Goal: Task Accomplishment & Management: Use online tool/utility

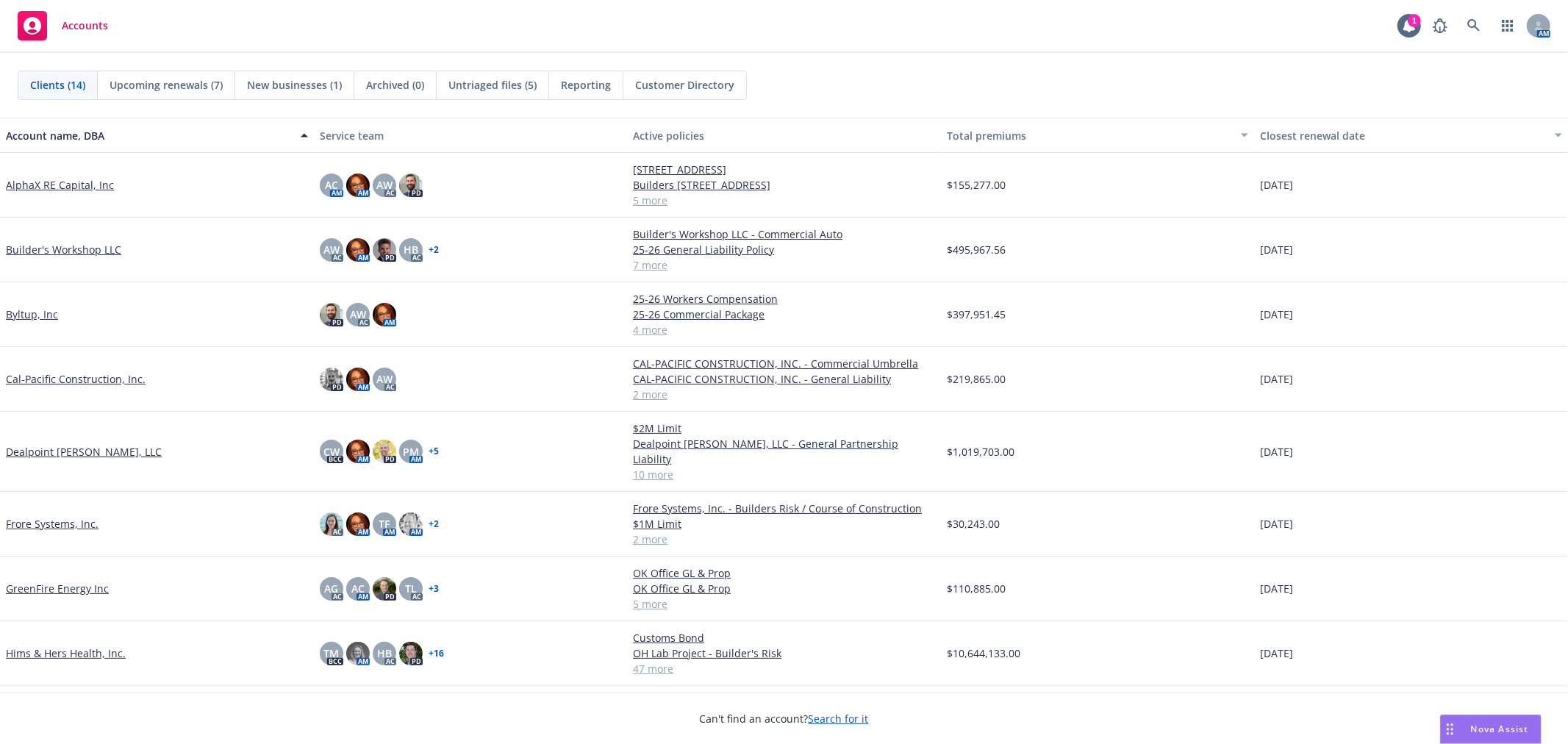
scroll to position [3733, 0]
click at [45, 581] on link "GreenFire Energy Inc" at bounding box center [57, 588] width 103 height 15
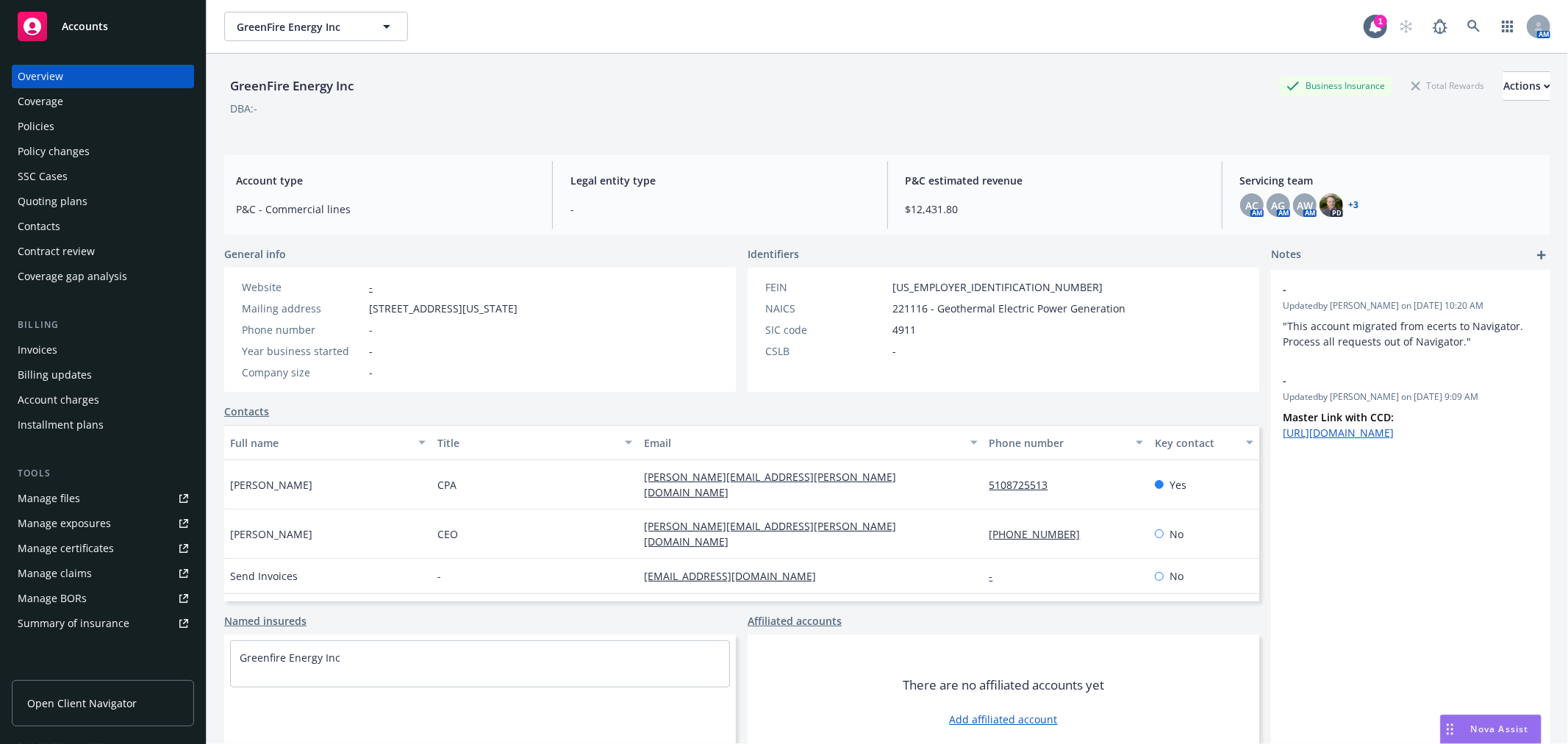
click at [48, 126] on div "Policies" at bounding box center [36, 127] width 37 height 24
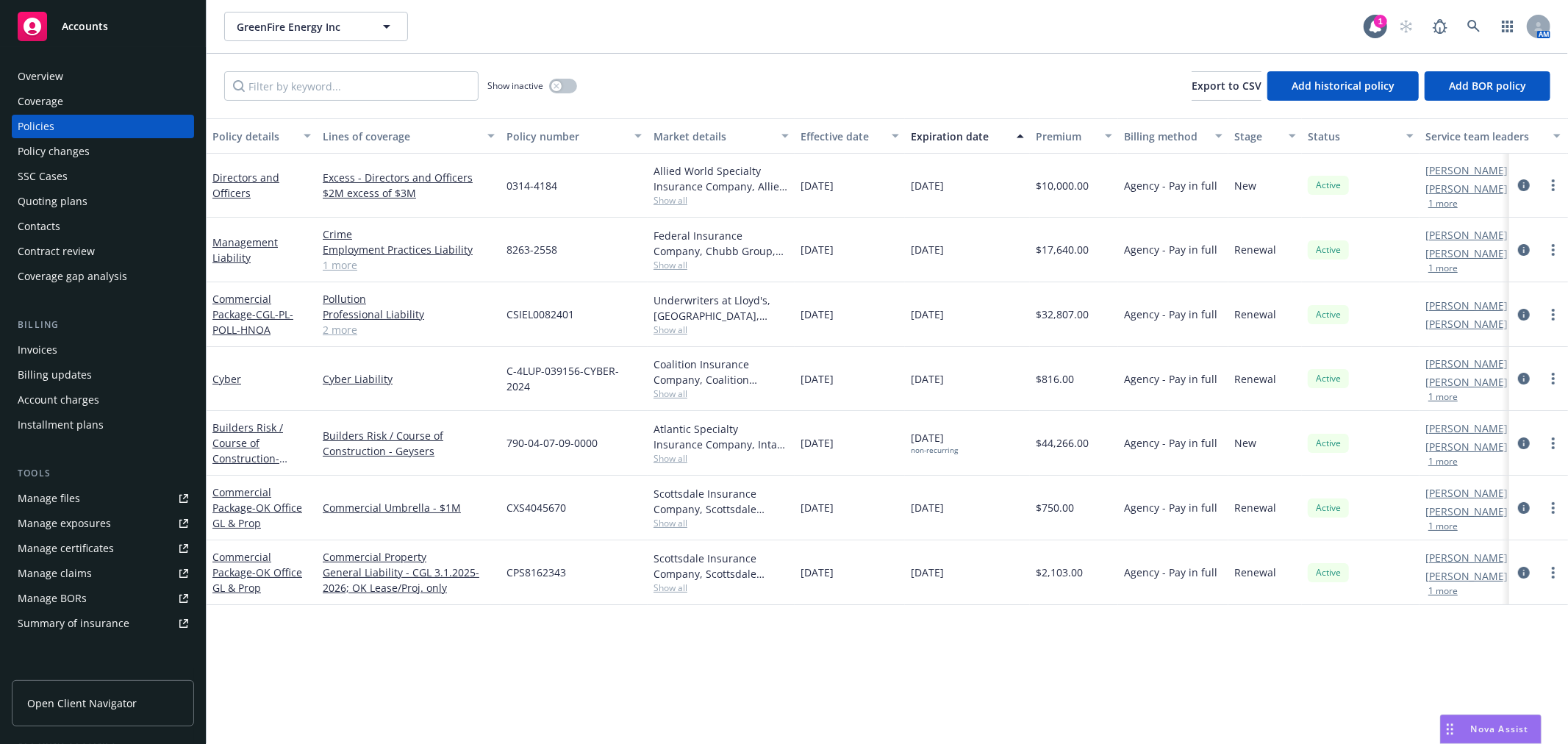
click at [91, 196] on div "Quoting plans" at bounding box center [103, 202] width 171 height 24
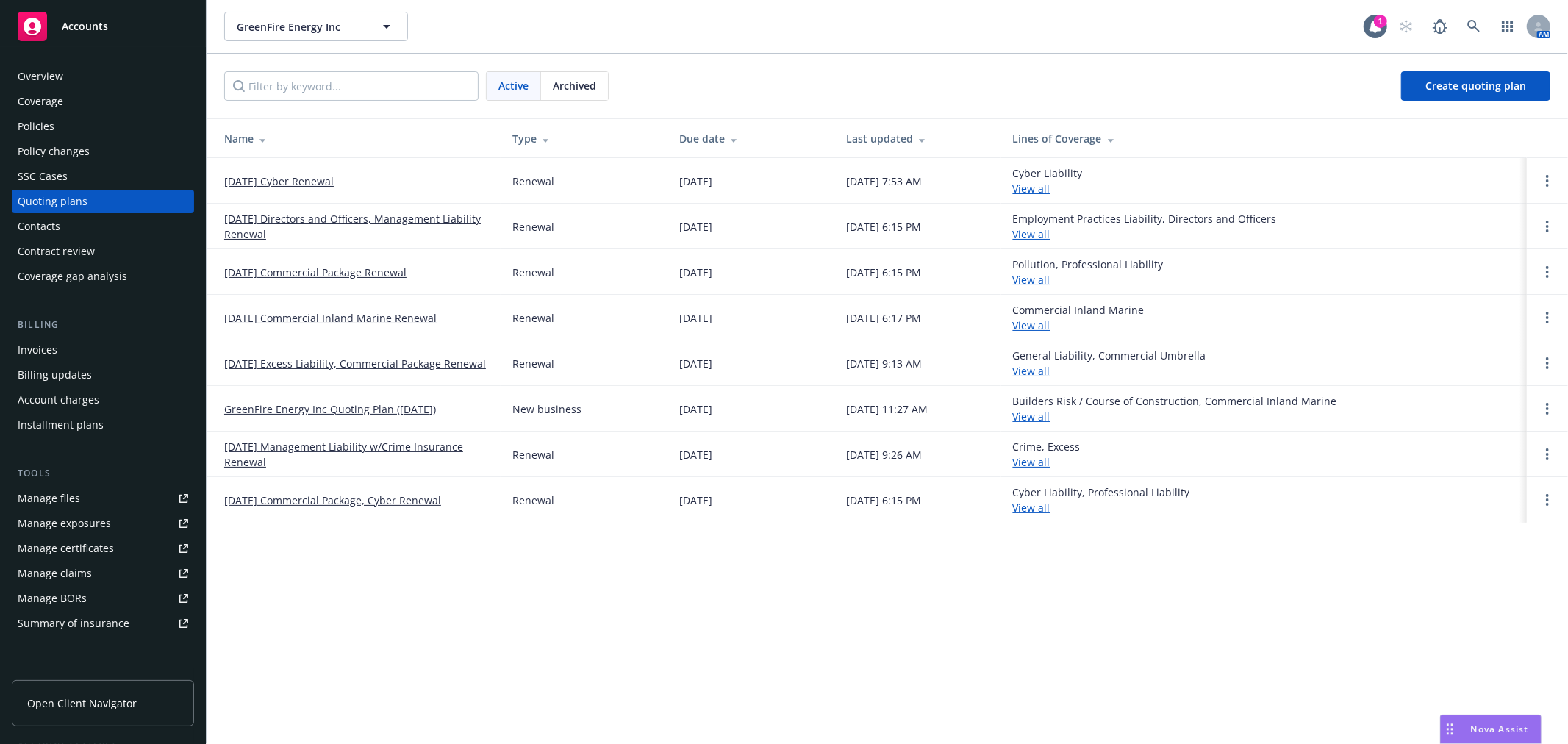
click at [285, 179] on link "09/19/25 Cyber Renewal" at bounding box center [279, 181] width 110 height 15
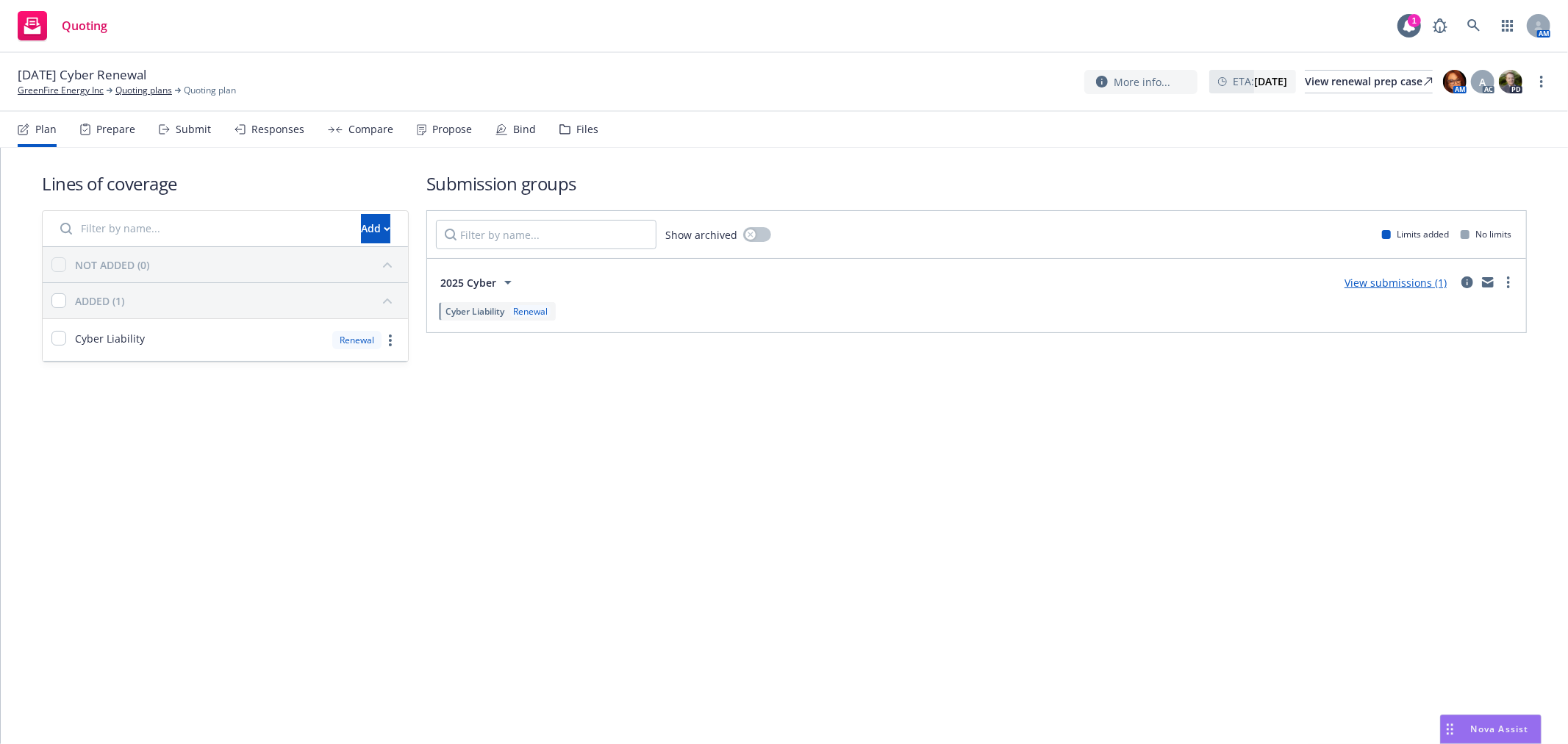
click at [201, 130] on div "Submit" at bounding box center [194, 130] width 35 height 12
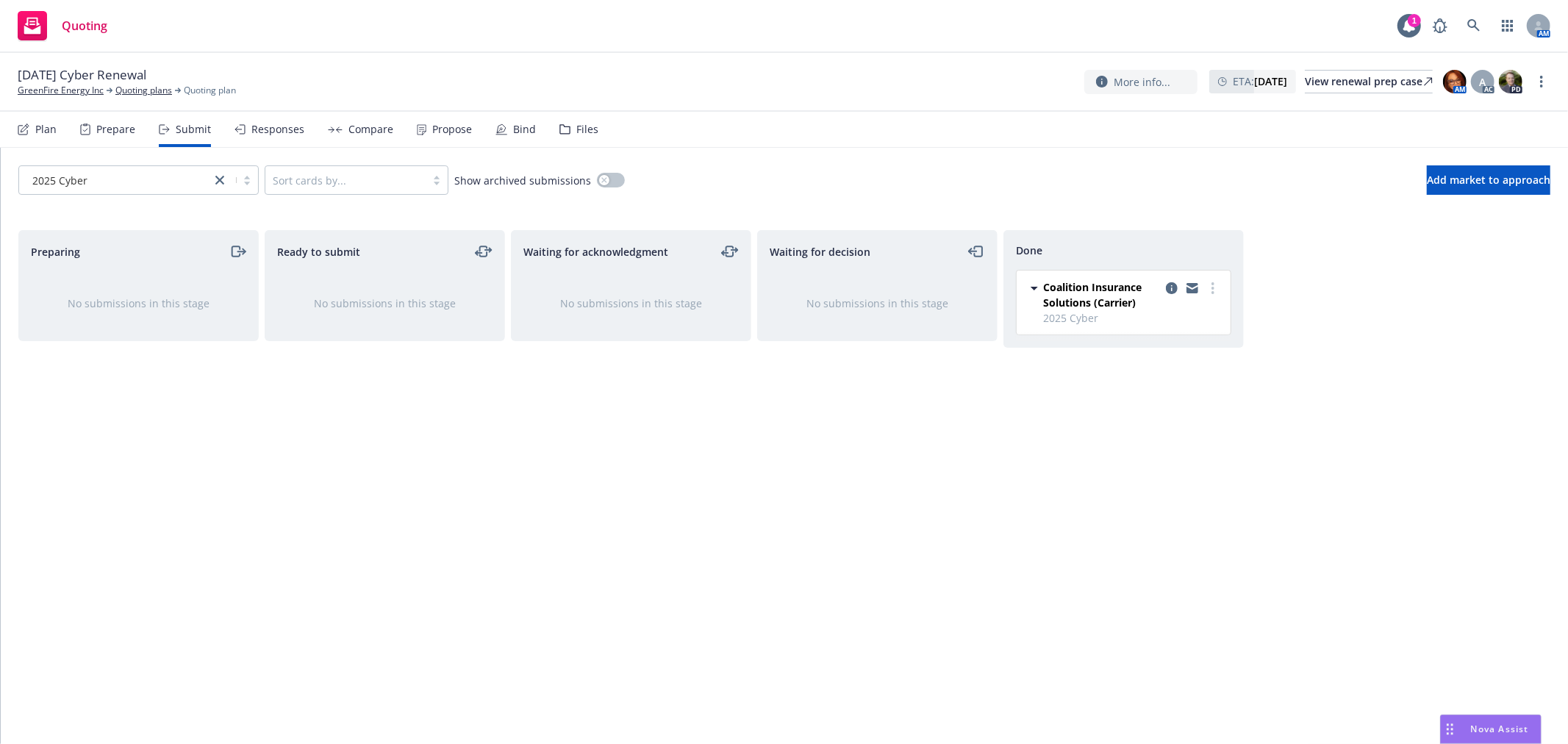
click at [262, 129] on div "Responses" at bounding box center [278, 130] width 53 height 12
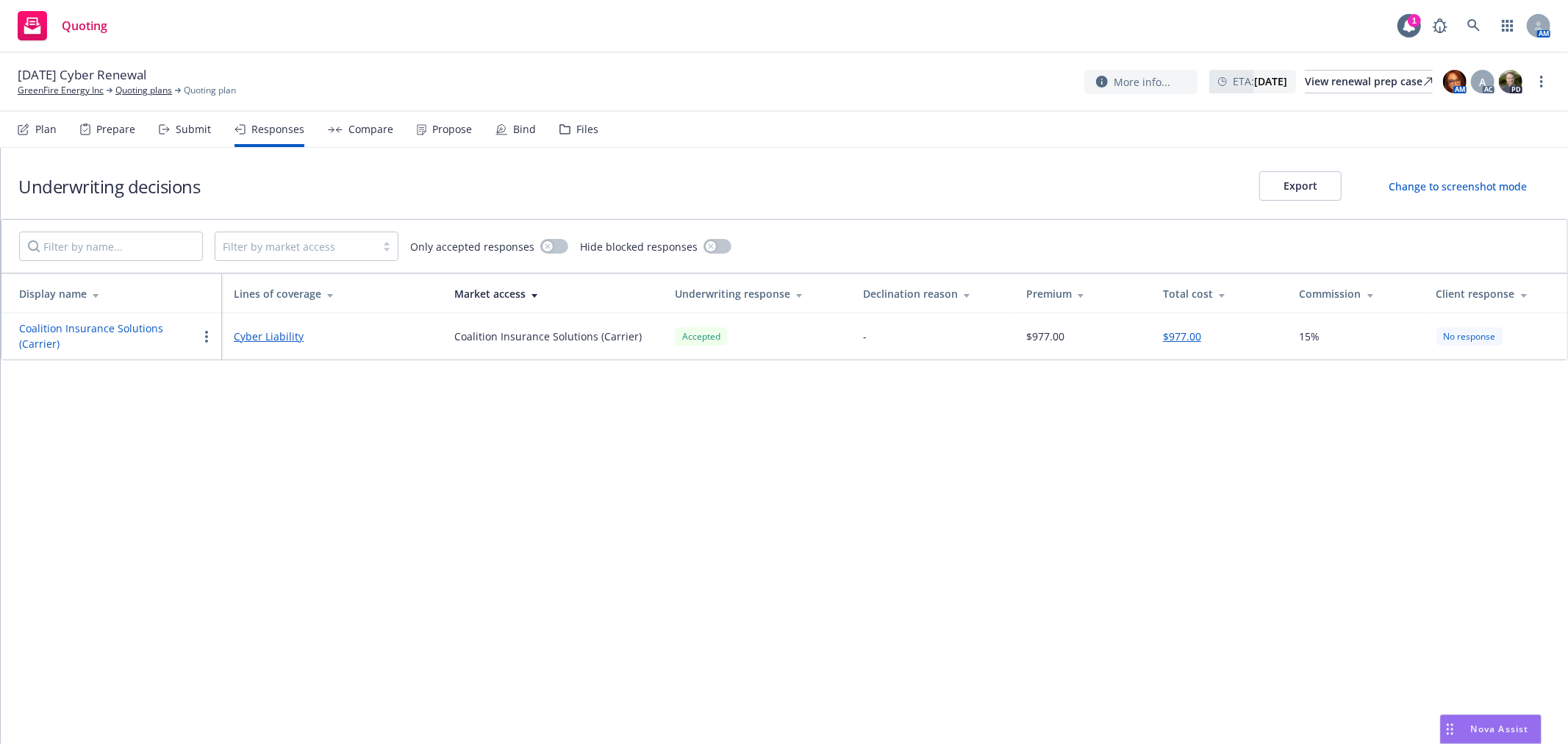
click at [90, 20] on span "Quoting" at bounding box center [85, 26] width 46 height 12
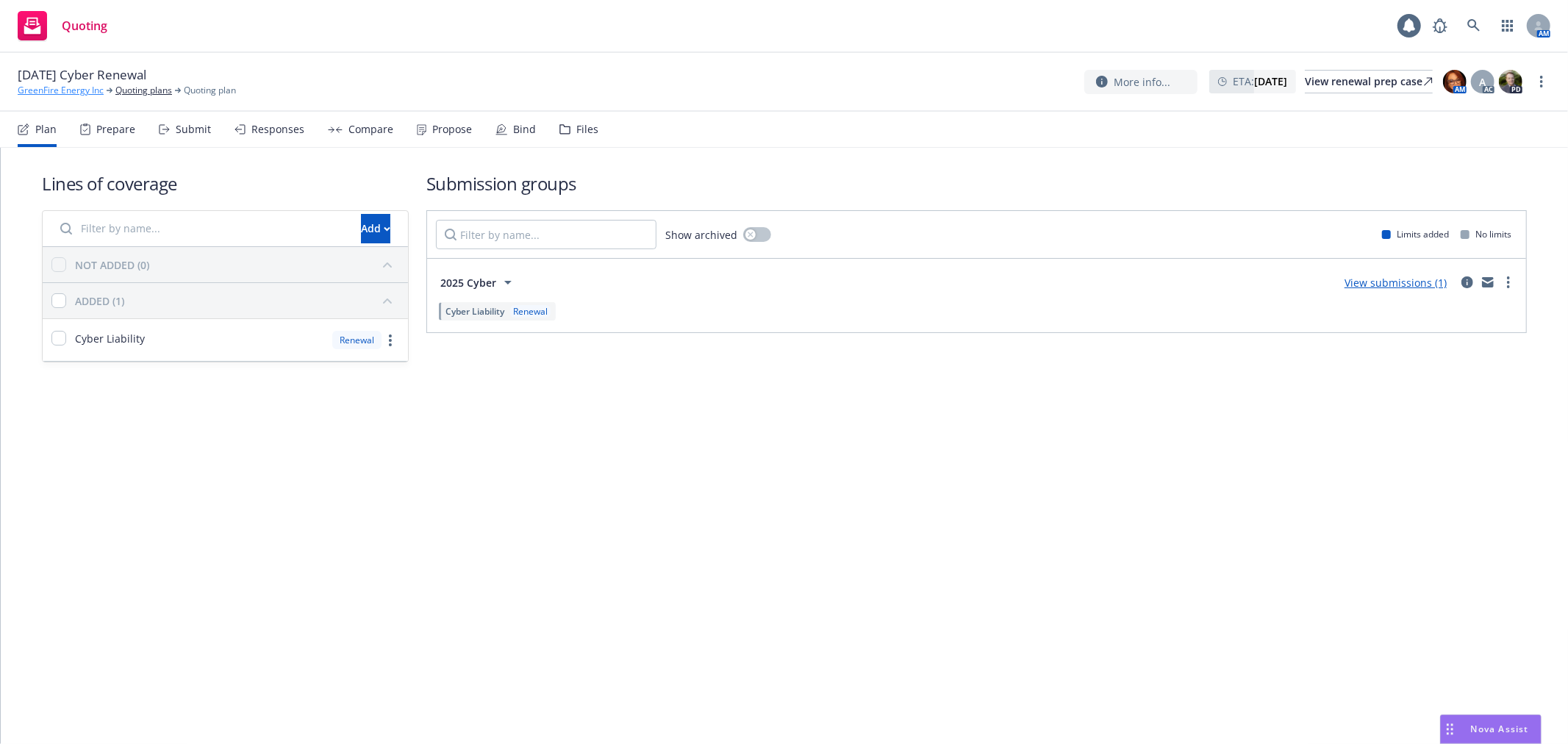
click at [70, 85] on link "GreenFire Energy Inc" at bounding box center [60, 91] width 86 height 13
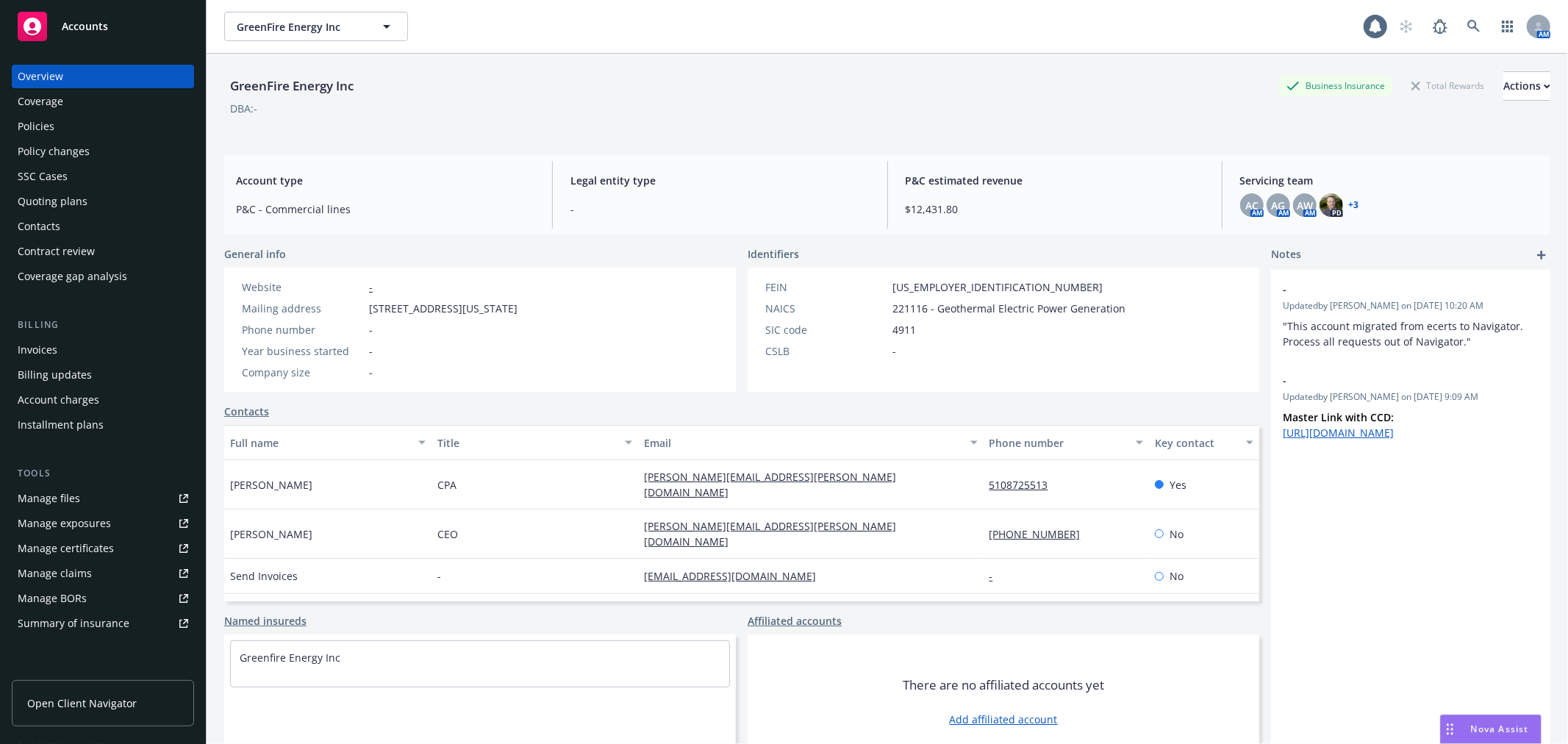
click at [82, 29] on span "Accounts" at bounding box center [85, 26] width 46 height 12
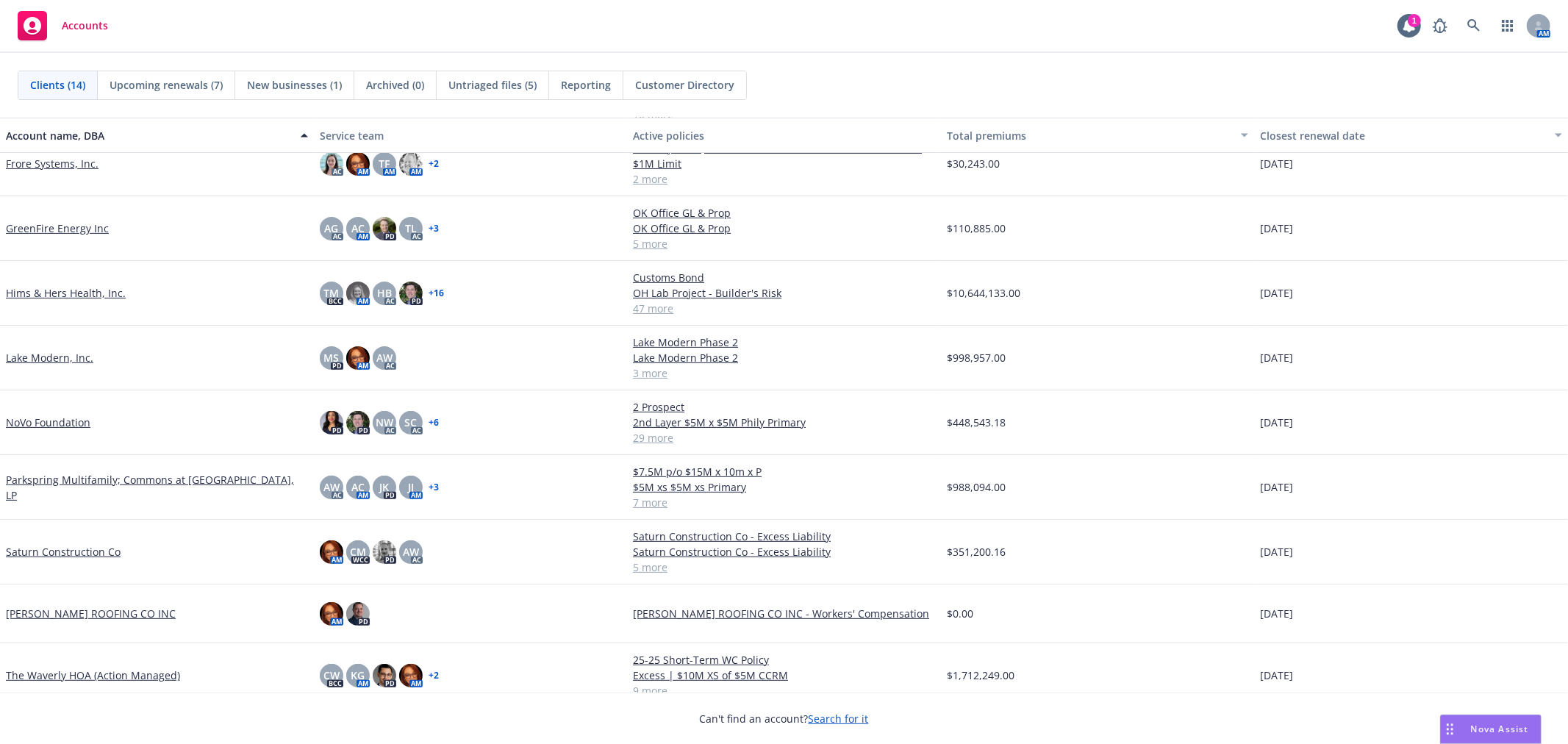
scroll to position [332, 0]
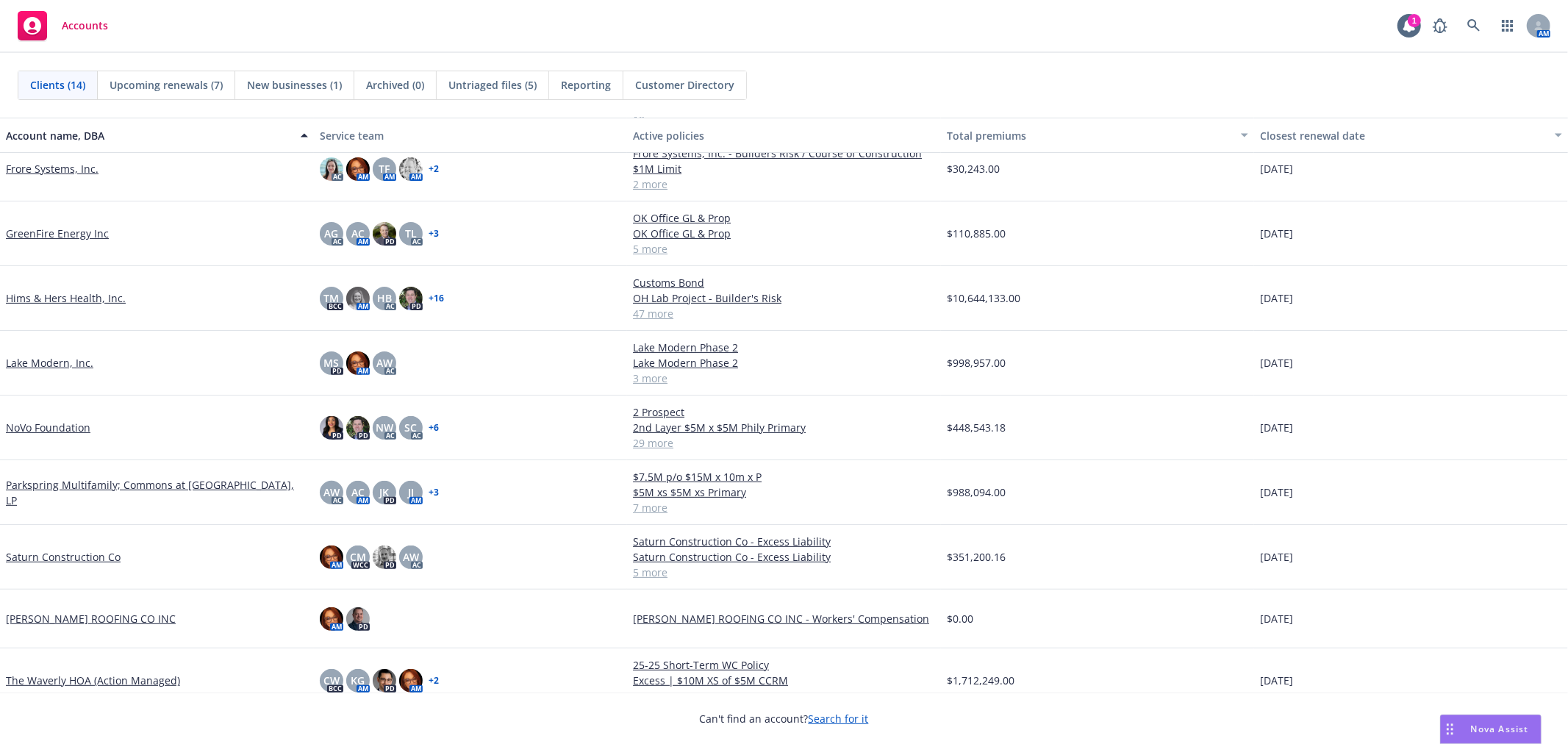
click at [65, 549] on link "Saturn Construction Co" at bounding box center [63, 556] width 115 height 15
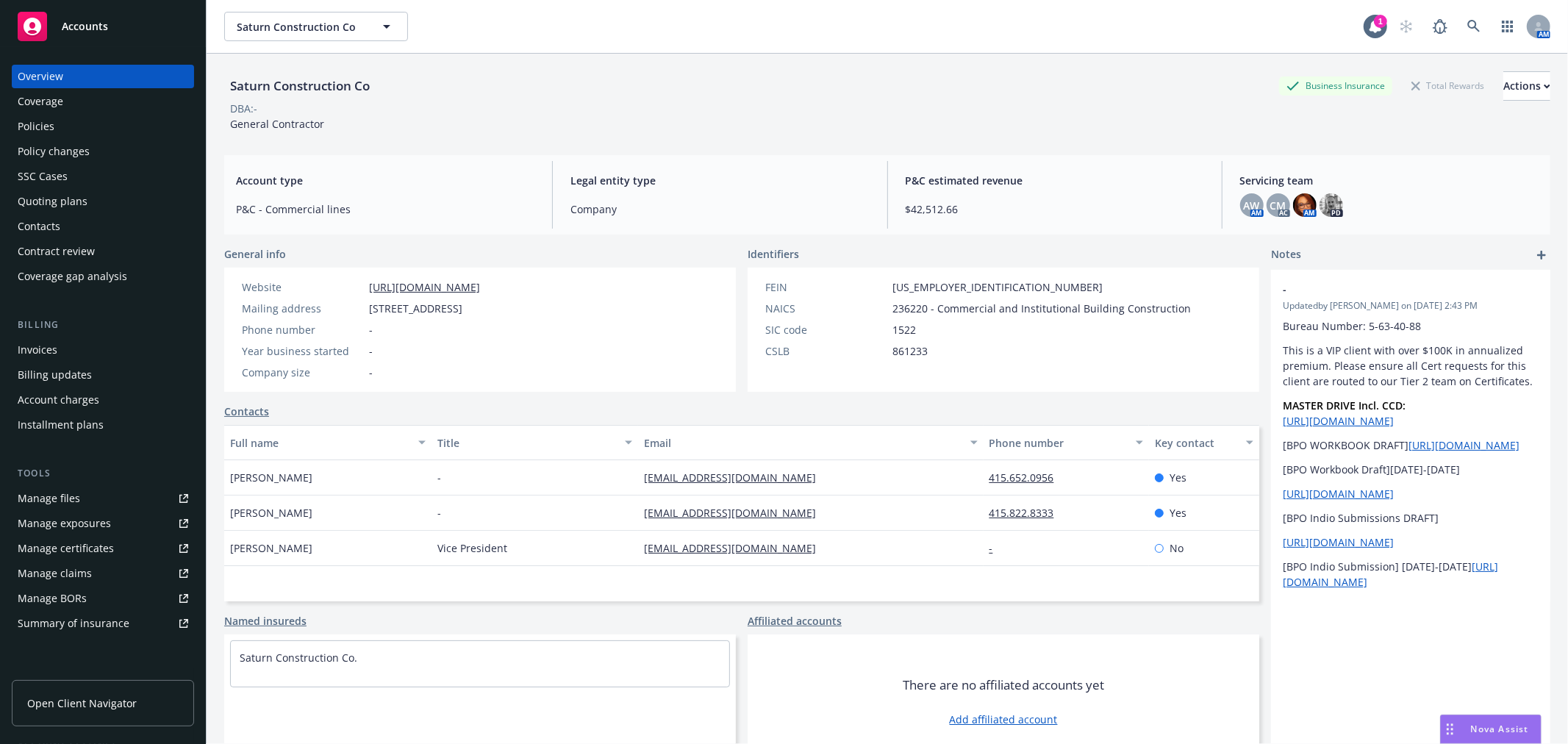
click at [129, 206] on div "Quoting plans" at bounding box center [103, 202] width 171 height 24
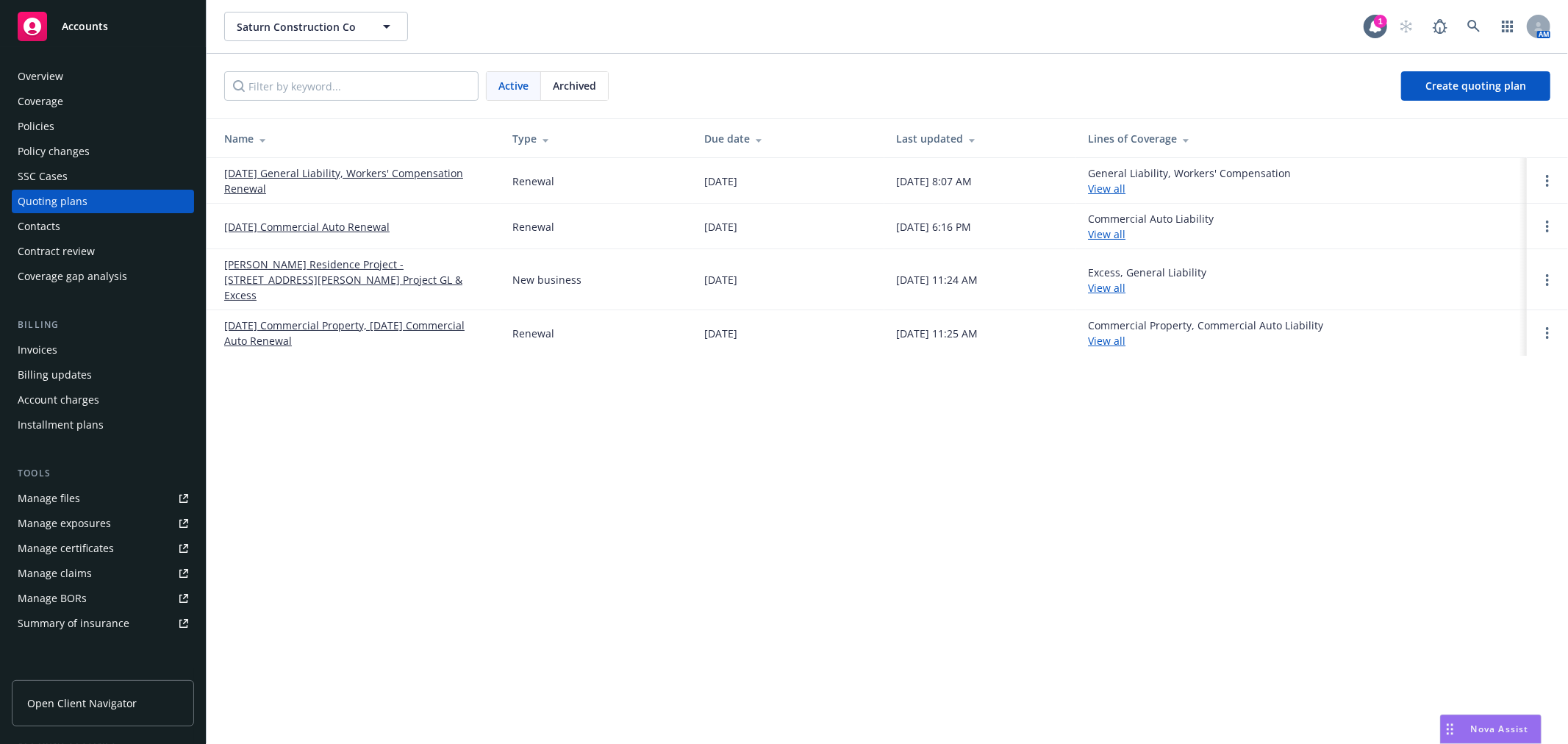
click at [393, 169] on link "[DATE] General Liability, Workers' Compensation Renewal" at bounding box center [357, 181] width 265 height 31
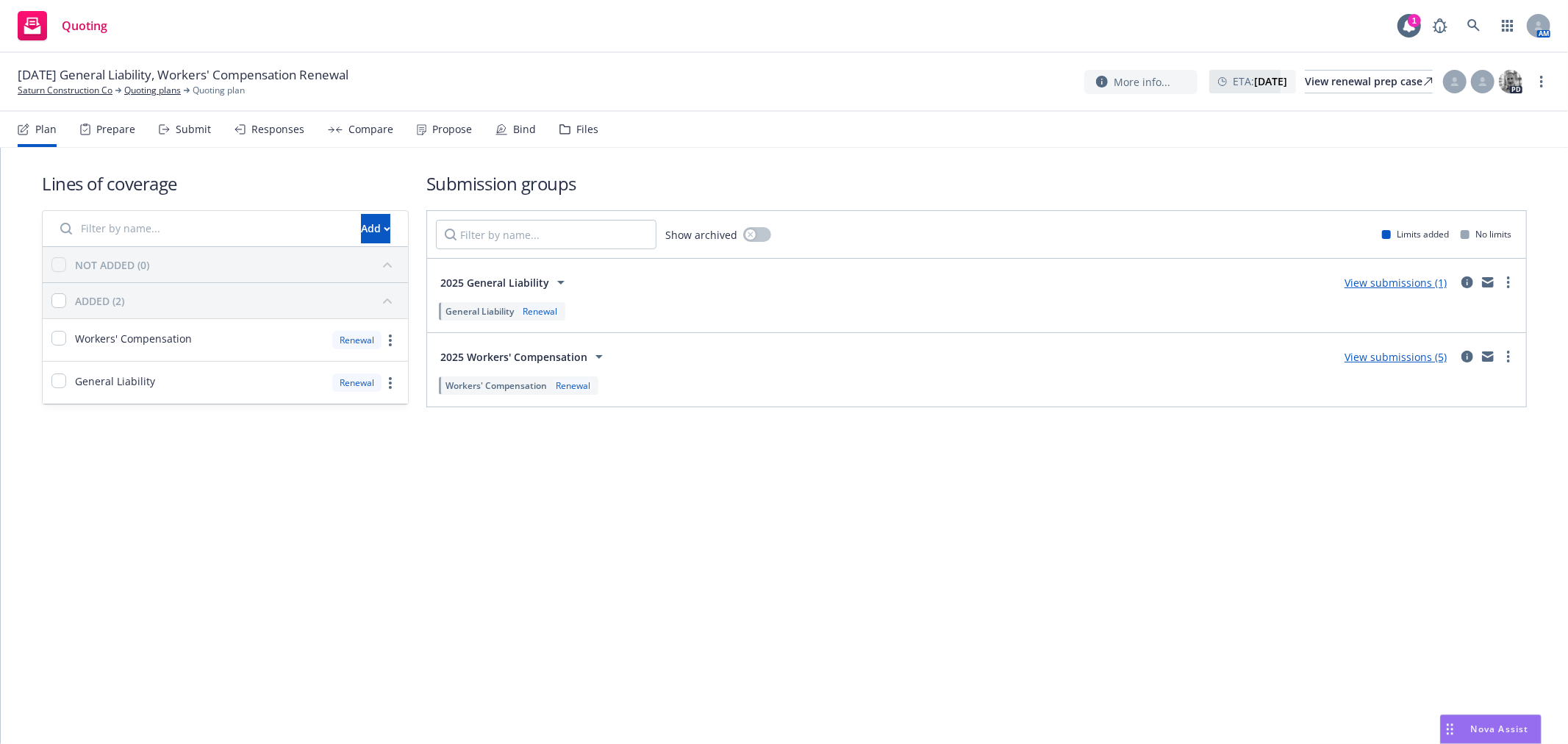
click at [188, 130] on div "Submit" at bounding box center [194, 130] width 35 height 12
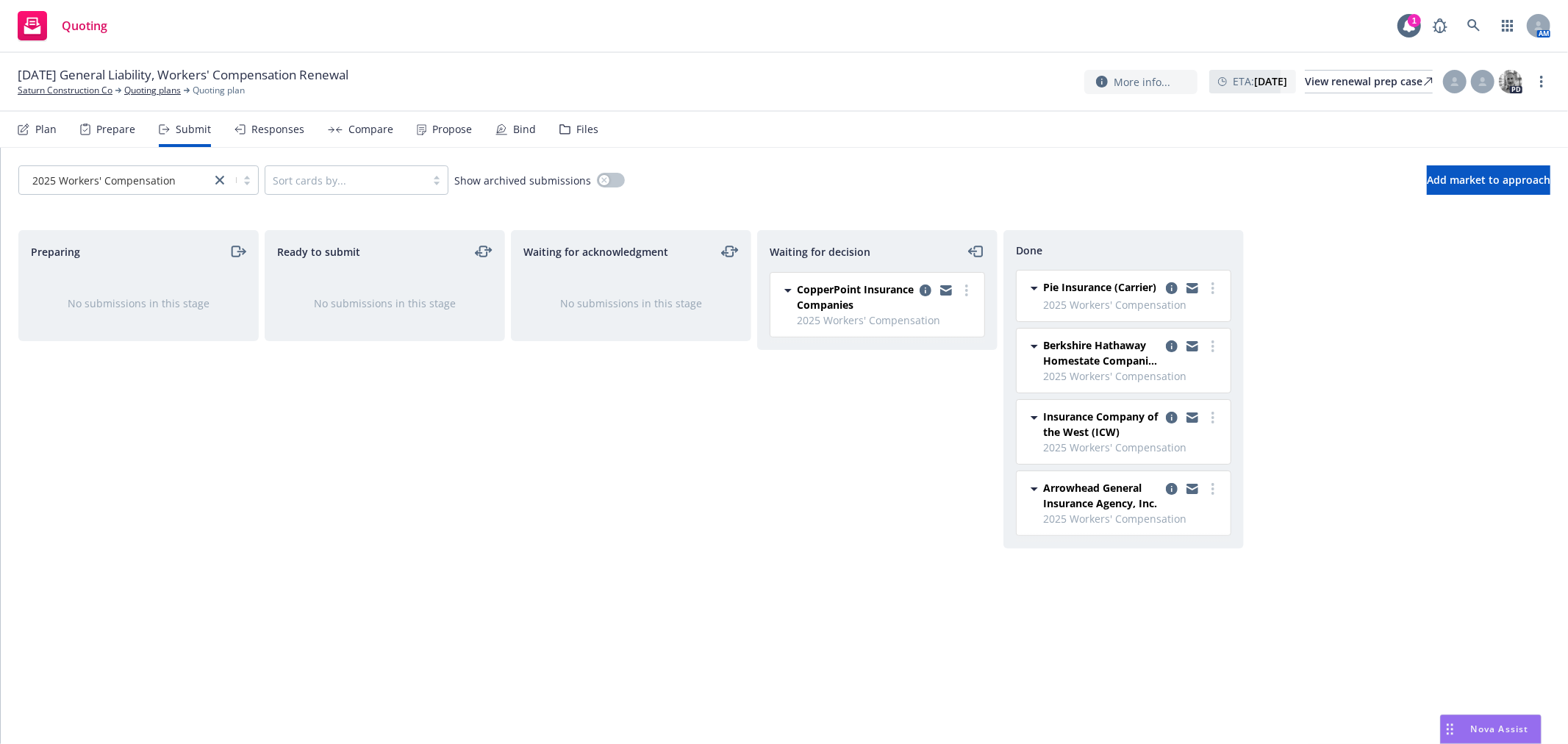
click at [252, 131] on div "Responses" at bounding box center [278, 130] width 53 height 12
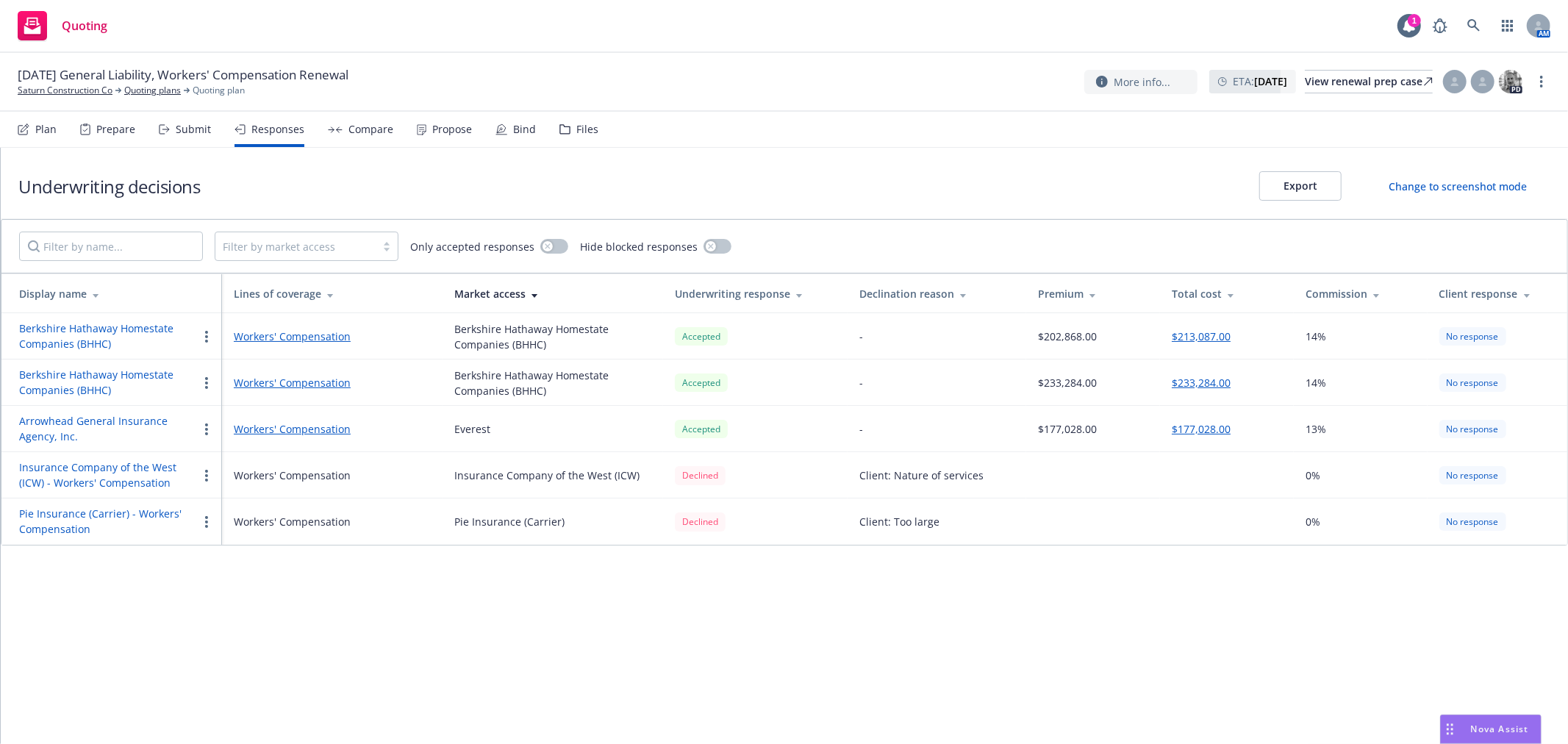
click at [188, 128] on div "Submit" at bounding box center [194, 130] width 35 height 12
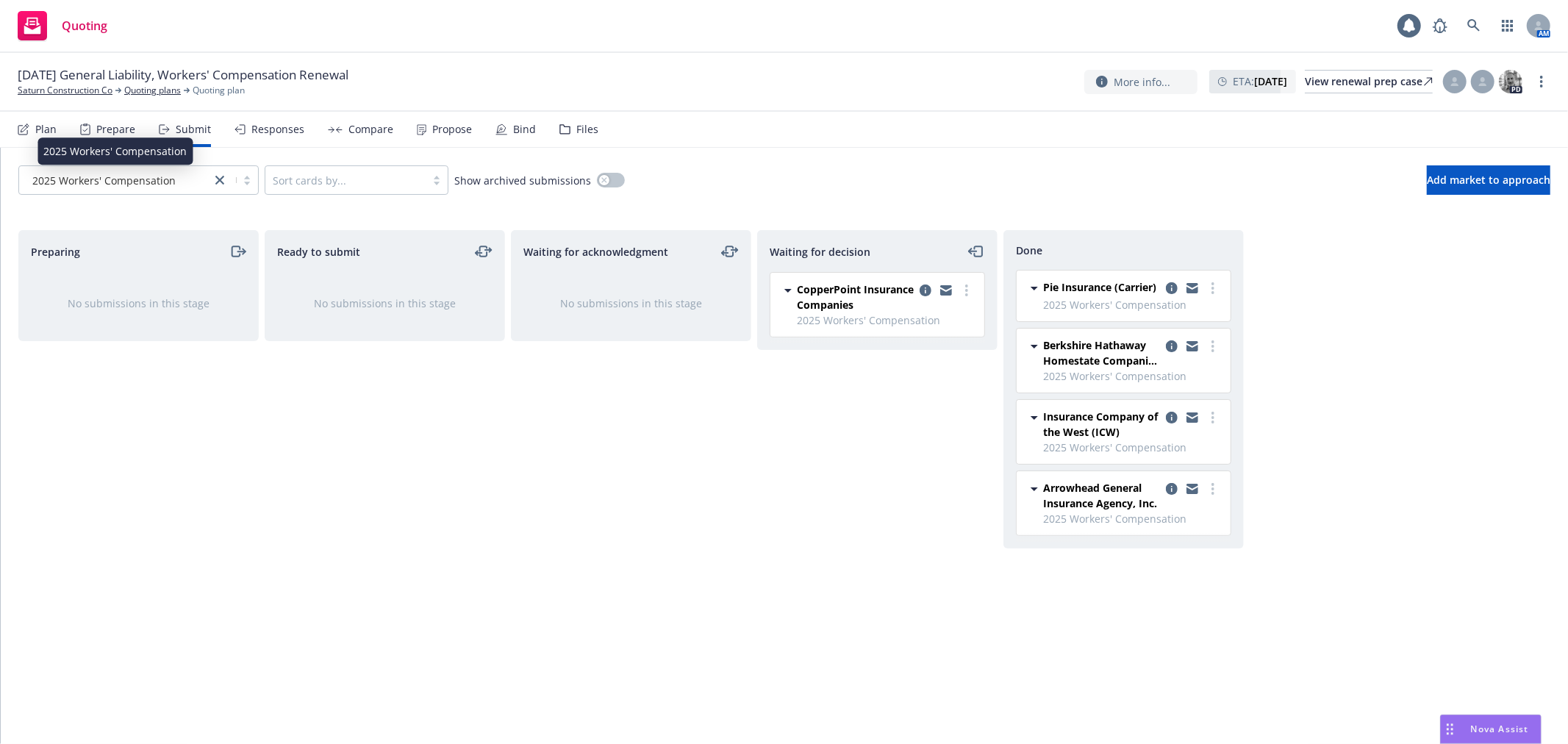
click at [191, 177] on div "2025 Workers' Compensation" at bounding box center [115, 180] width 177 height 15
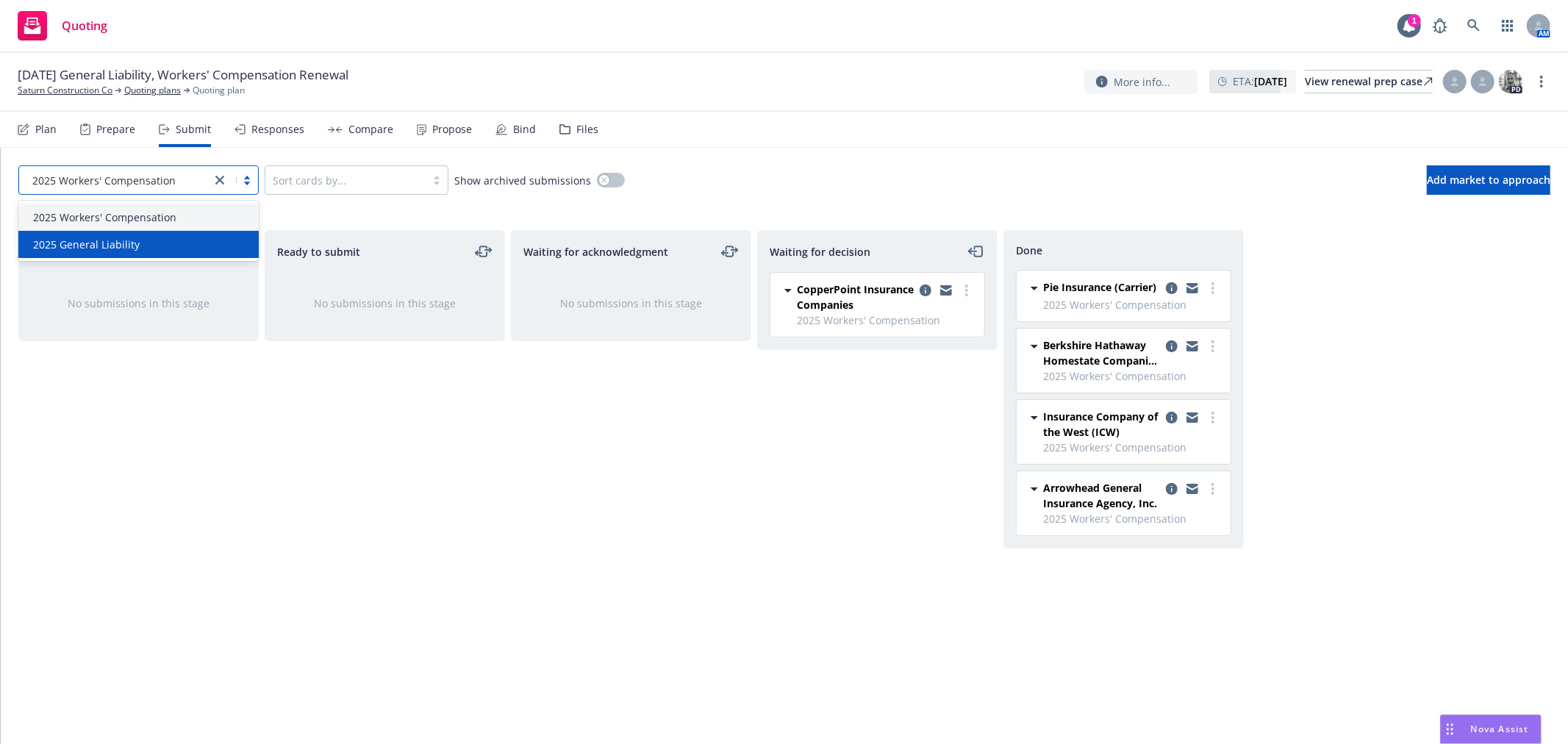
click at [169, 248] on div "2025 General Liability" at bounding box center [138, 244] width 223 height 15
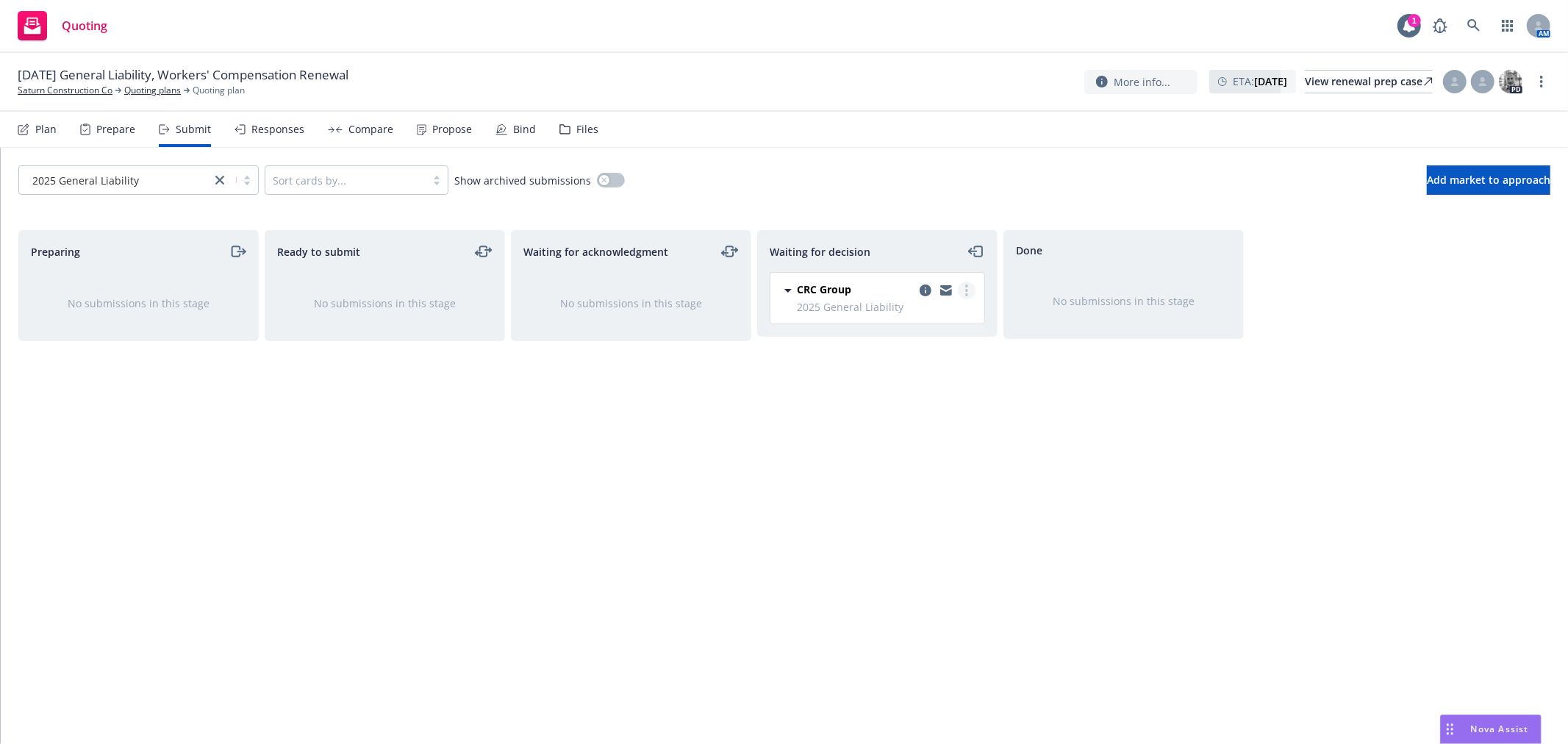
click at [965, 288] on icon "more" at bounding box center [967, 291] width 3 height 12
click at [938, 376] on span "Add accepted decision" at bounding box center [901, 380] width 147 height 14
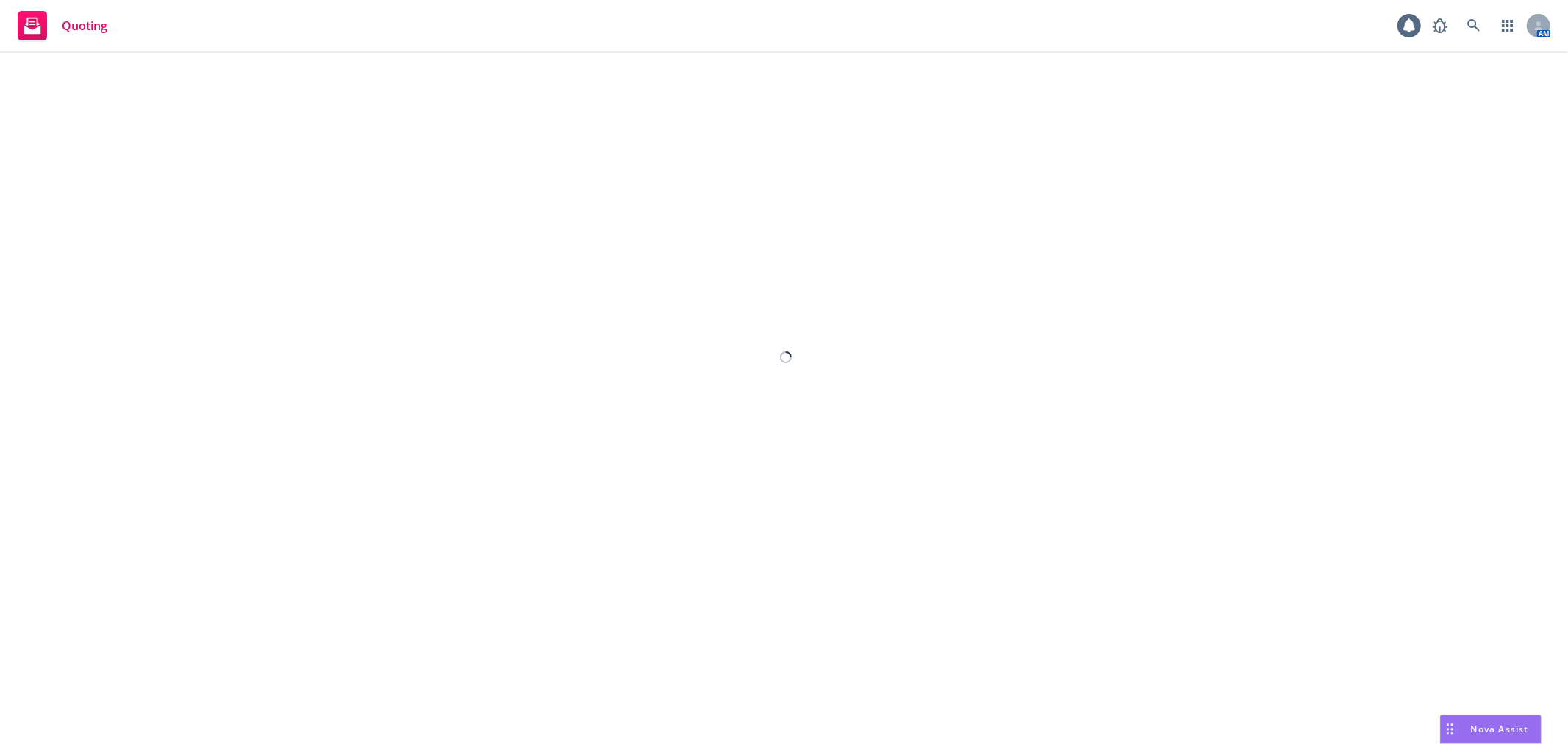
select select "12"
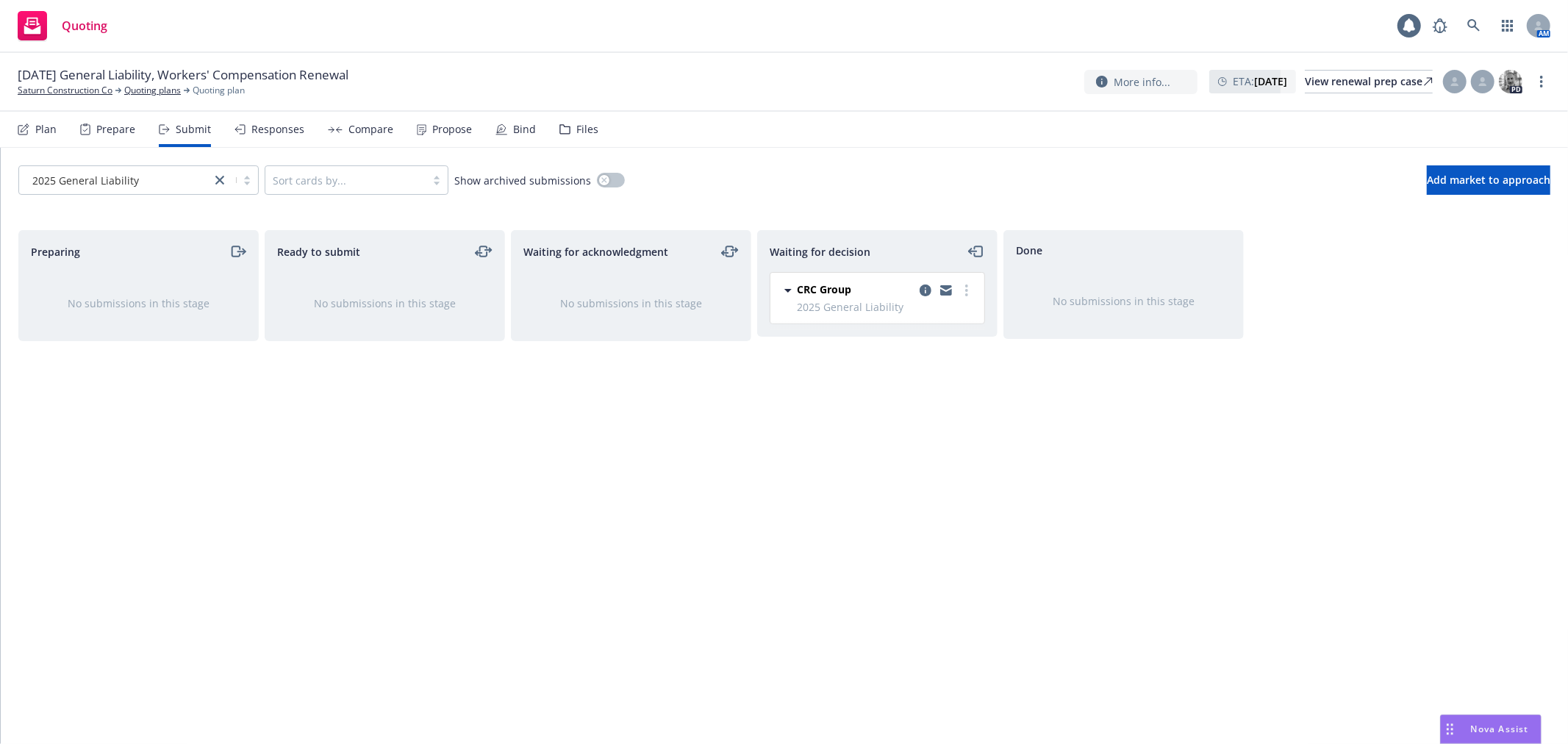
click at [274, 130] on div "Responses" at bounding box center [278, 130] width 53 height 12
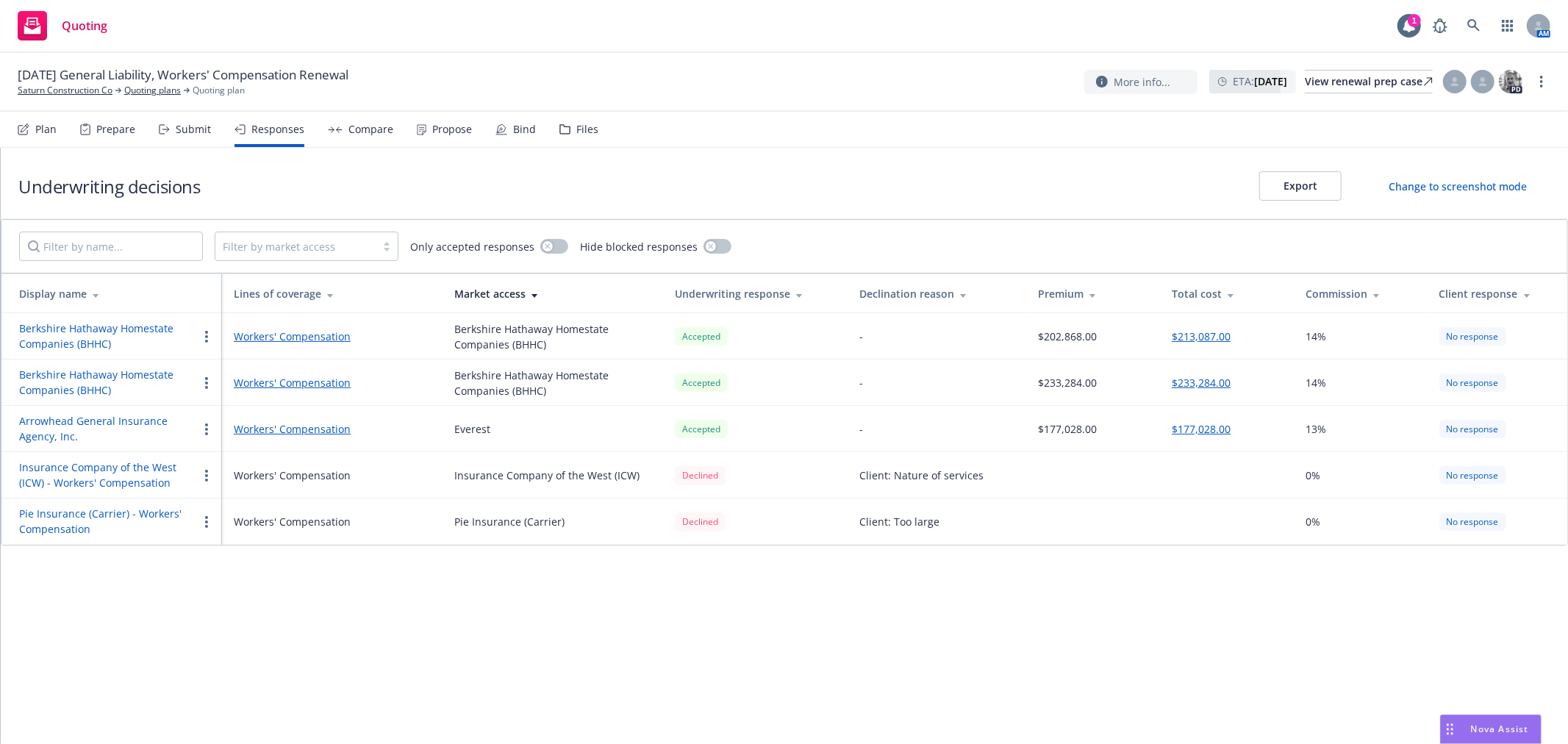
click at [277, 249] on div at bounding box center [296, 247] width 146 height 18
click at [277, 241] on div at bounding box center [296, 247] width 146 height 18
click at [195, 127] on div "Submit" at bounding box center [194, 130] width 35 height 12
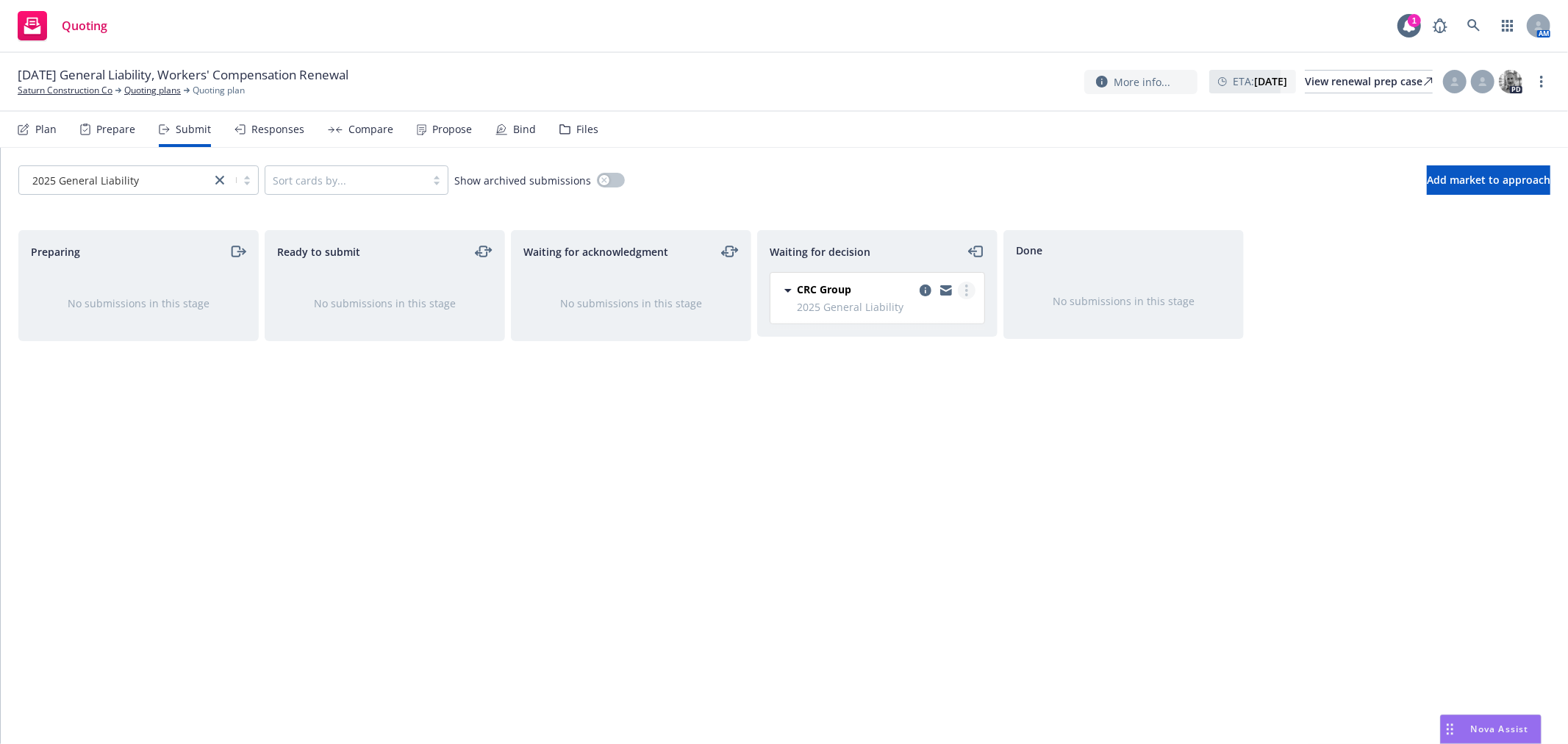
click at [965, 290] on circle "more" at bounding box center [967, 291] width 3 height 3
click at [934, 376] on span "Add accepted decision" at bounding box center [901, 380] width 147 height 14
select select "12"
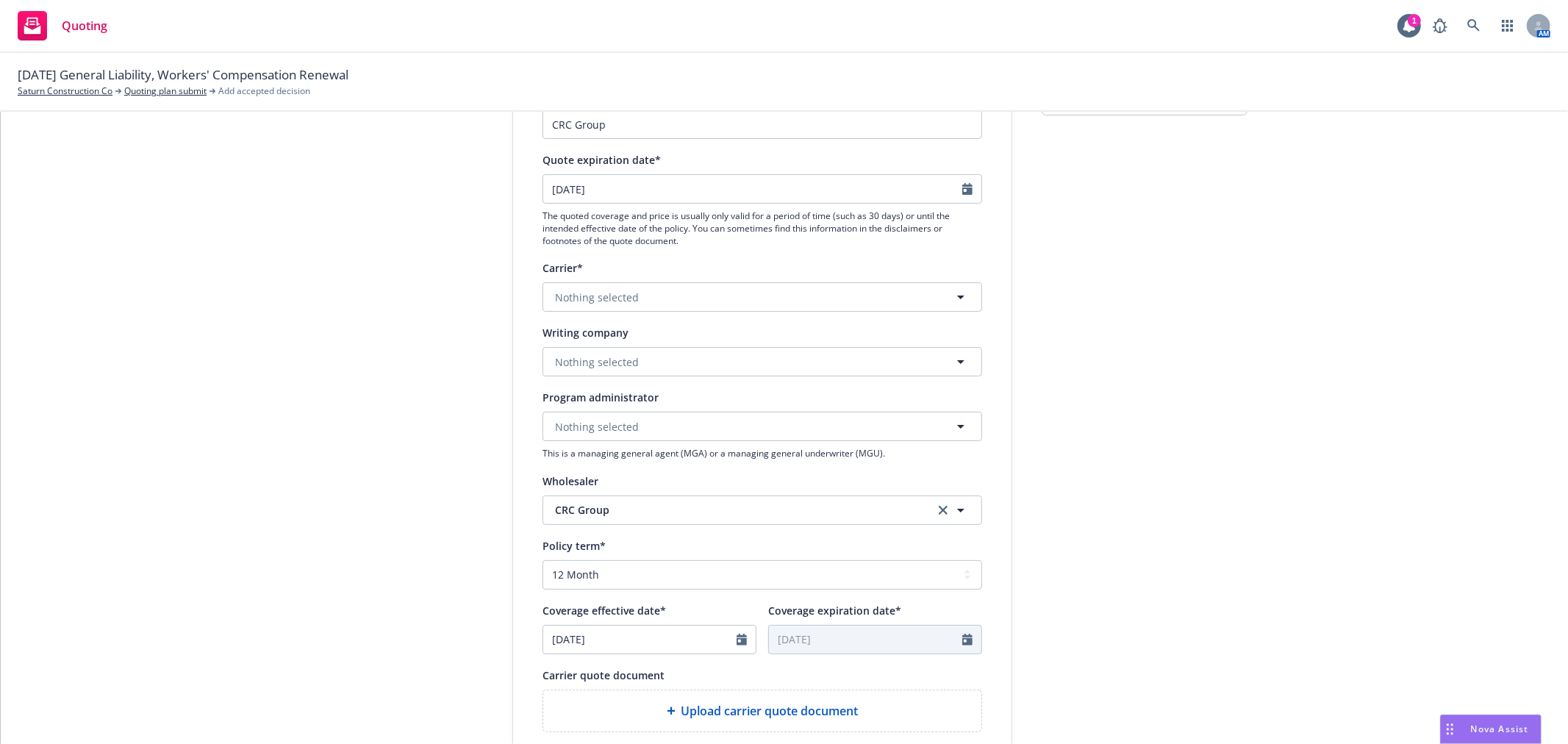
scroll to position [163, 0]
click at [633, 303] on button "Nothing selected" at bounding box center [762, 297] width 439 height 29
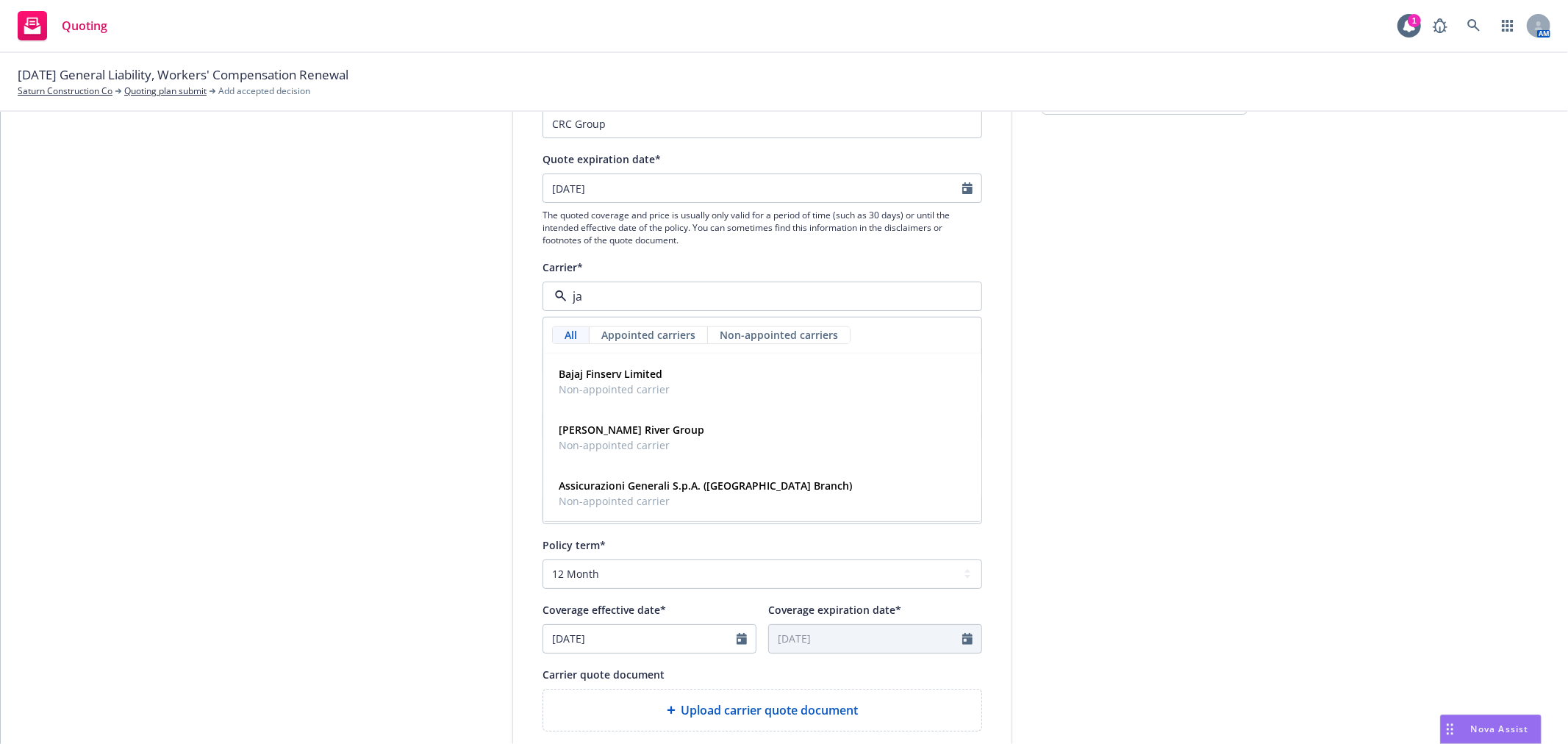
type input "j"
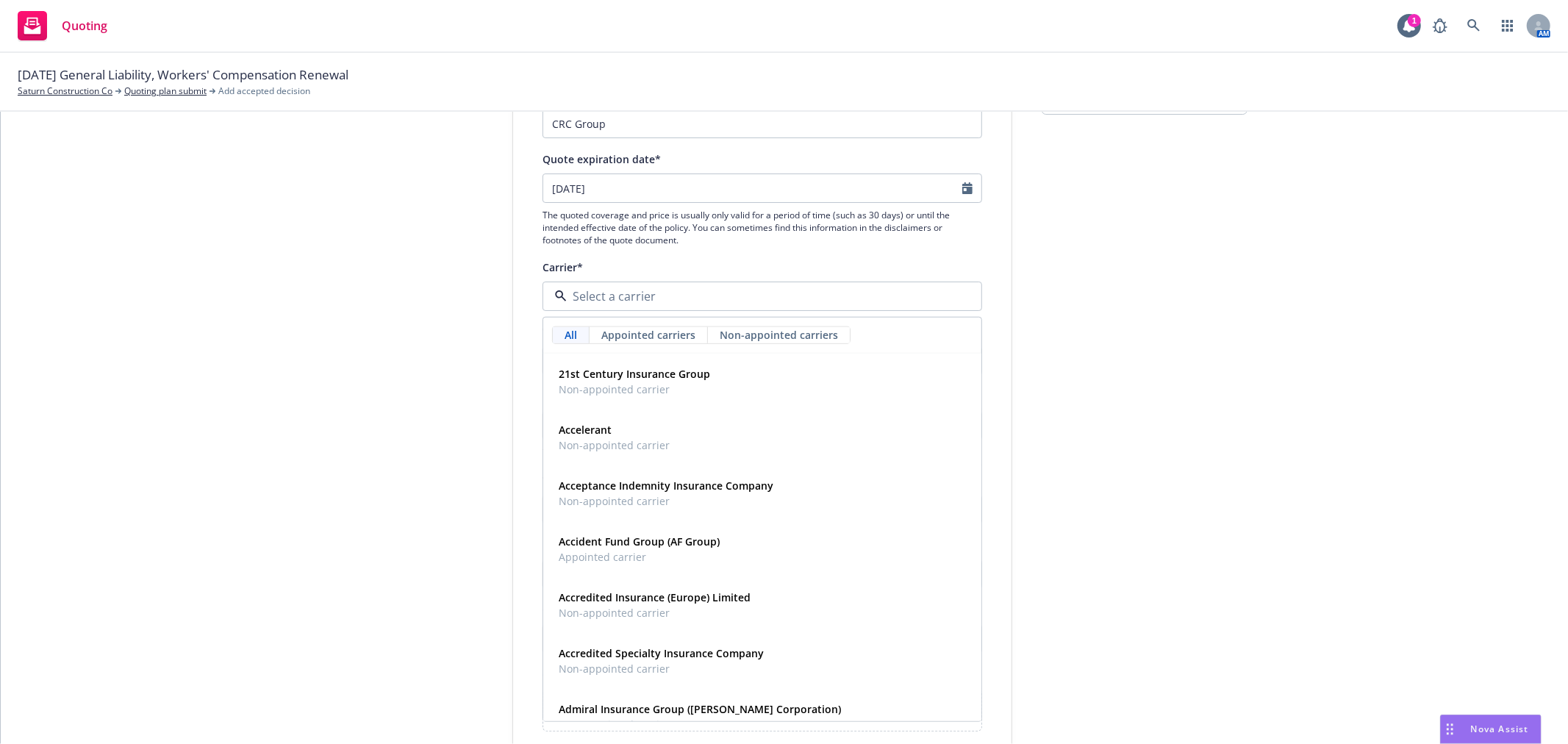
click at [669, 254] on div "Display name CRC Group Quote expiration date* [DATE] The quoted coverage and pr…" at bounding box center [762, 495] width 439 height 818
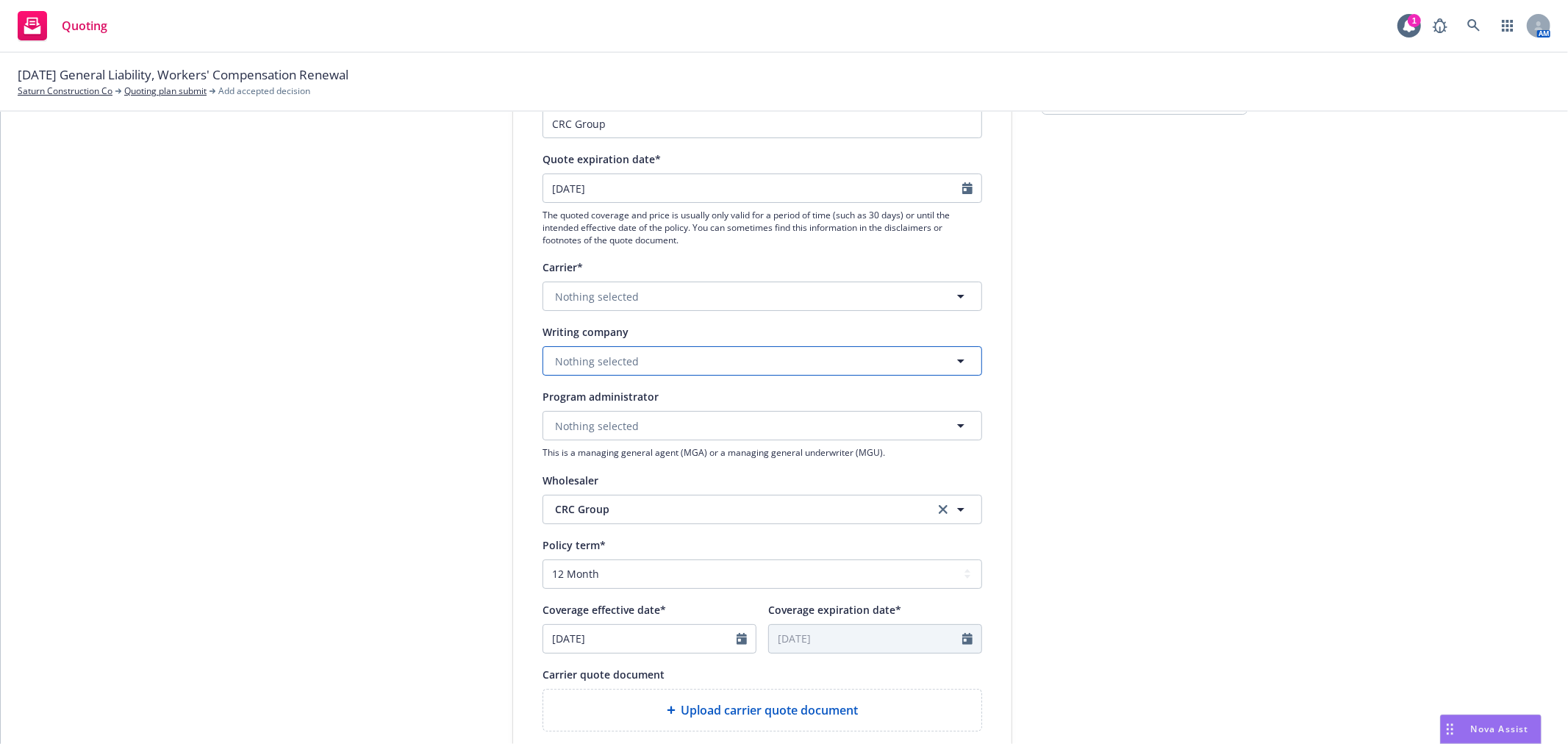
click at [642, 364] on button "Nothing selected" at bounding box center [762, 361] width 439 height 29
type input "[PERSON_NAME]"
click at [726, 361] on button "Nothing selected" at bounding box center [762, 361] width 439 height 29
type input "[PERSON_NAME]"
click at [725, 464] on div "[PERSON_NAME] River Insurance Company Domestic - 12203" at bounding box center [762, 466] width 419 height 37
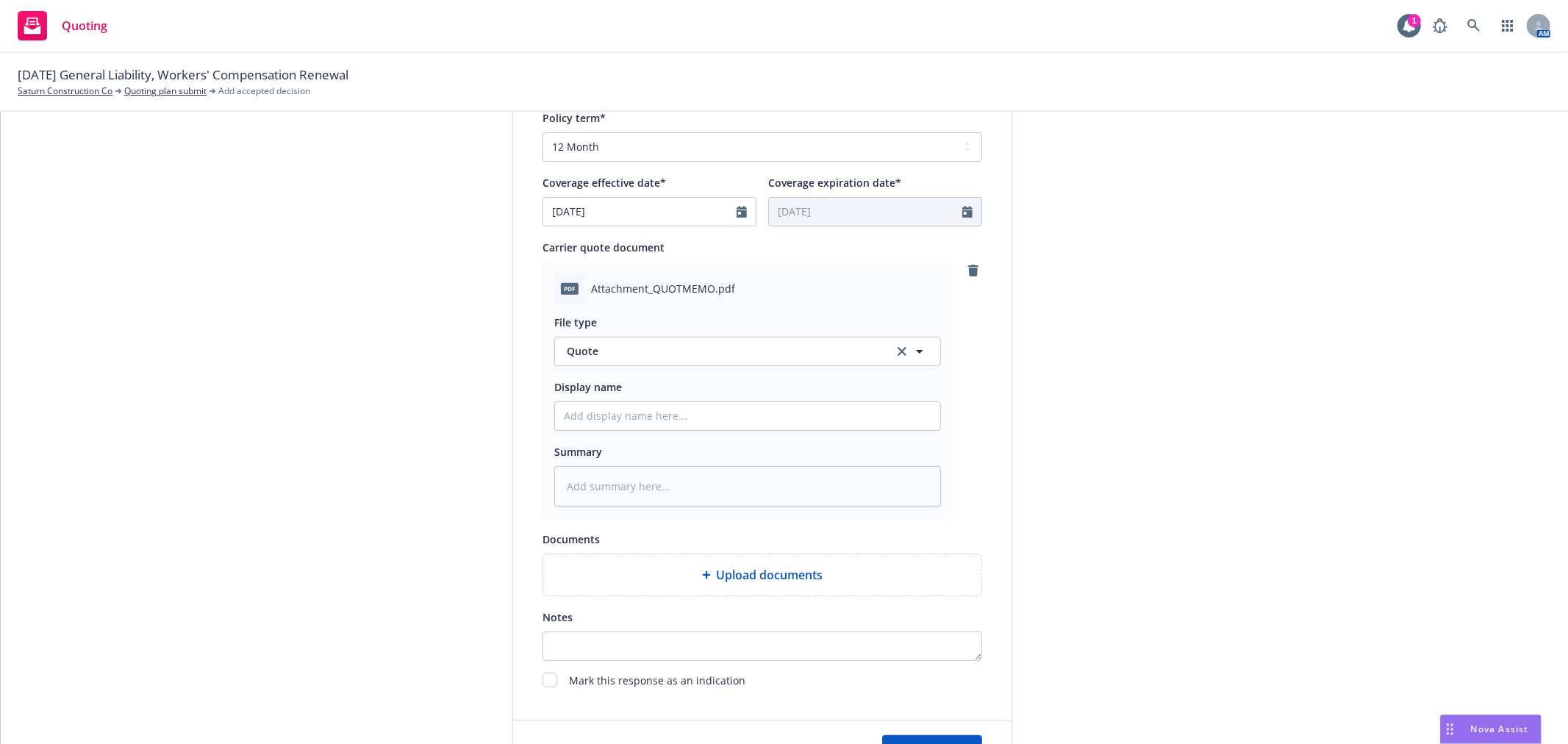
scroll to position [734, 0]
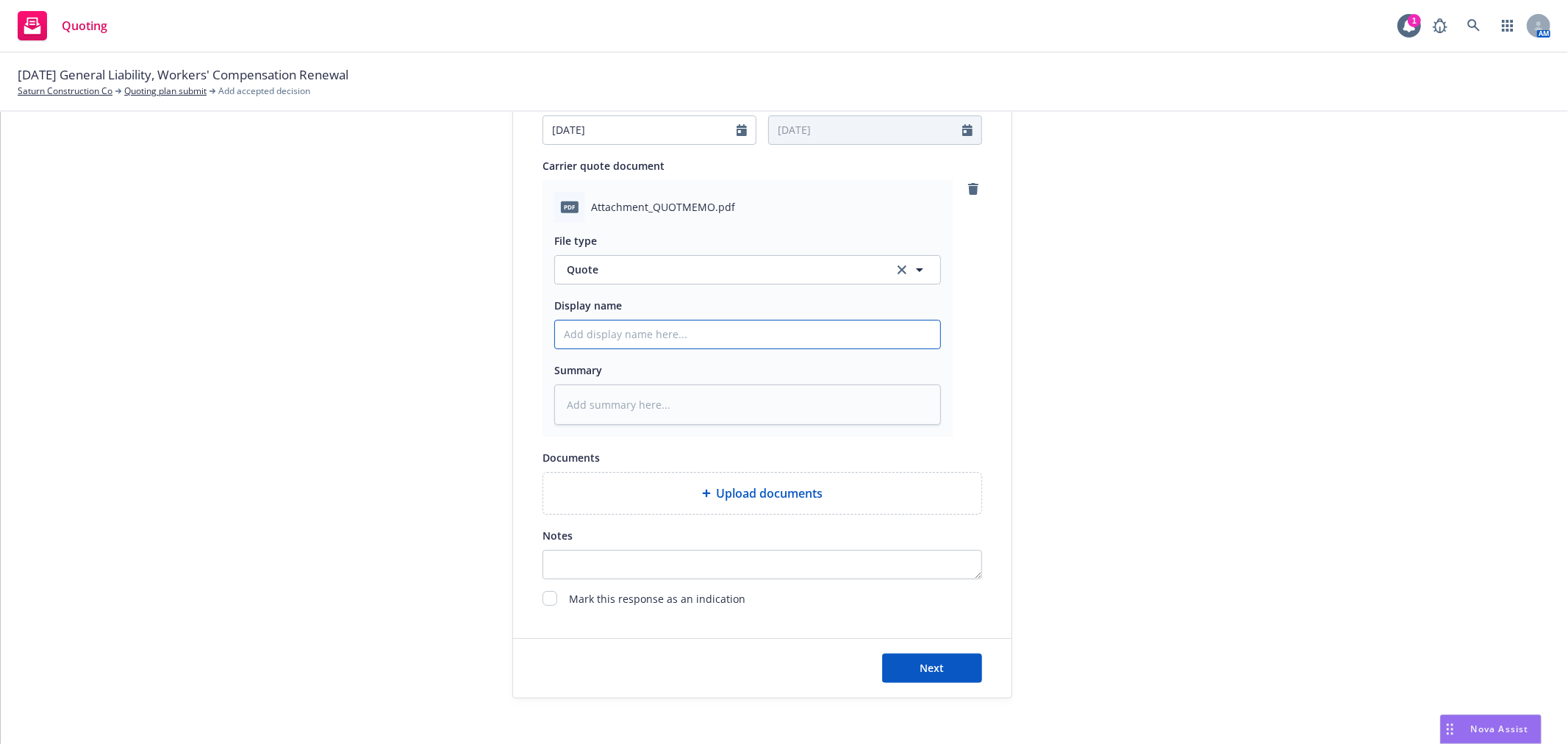
click at [784, 336] on input "Display name" at bounding box center [748, 335] width 386 height 28
type textarea "x"
type input "2"
type textarea "x"
type input "25"
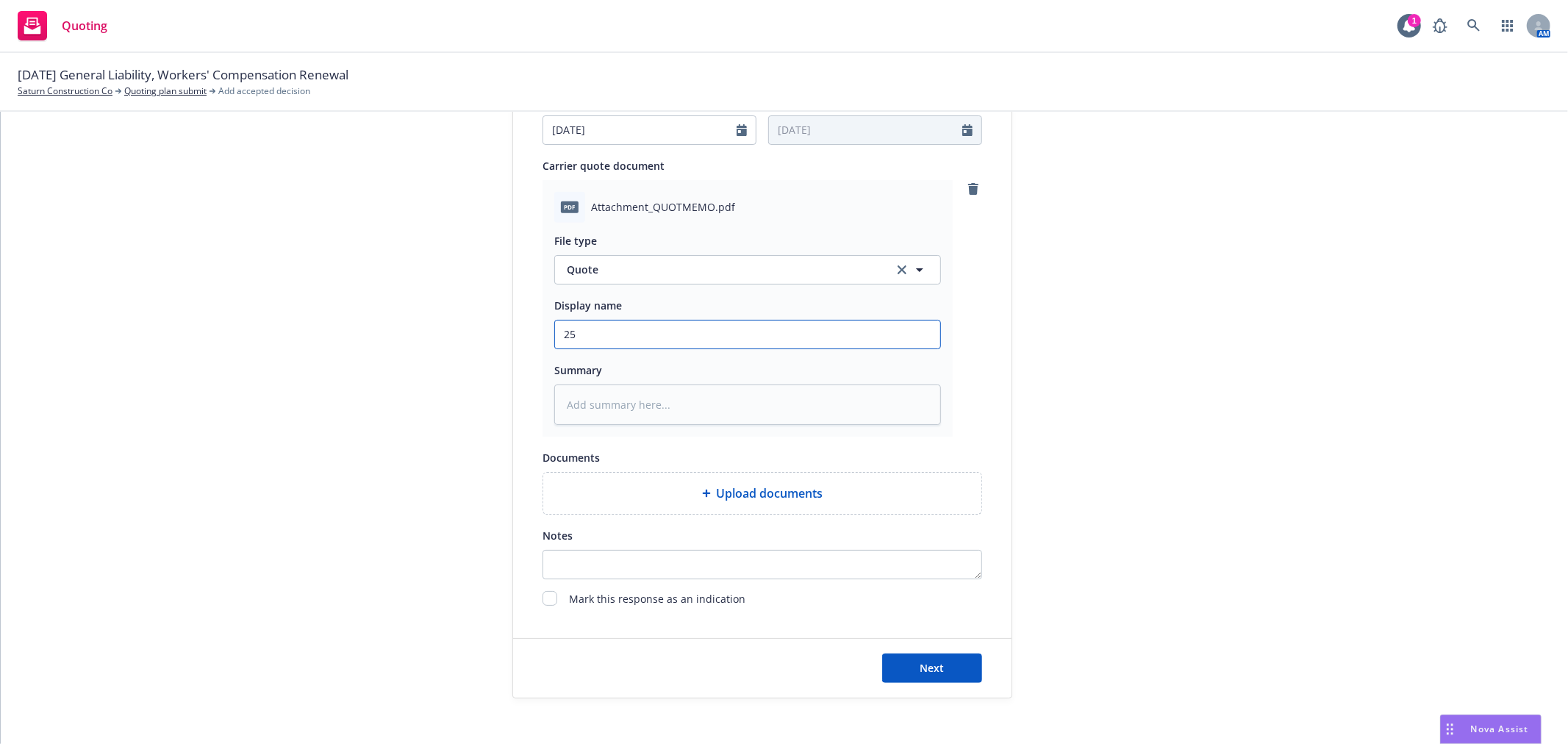
type textarea "x"
type input "25-"
type textarea "x"
type input "25-2"
type textarea "x"
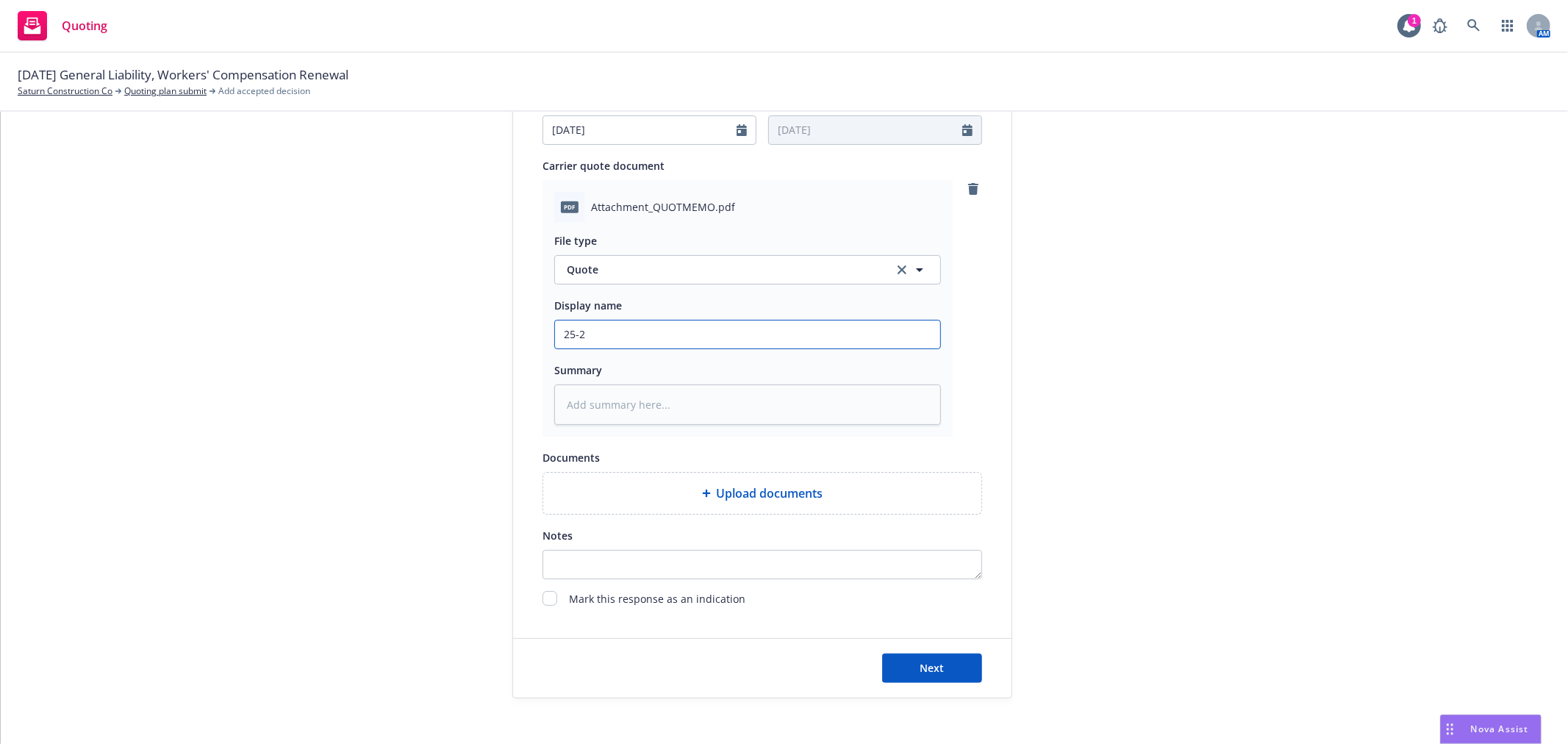
type input "25-26"
type textarea "x"
type input "25-26"
type textarea "x"
type input "25-26 G"
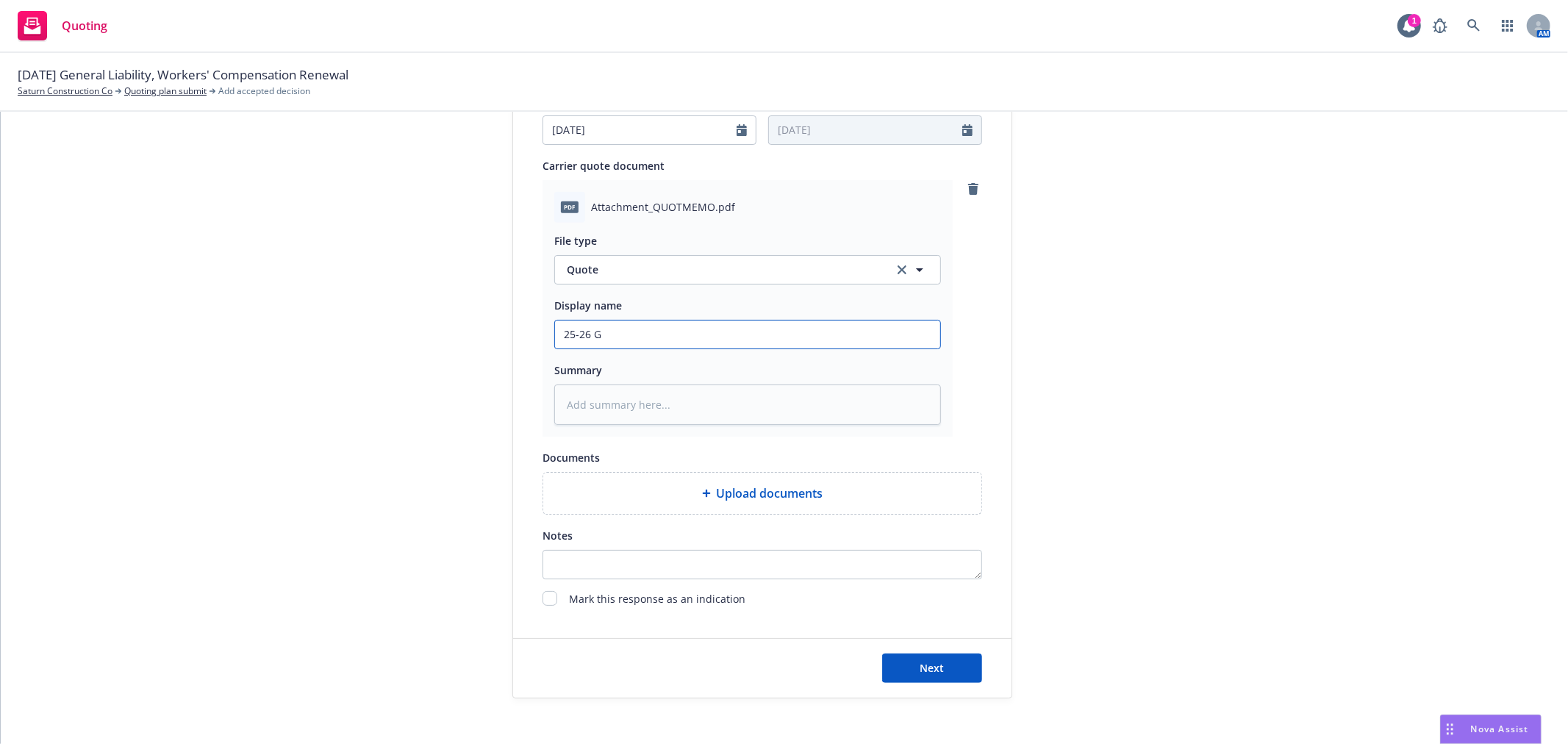
type textarea "x"
type input "25-26 GL"
type textarea "x"
type input "25-26 GL"
type textarea "x"
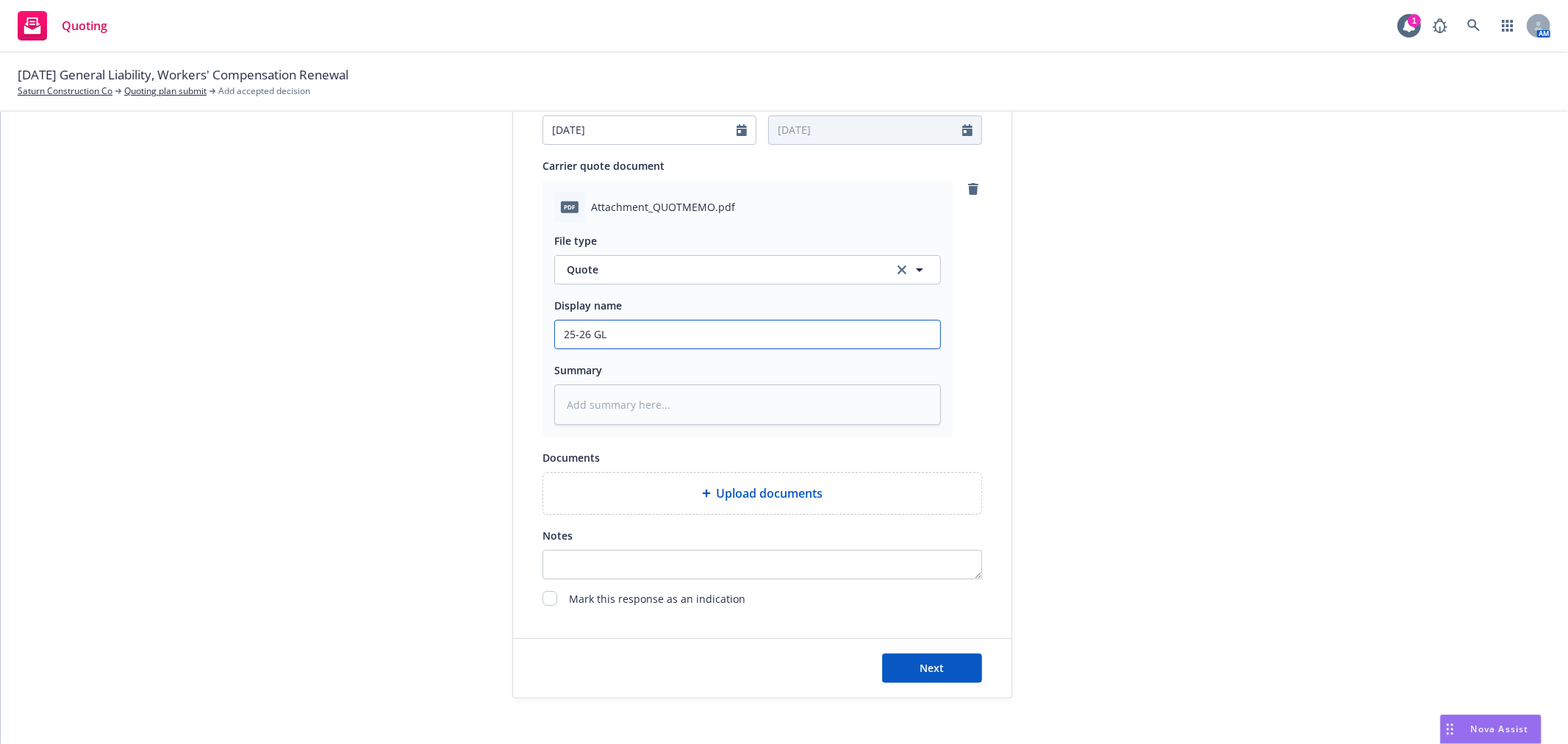
type input "25-26 GL R"
type textarea "x"
type input "25-26 GL Rn"
type textarea "x"
type input "25-26 GL Rnwl"
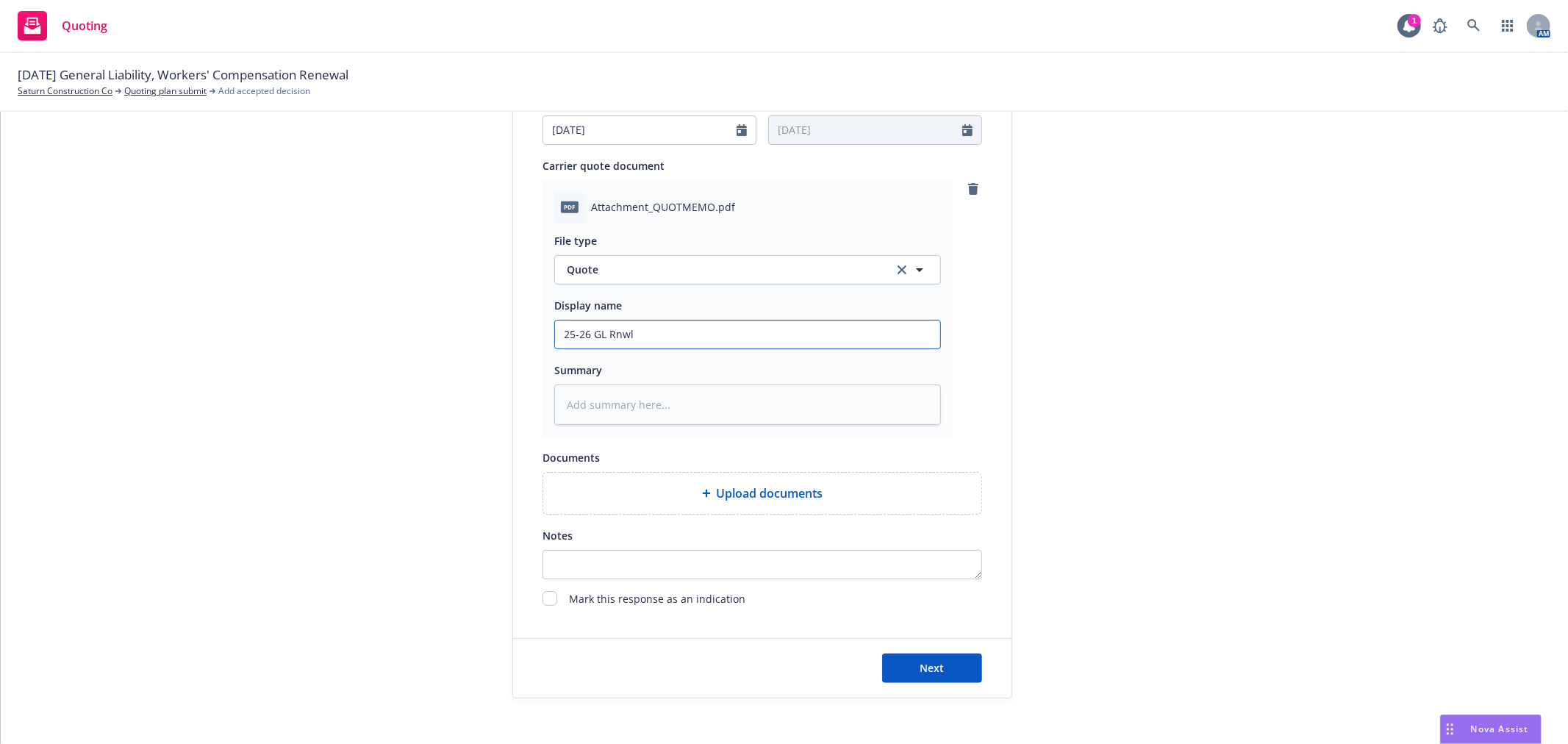
type textarea "x"
type input "25-26 GL Rnwl"
type textarea "x"
type input "25-26 GL Rnwl Q"
type textarea "x"
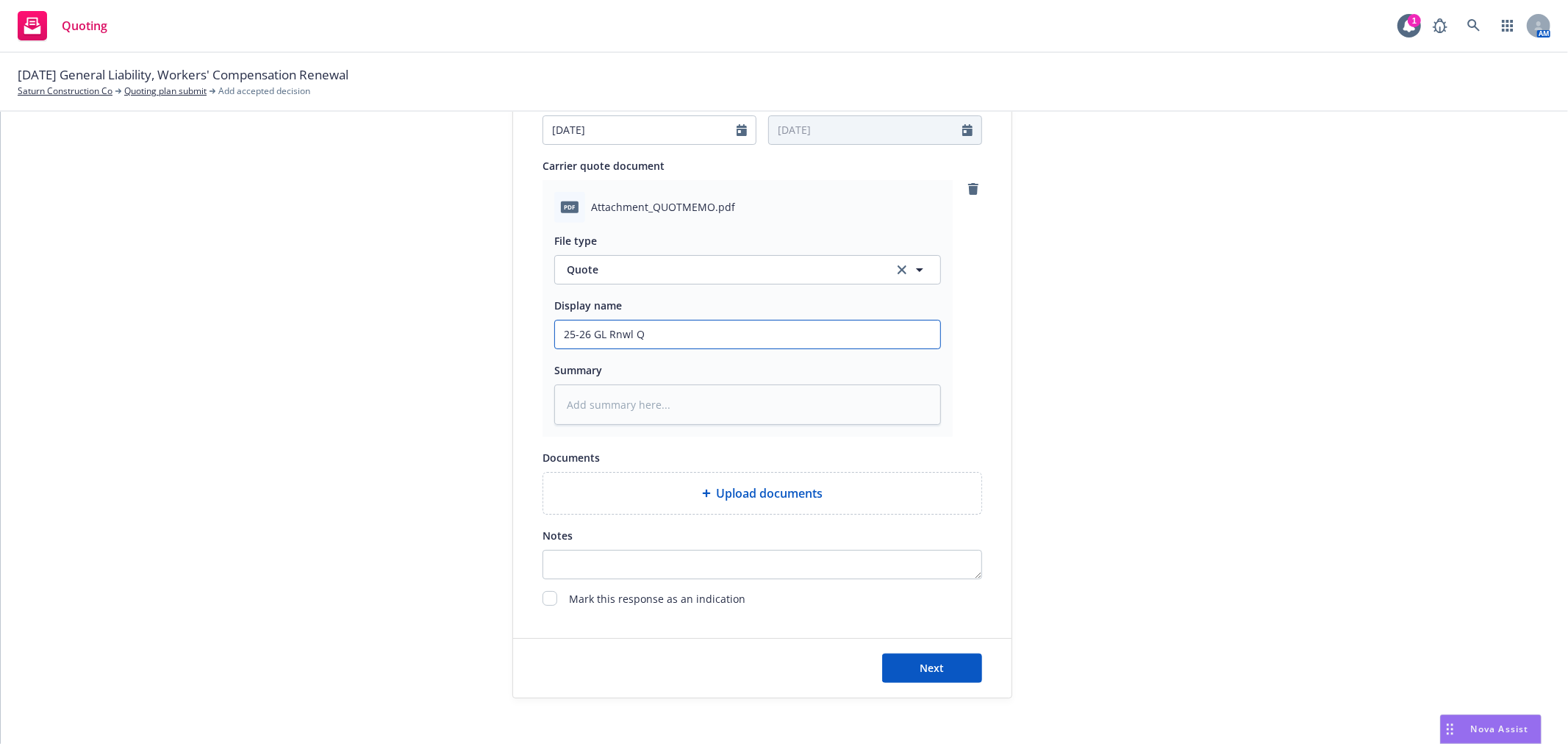
type input "25-26 GL Rnwl Qu"
type textarea "x"
type input "25-26 GL Rnwl Quo"
type textarea "x"
type input "25-26 GL Rnwl Quote"
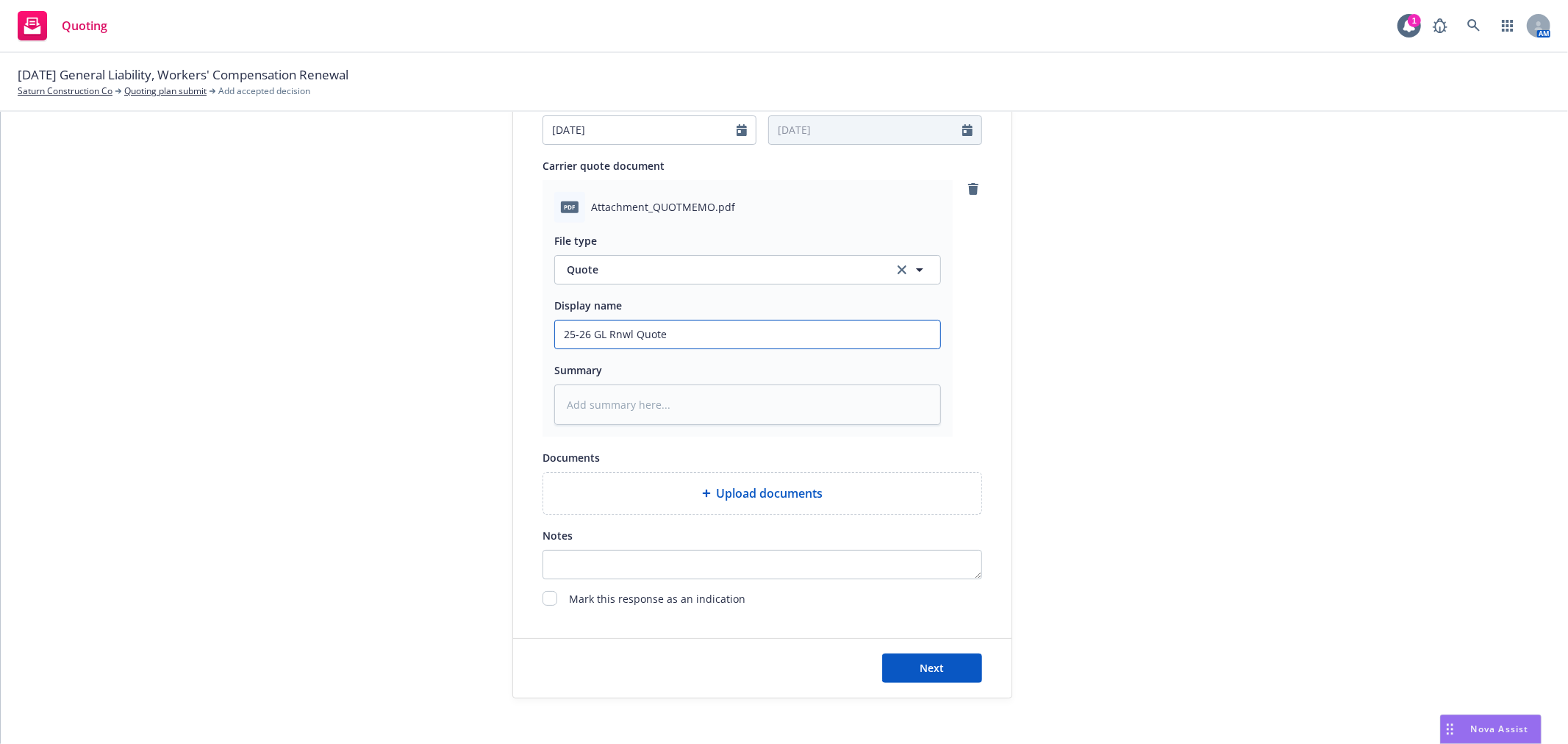
type textarea "x"
type input "25-26 GL Rnwl Quote"
type textarea "x"
type input "25-26 GL Rnwl Quote -"
type textarea "x"
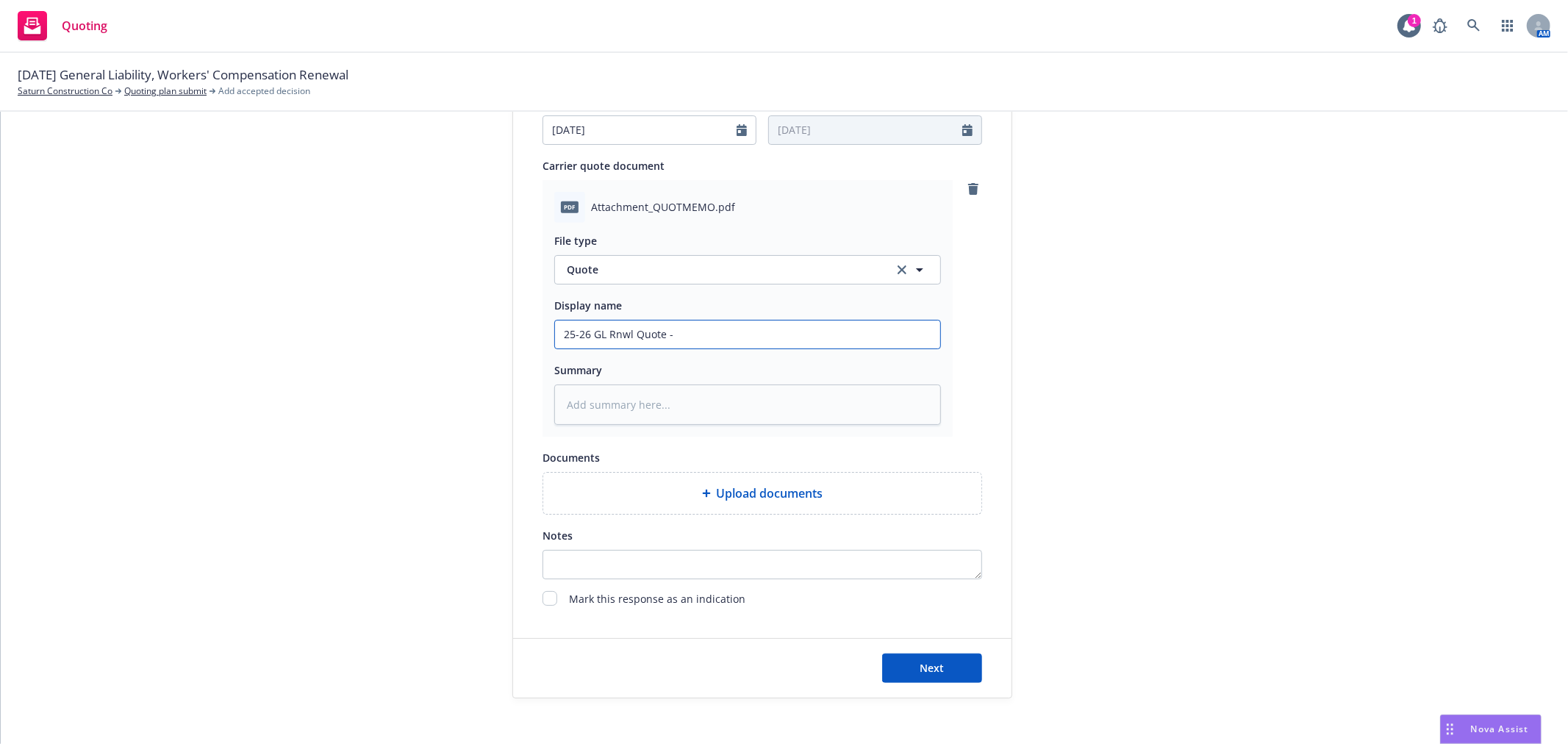
type input "25-26 GL Rnwl Quote -"
type textarea "x"
type input "25-26 GL Rnwl Quote - J"
type textarea "x"
type input "25-26 GL Rnwl Quote - Jm"
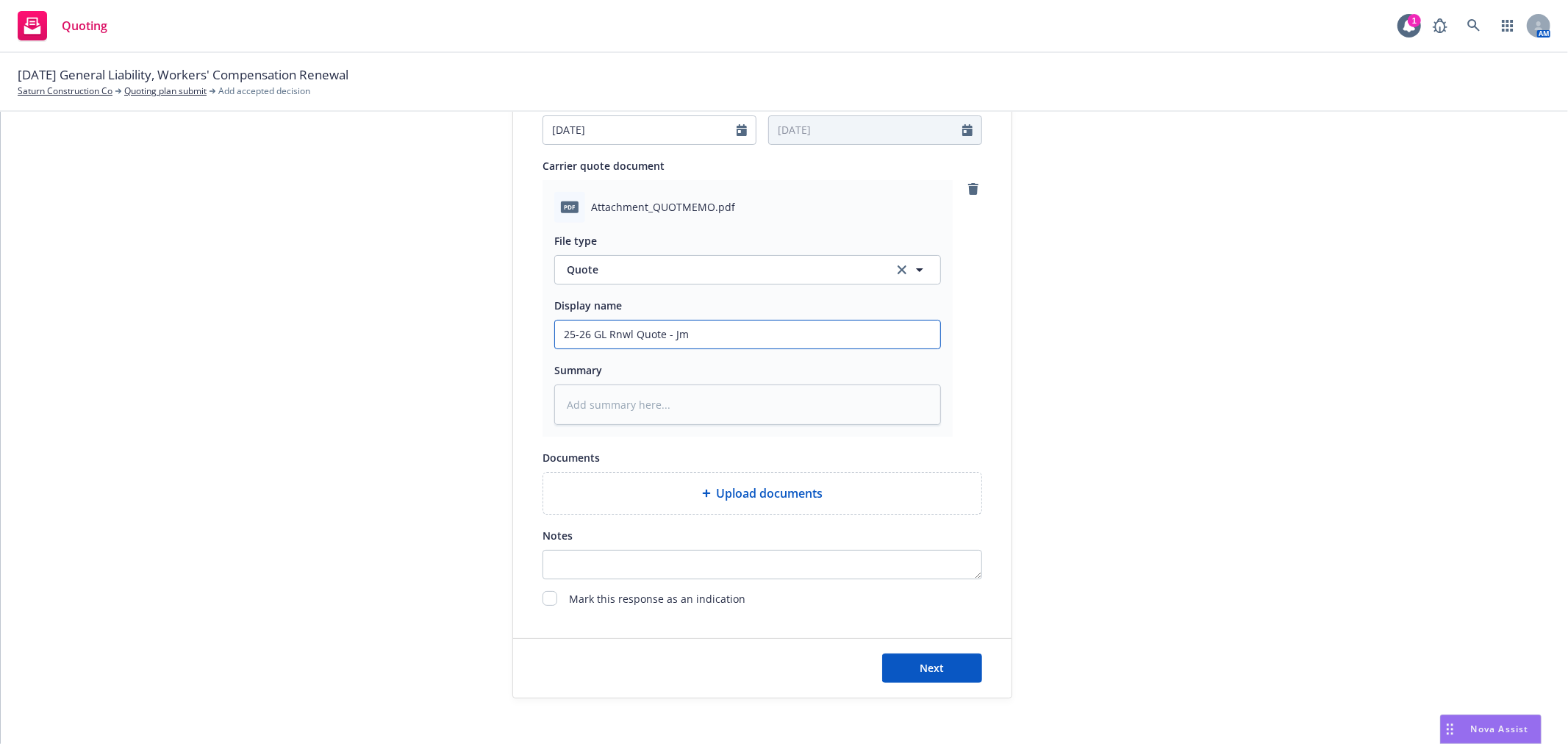
type textarea "x"
type input "25-26 GL Rnwl Quote - Jmw"
type textarea "x"
type input "25-26 GL Rnwl Quote - Jm"
type textarea "x"
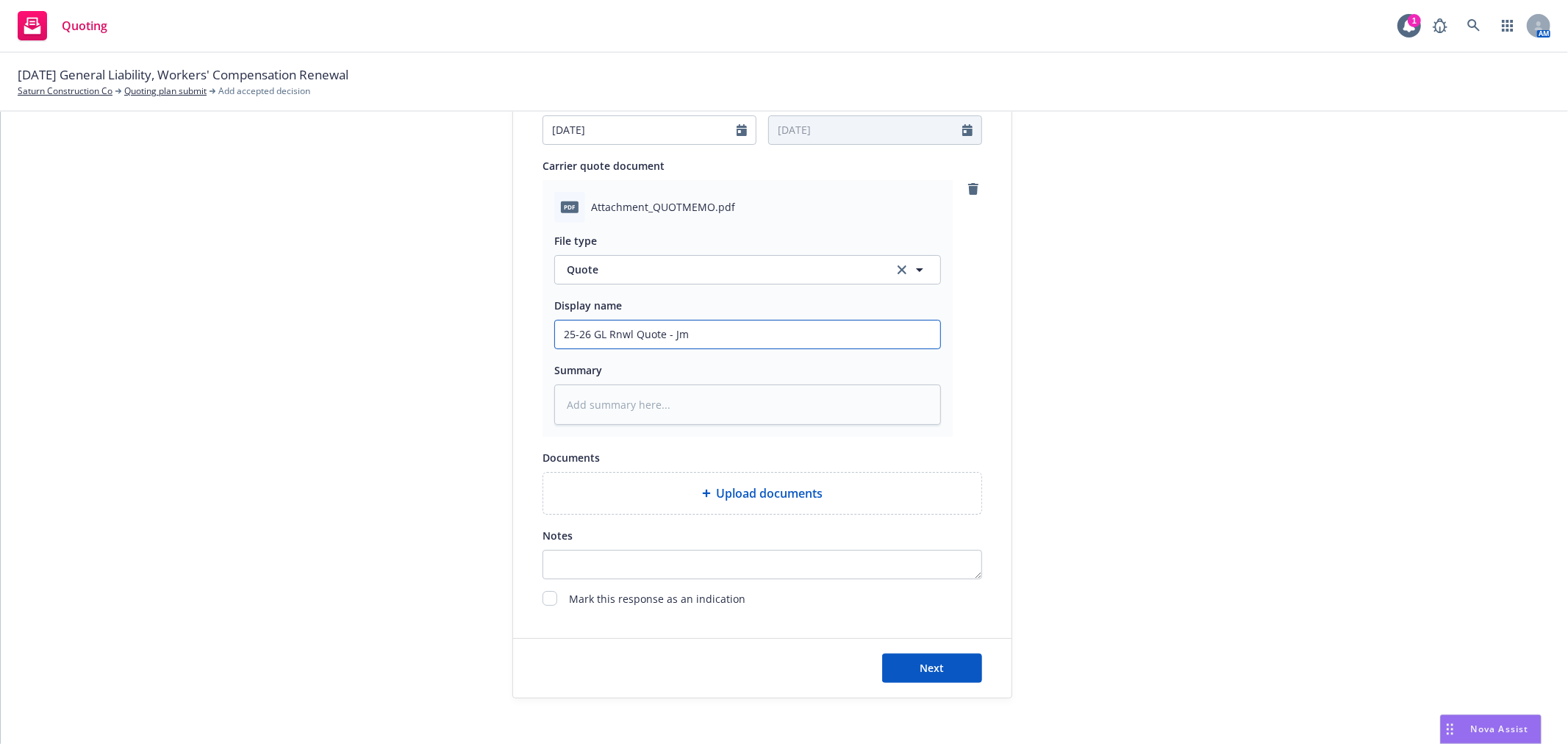
type input "25-26 GL Rnwl Quote - J"
type textarea "x"
type input "25-26 GL Rnwl Quote - Ja"
type textarea "x"
type input "25-26 GL Rnwl Quote - Jan"
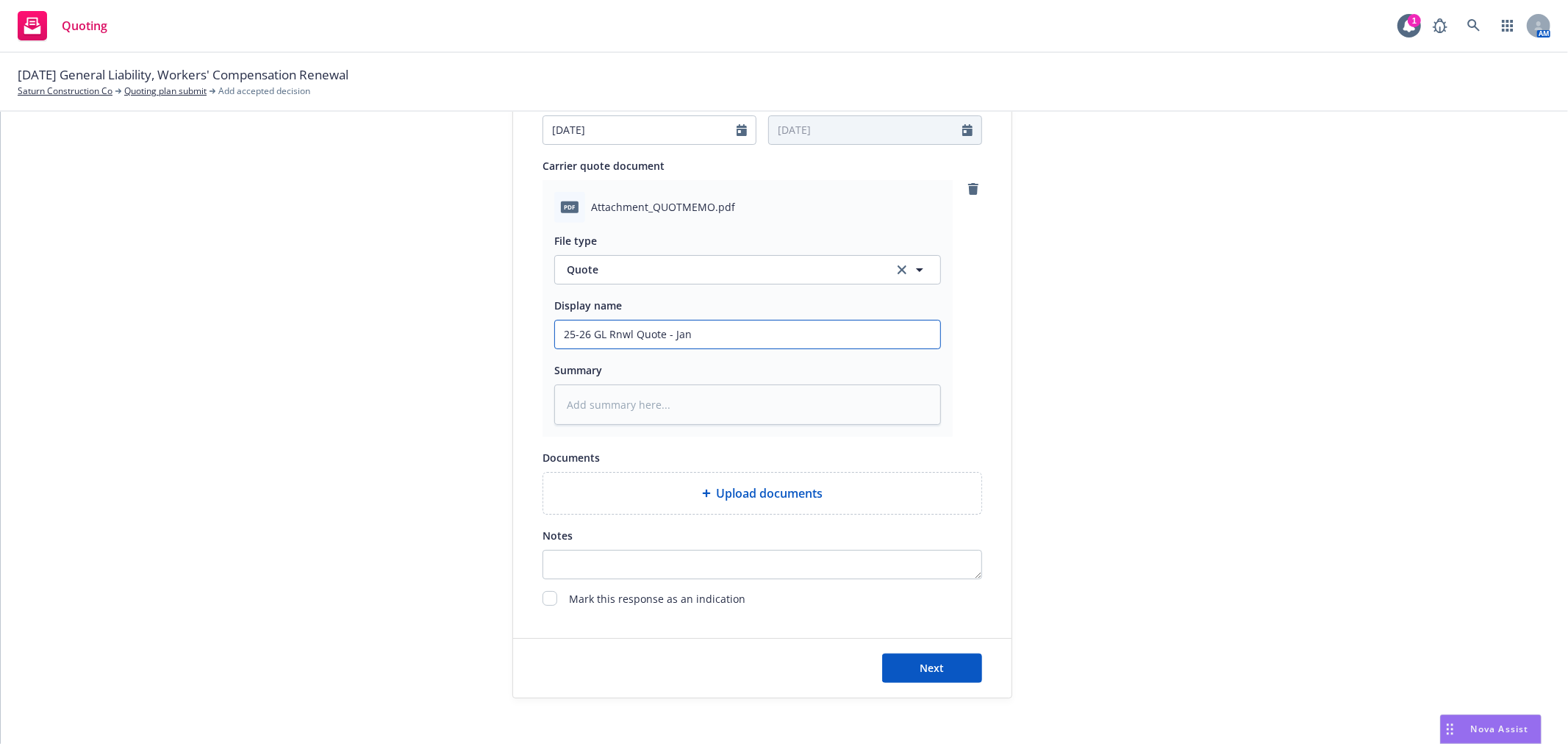
type textarea "x"
type input "25-26 GL Rnwl Quote - Ja"
type textarea "x"
type input "25-26 GL Rnwl Quote - Jam"
type textarea "x"
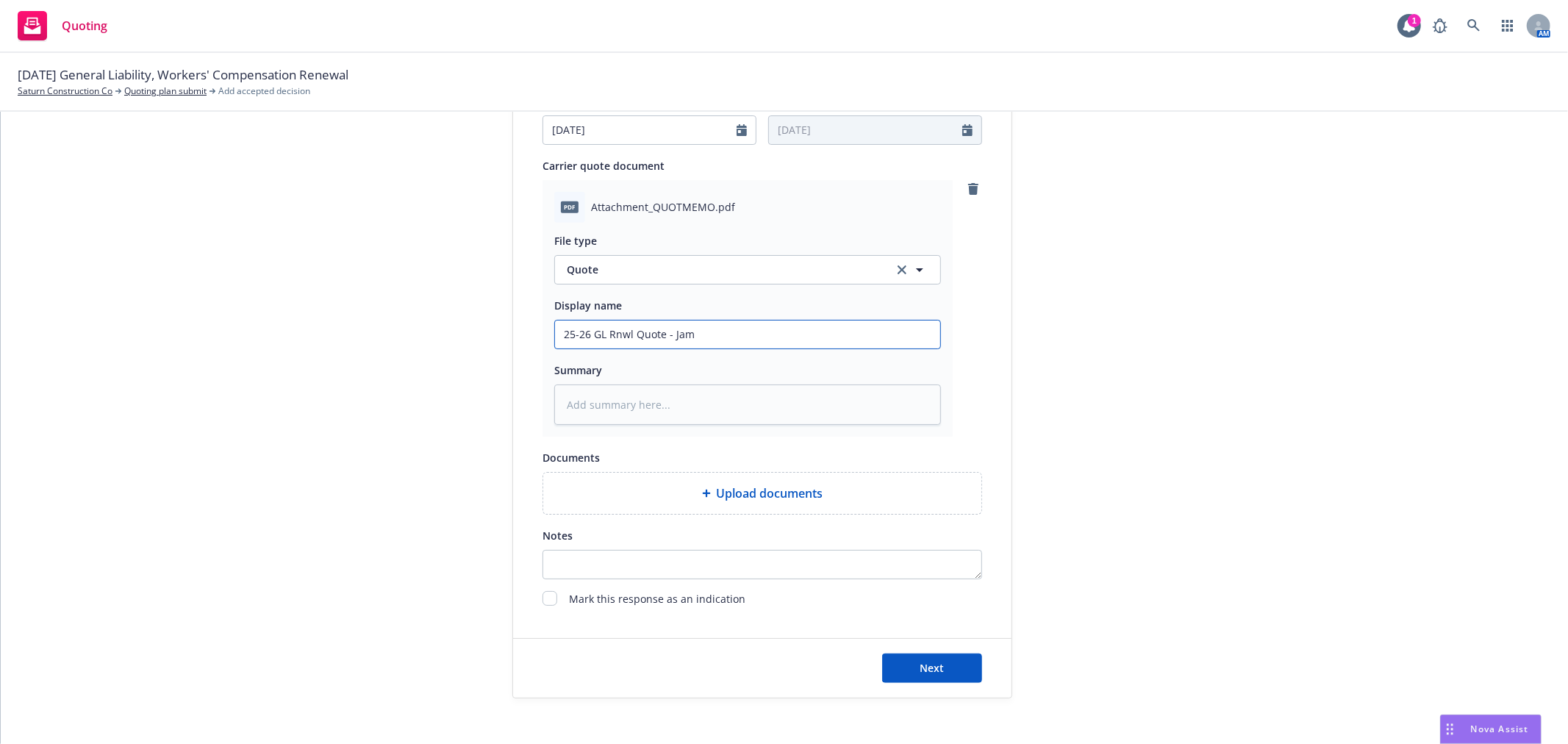
type input "25-26 GL Rnwl Quote - [PERSON_NAME]"
type textarea "x"
type input "25-26 GL Rnwl Quote - [PERSON_NAME]"
type textarea "x"
type input "25-26 GL Rnwl Quote - [PERSON_NAME]"
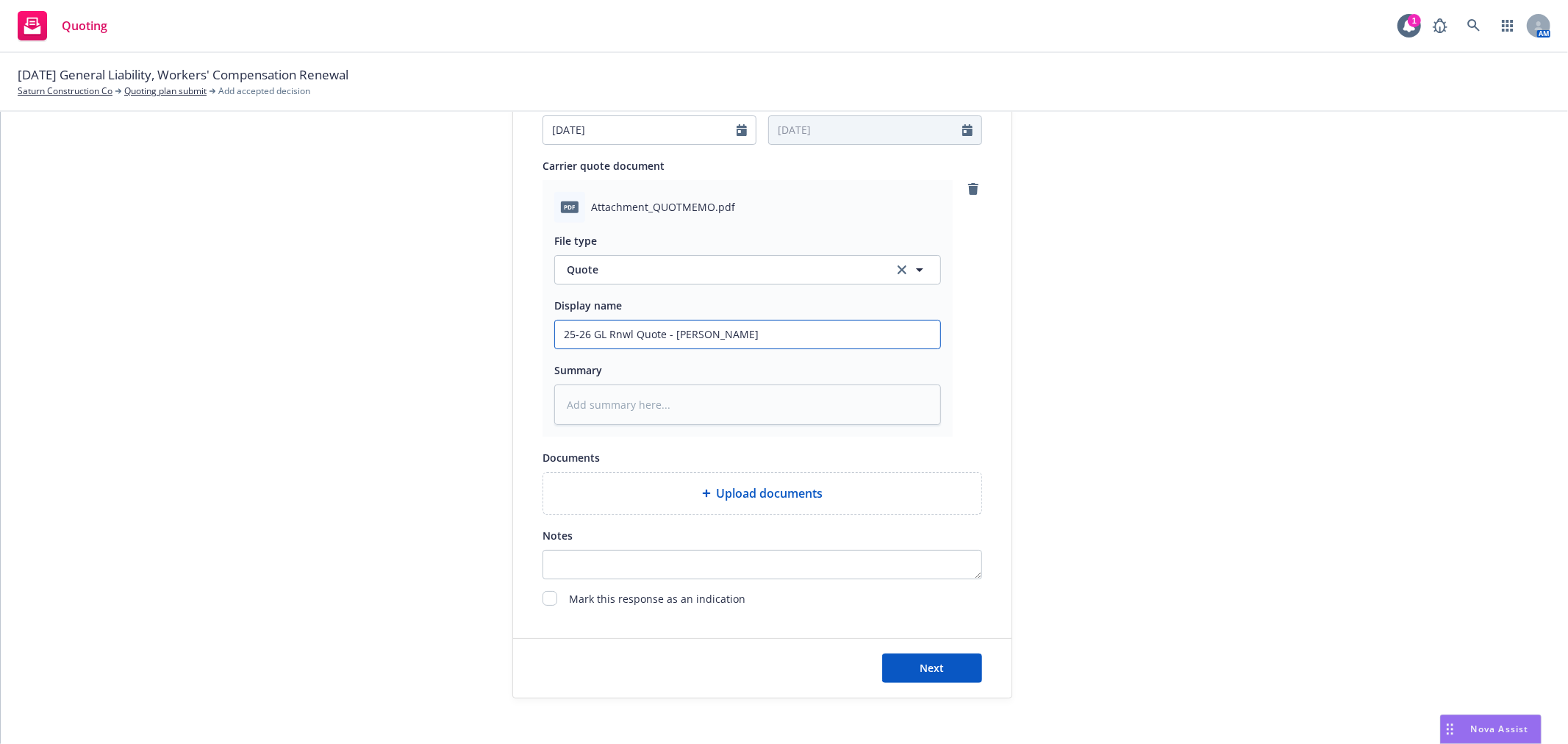
type textarea "x"
type input "25-26 GL Rnwl Quote - [PERSON_NAME]"
type textarea "x"
type input "25-26 GL Rnwl Quote - [PERSON_NAME]"
type textarea "x"
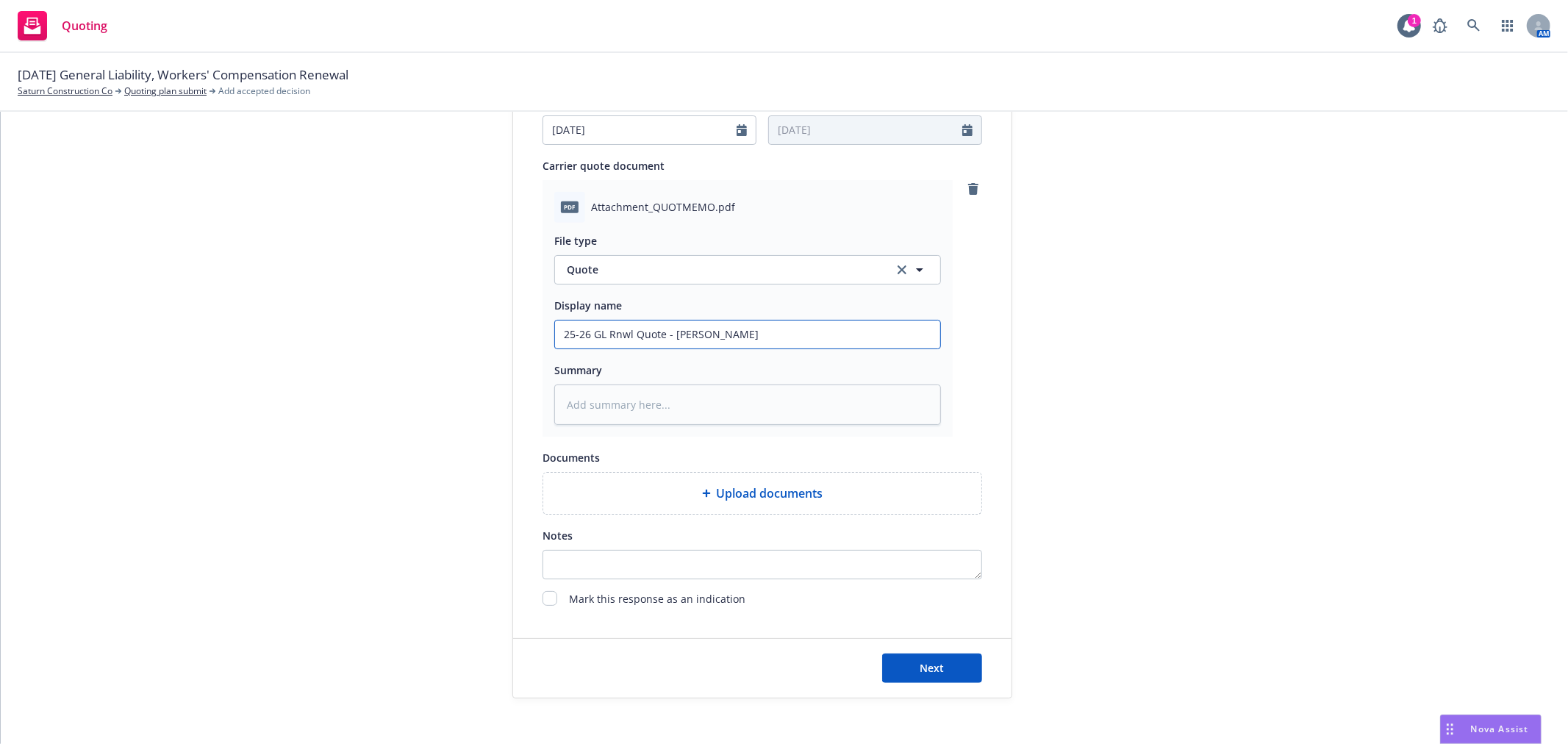
type input "25-26 GL Rnwl Quote - [PERSON_NAME]"
type textarea "x"
type input "25-26 GL Rnwl Quote - [PERSON_NAME]"
type textarea "x"
type input "25-26 GL Rnwl Quote - [PERSON_NAME] River"
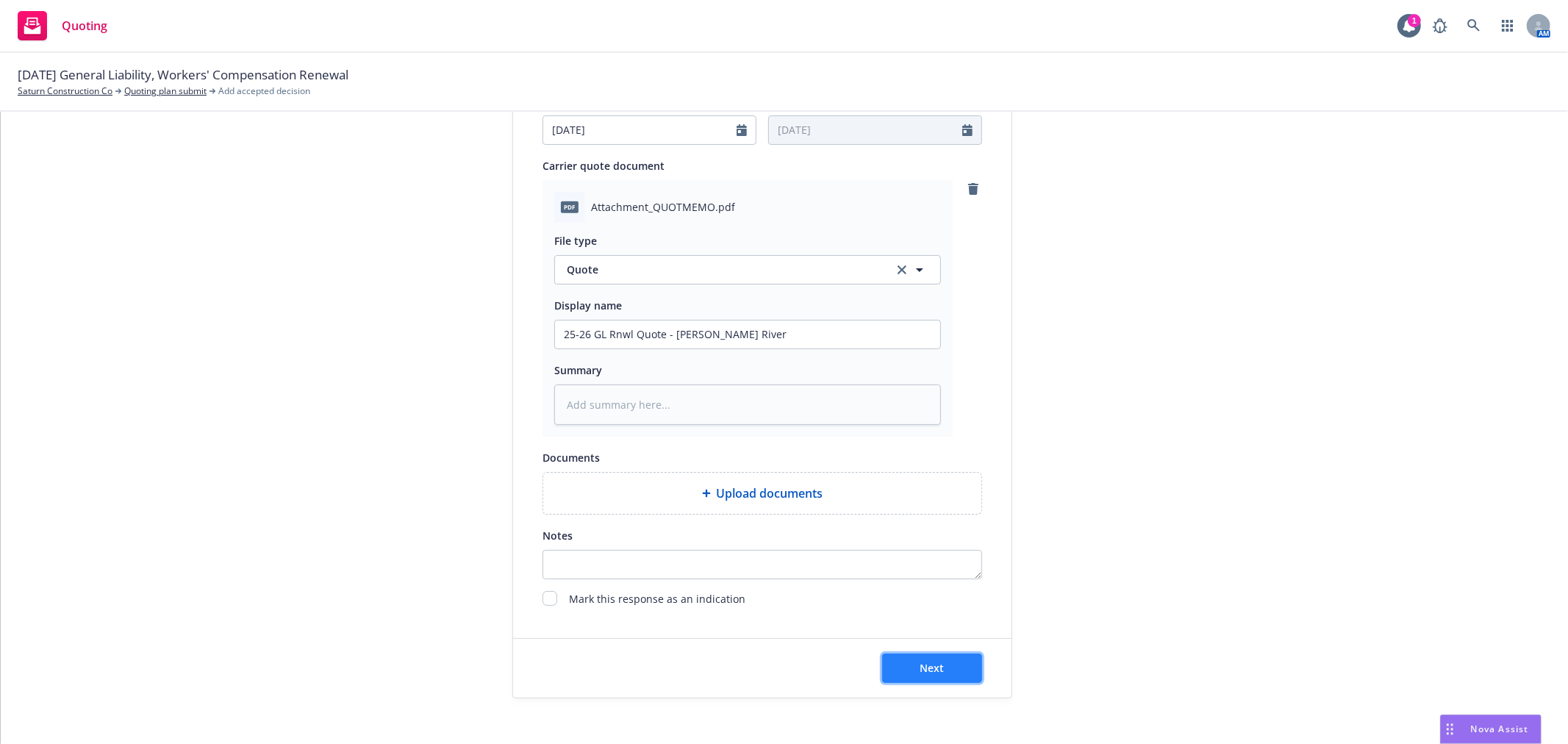
click at [904, 665] on button "Next" at bounding box center [932, 668] width 100 height 29
type textarea "x"
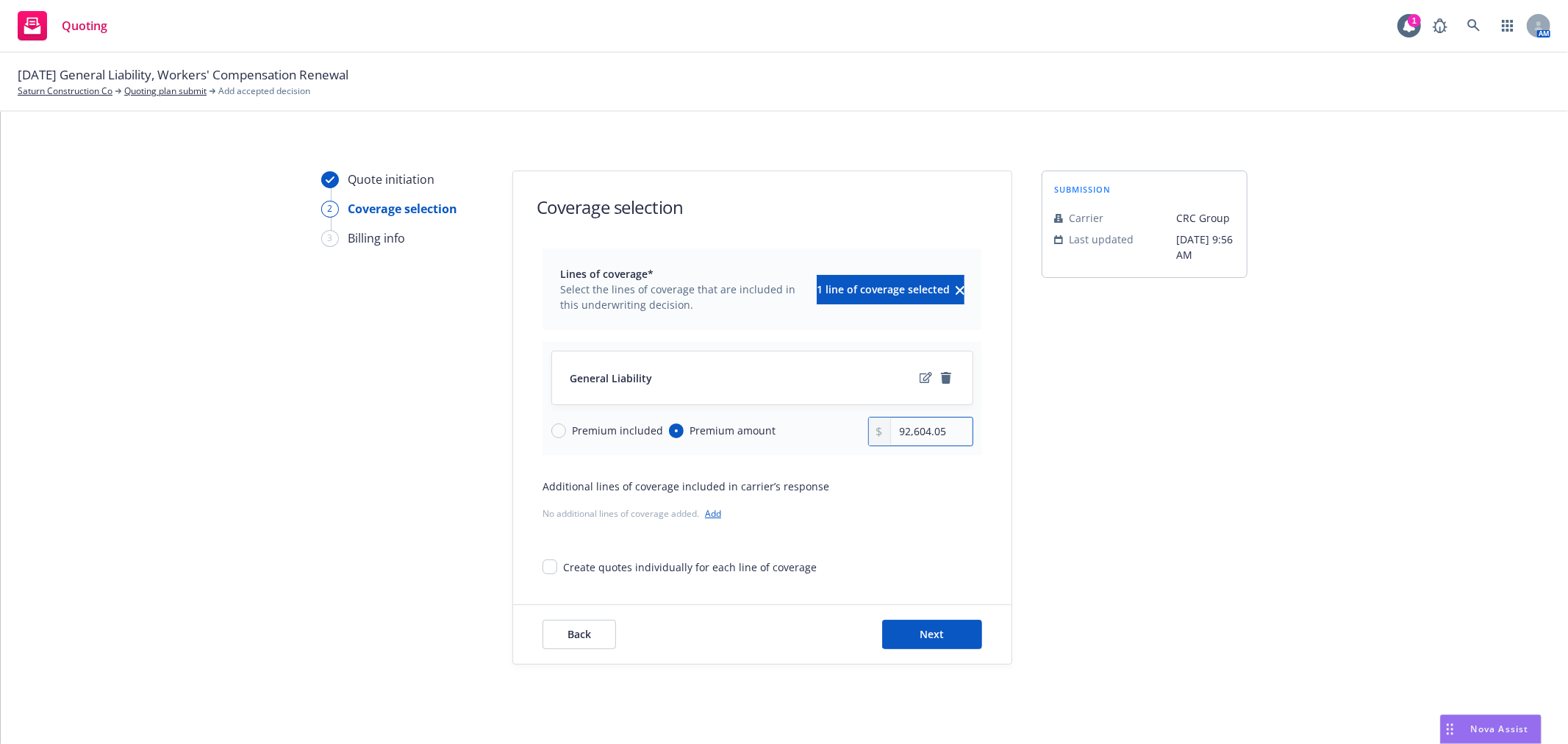
click at [951, 436] on input "92,604.05" at bounding box center [932, 432] width 82 height 28
drag, startPoint x: 951, startPoint y: 434, endPoint x: 778, endPoint y: 435, distance: 173.0
click at [778, 435] on div "Premium included Premium amount 92,604.05" at bounding box center [762, 432] width 422 height 29
paste input "1,229.00"
type input "91,229.00"
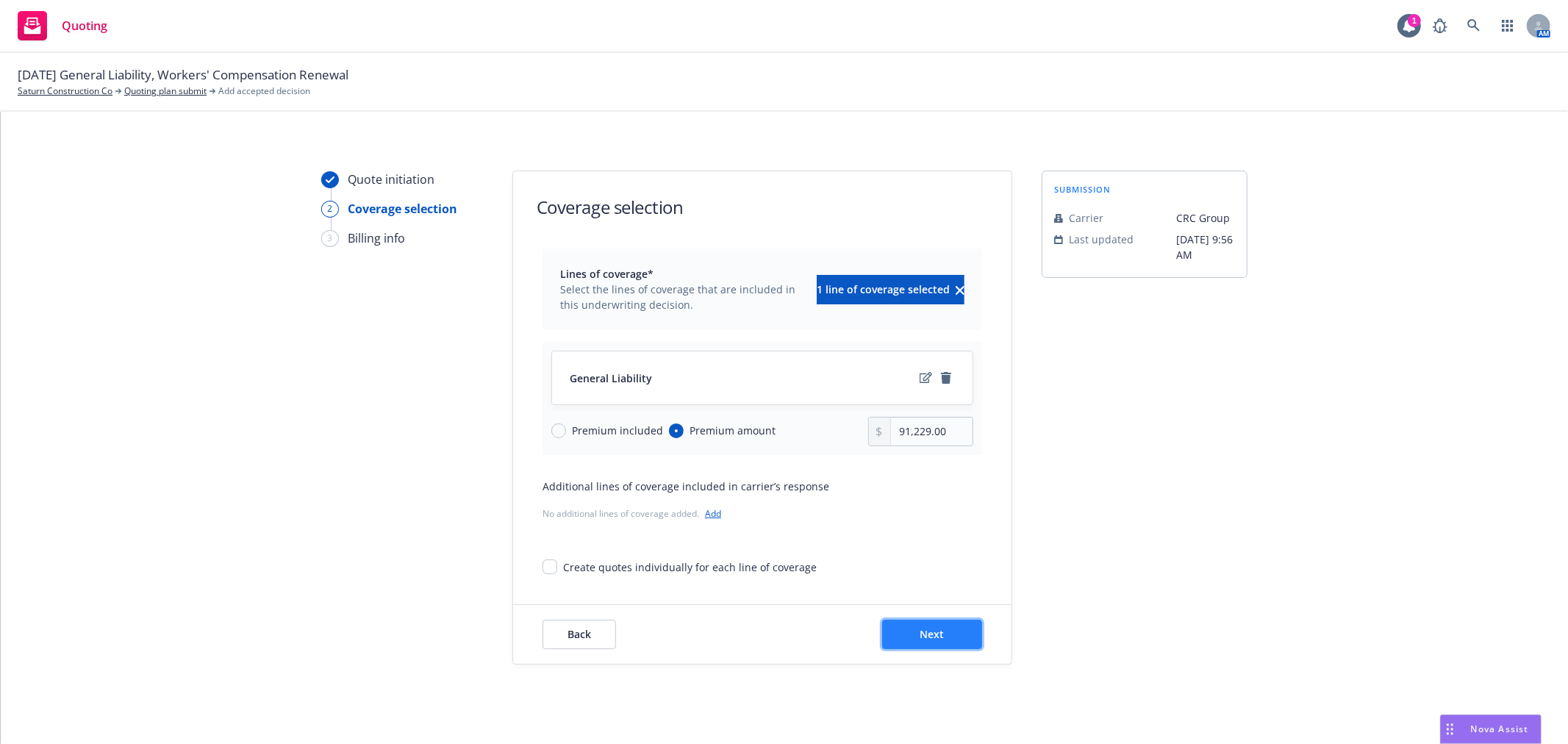
click at [951, 637] on button "Next" at bounding box center [932, 634] width 100 height 29
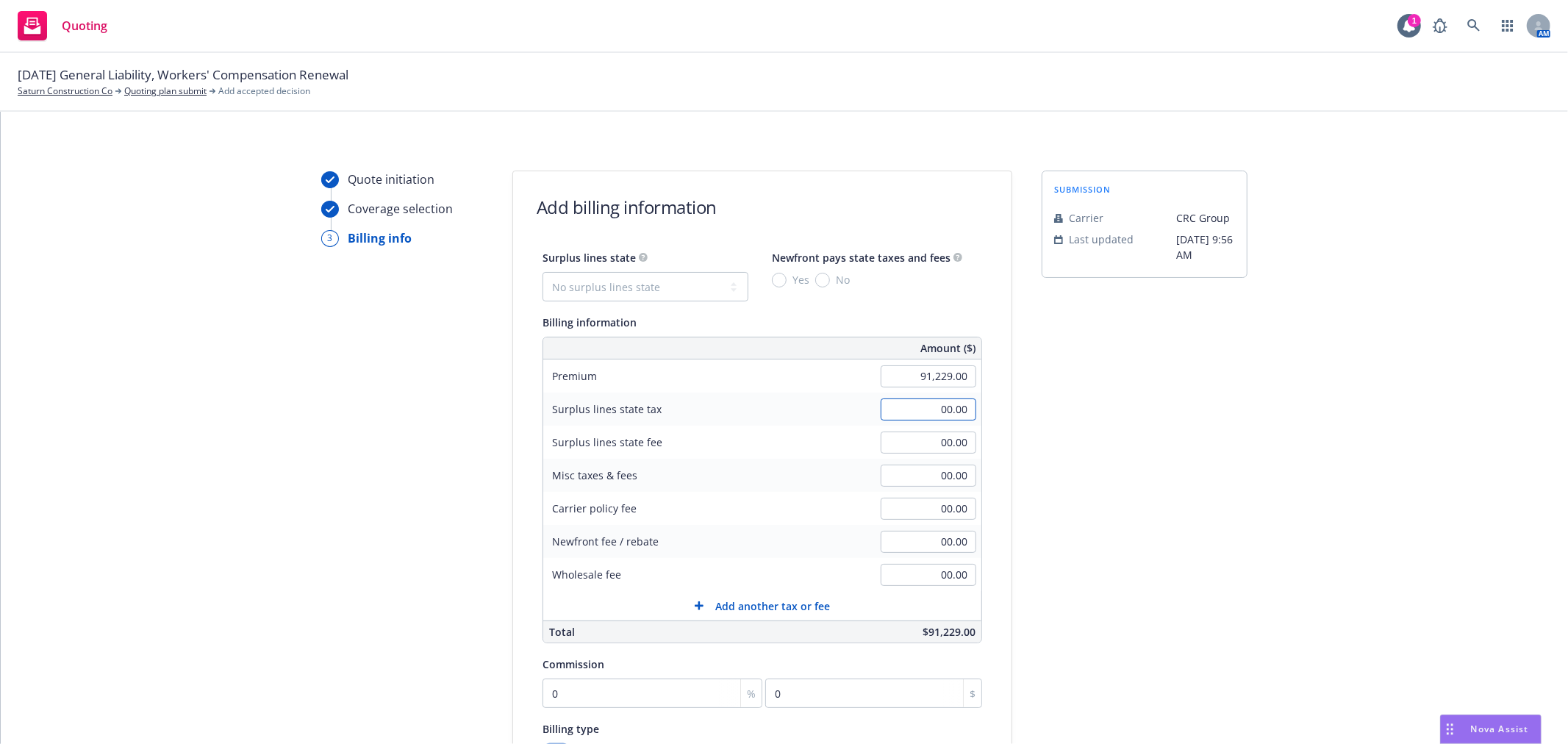
click at [914, 408] on input "00.00" at bounding box center [929, 410] width 96 height 22
type input "2,747.37"
click at [662, 289] on select "No surplus lines state [US_STATE] [US_STATE] [US_STATE] [US_STATE] [US_STATE] […" at bounding box center [645, 287] width 206 height 29
select select "CA"
click at [542, 272] on select "No surplus lines state [US_STATE] [US_STATE] [US_STATE] [US_STATE] [US_STATE] […" at bounding box center [645, 287] width 206 height 29
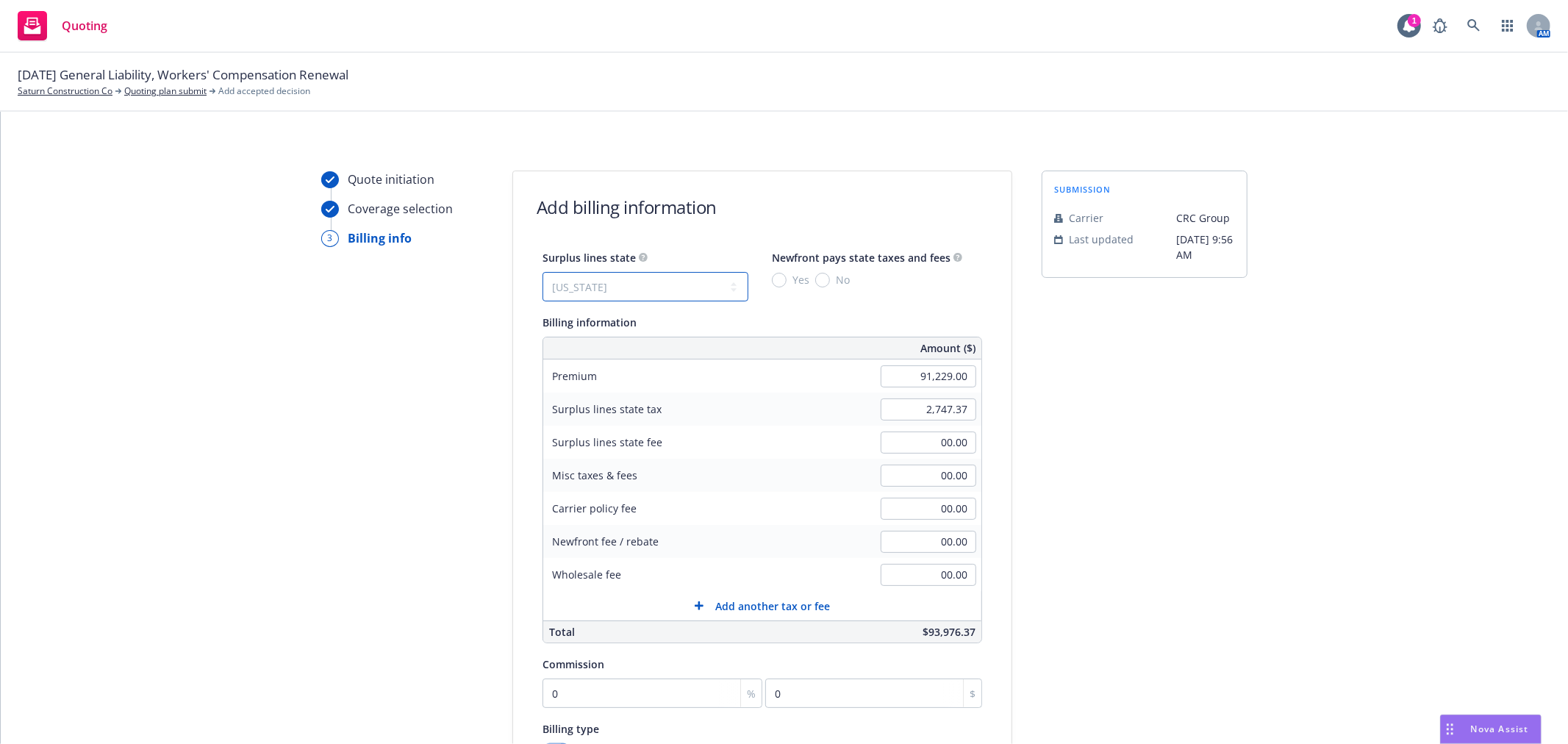
type input "2,736.87"
type input "164.21"
click at [815, 283] on input "No" at bounding box center [823, 280] width 15 height 15
radio input "true"
click at [901, 410] on input "2,736.87" at bounding box center [929, 410] width 96 height 22
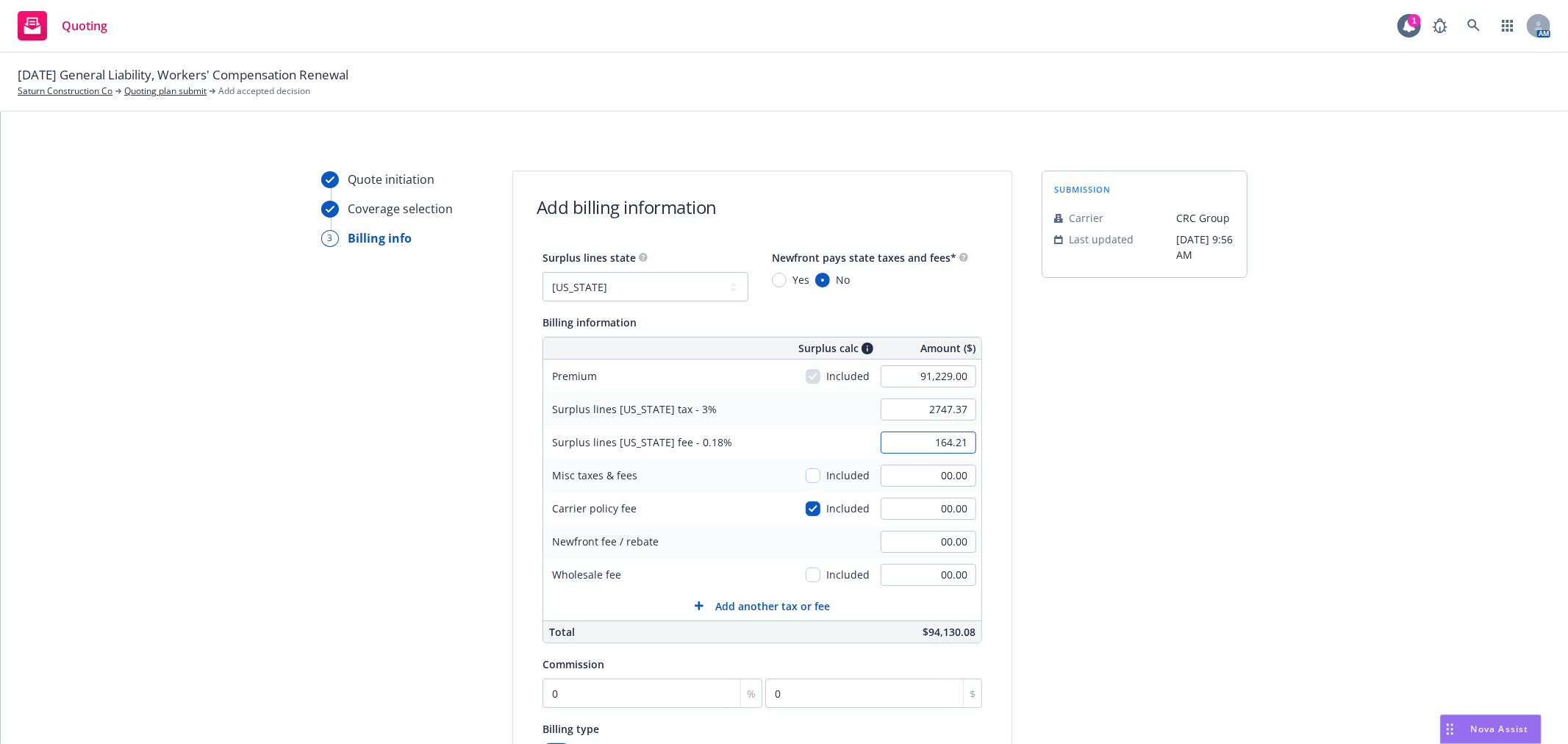
type input "2,747.37"
type input "164.84"
type input "2,736.87"
type input "164.21"
type input "350.00"
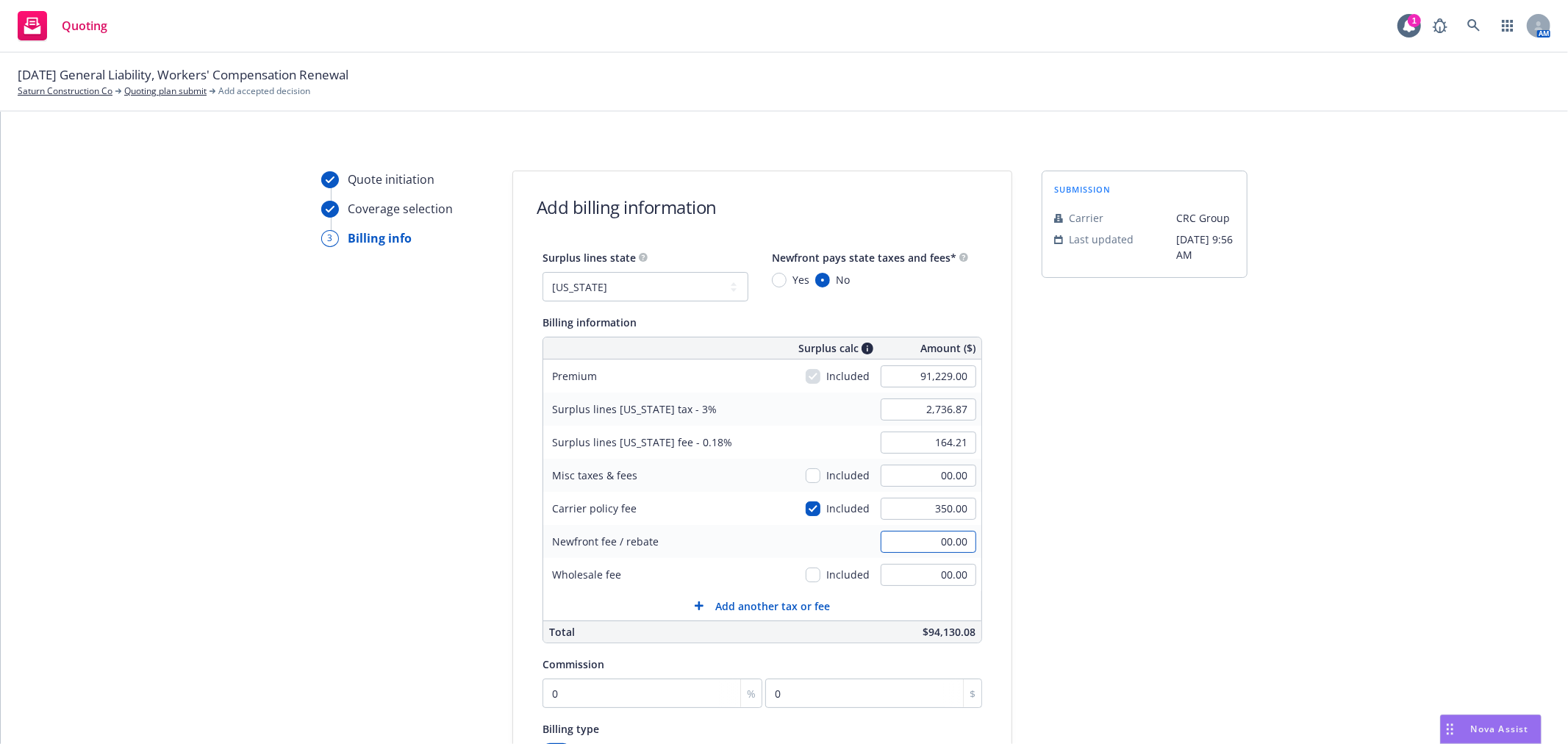
type input "2,747.37"
type input "164.84"
click at [1002, 579] on div "Quote initiation Coverage selection 3 Billing info Add billing information Surp…" at bounding box center [784, 547] width 1532 height 752
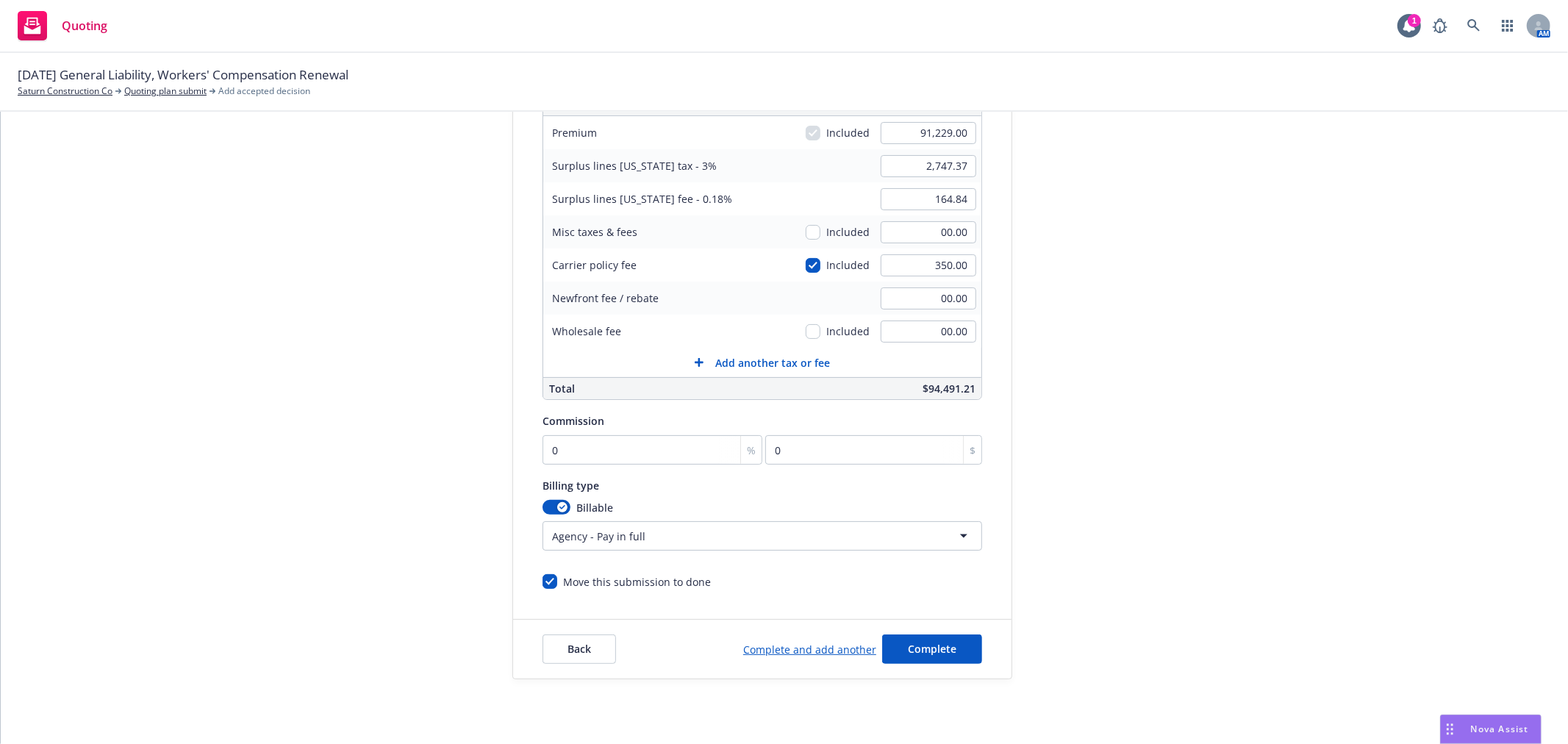
scroll to position [245, 0]
click at [636, 450] on input "0" at bounding box center [652, 448] width 220 height 29
type input "1"
type input "912.29"
type input "10"
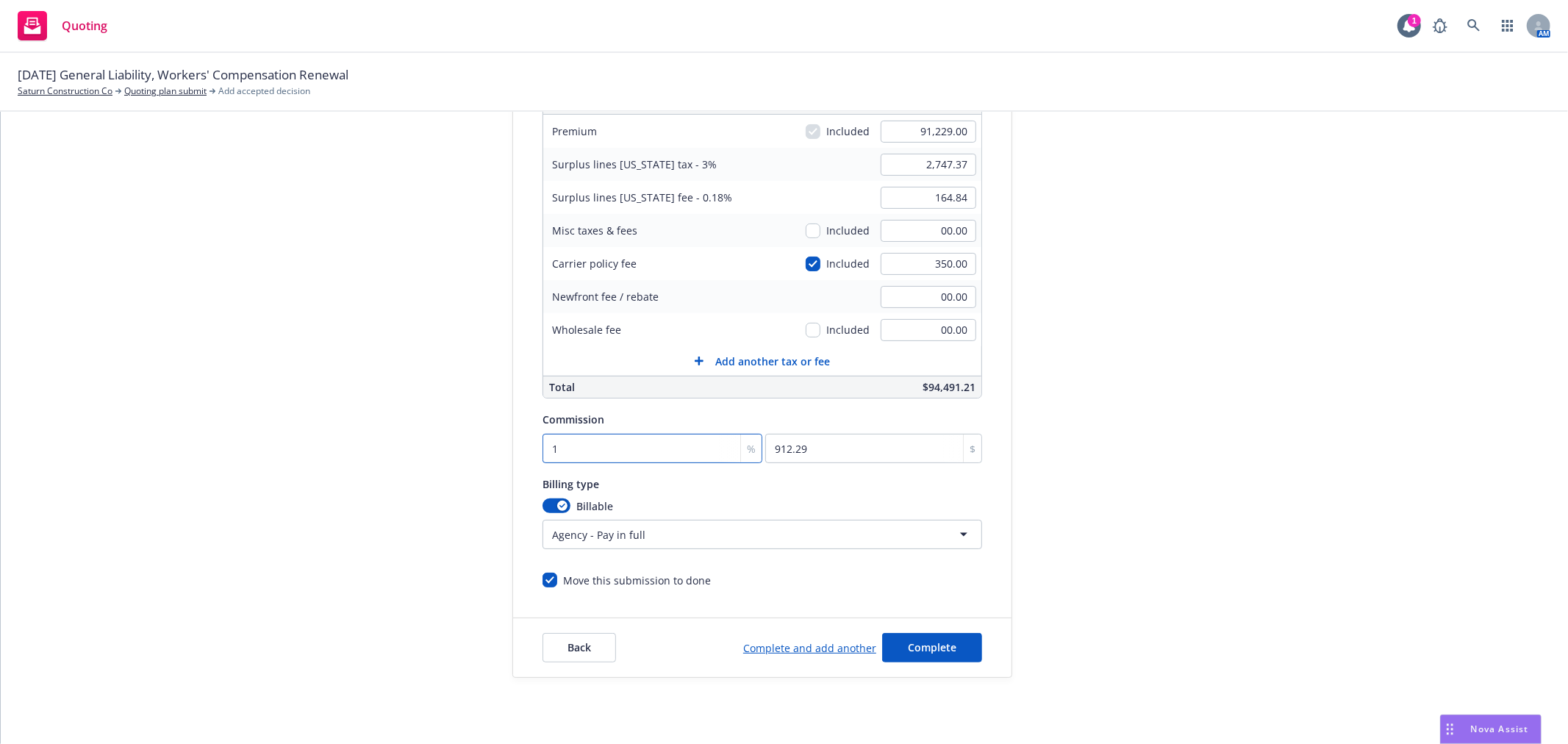
type input "9122.9"
type input "10"
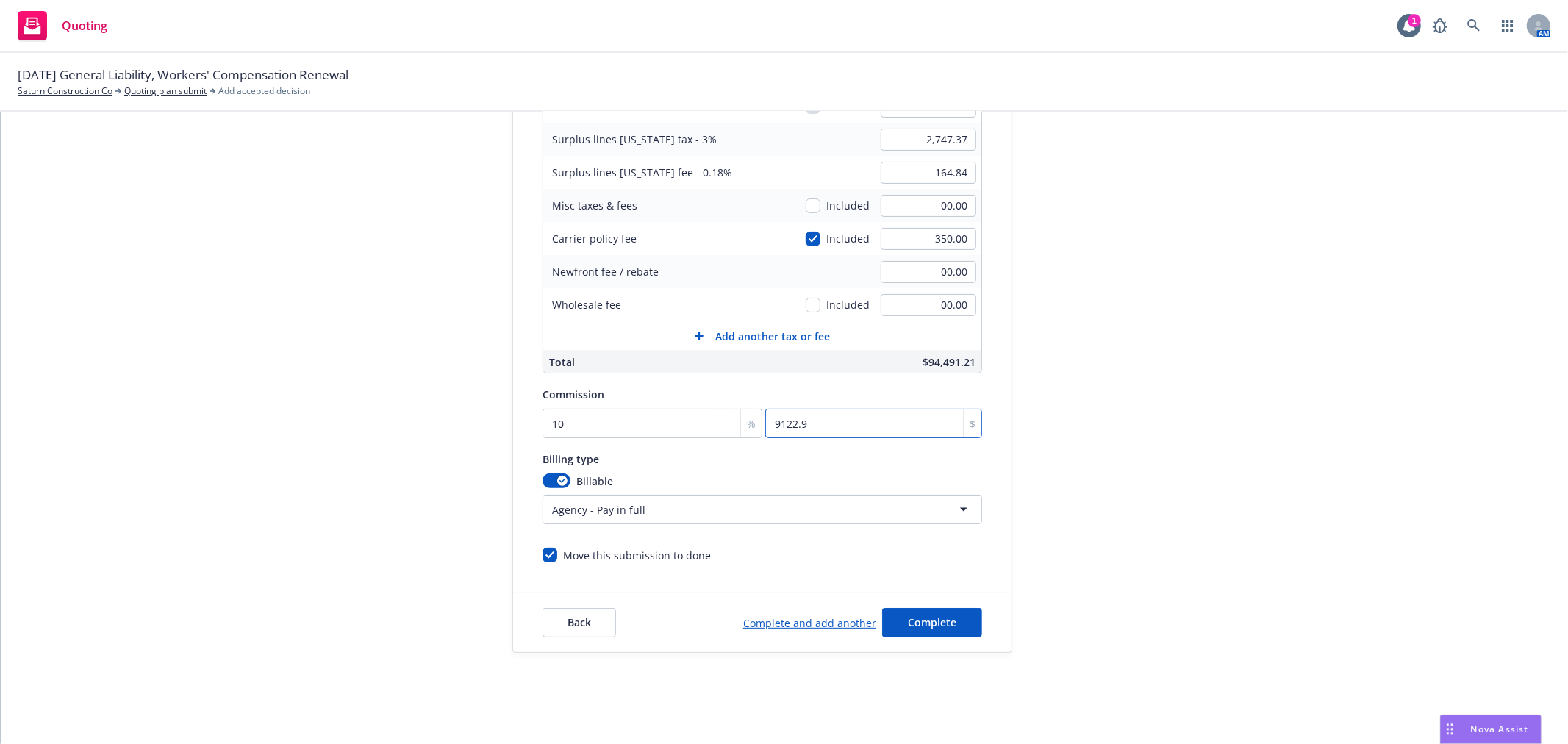
scroll to position [274, 0]
click at [937, 615] on span "Complete" at bounding box center [932, 619] width 49 height 14
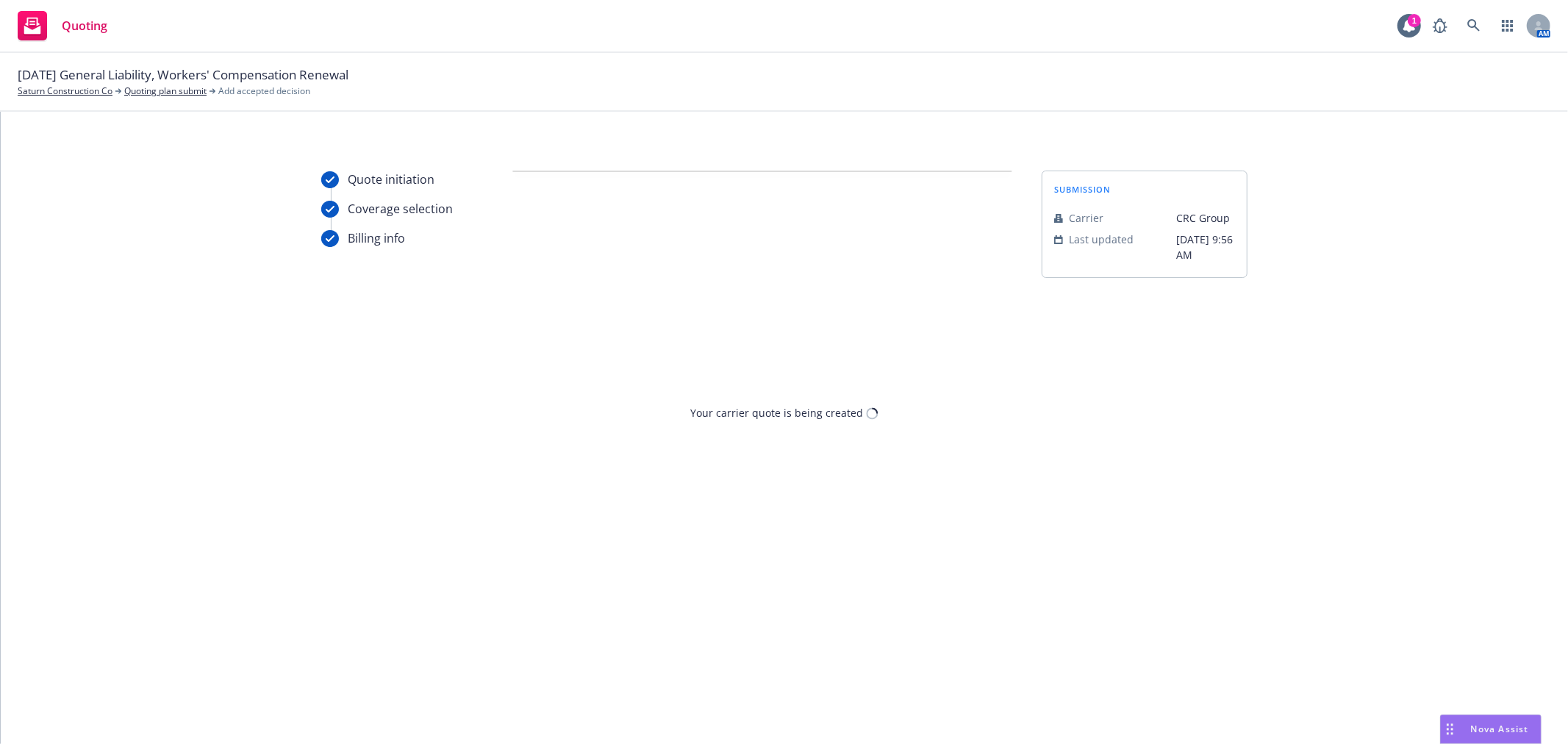
scroll to position [0, 0]
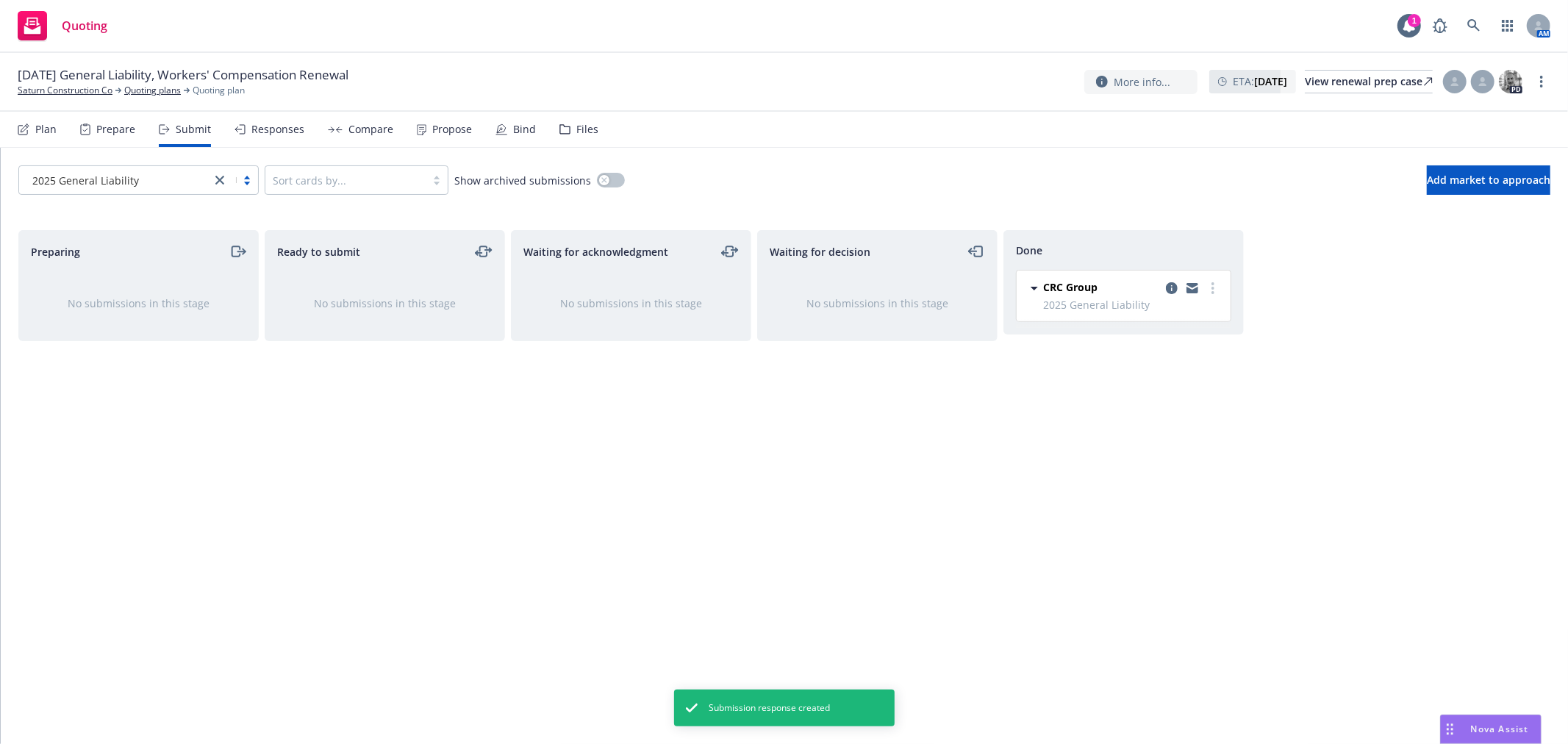
click at [280, 131] on div "Responses" at bounding box center [278, 130] width 53 height 12
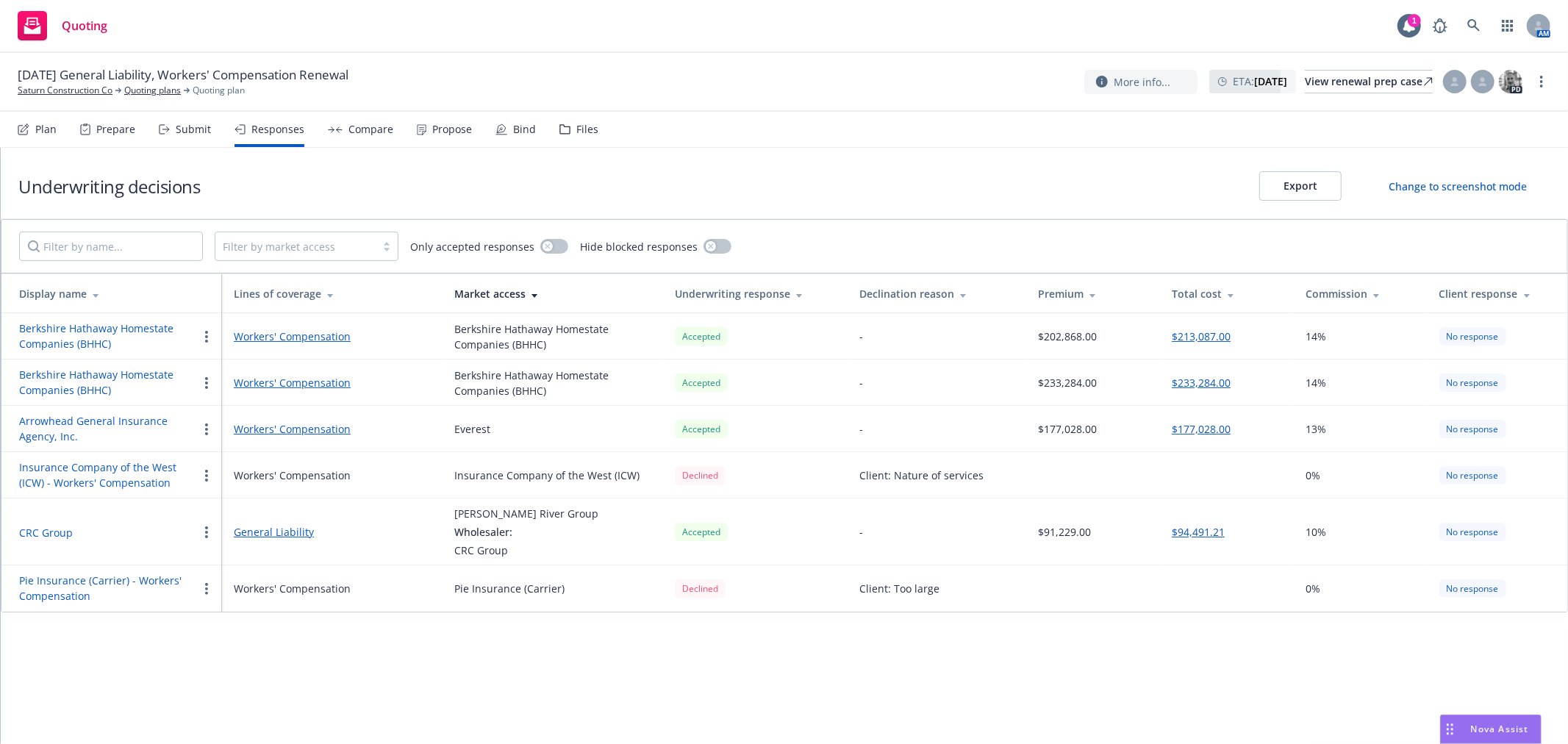
click at [1477, 728] on span "Nova Assist" at bounding box center [1500, 729] width 58 height 13
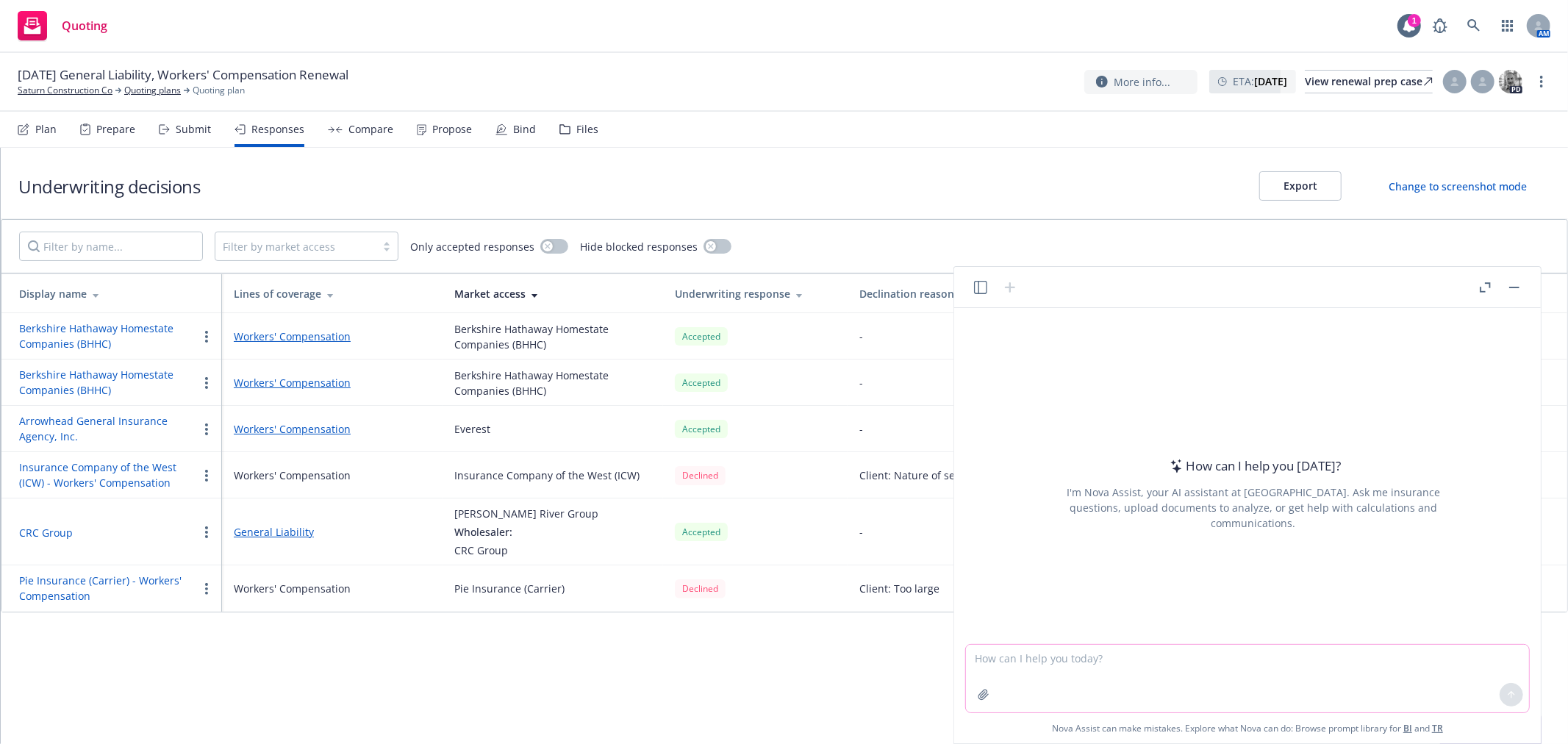
click at [1259, 674] on textarea at bounding box center [1247, 679] width 563 height 68
drag, startPoint x: 1121, startPoint y: 659, endPoint x: 1162, endPoint y: 687, distance: 49.6
click at [1121, 659] on textarea "I need a table with 2 columns -form number, and description." at bounding box center [1247, 679] width 563 height 68
click at [1287, 662] on textarea "I need a table with 2 columns - form number, and description." at bounding box center [1247, 679] width 563 height 68
paste textarea "ILP001-0104 US Treasury Departments Office of Foreign Assets Control (OFAC) Adv…"
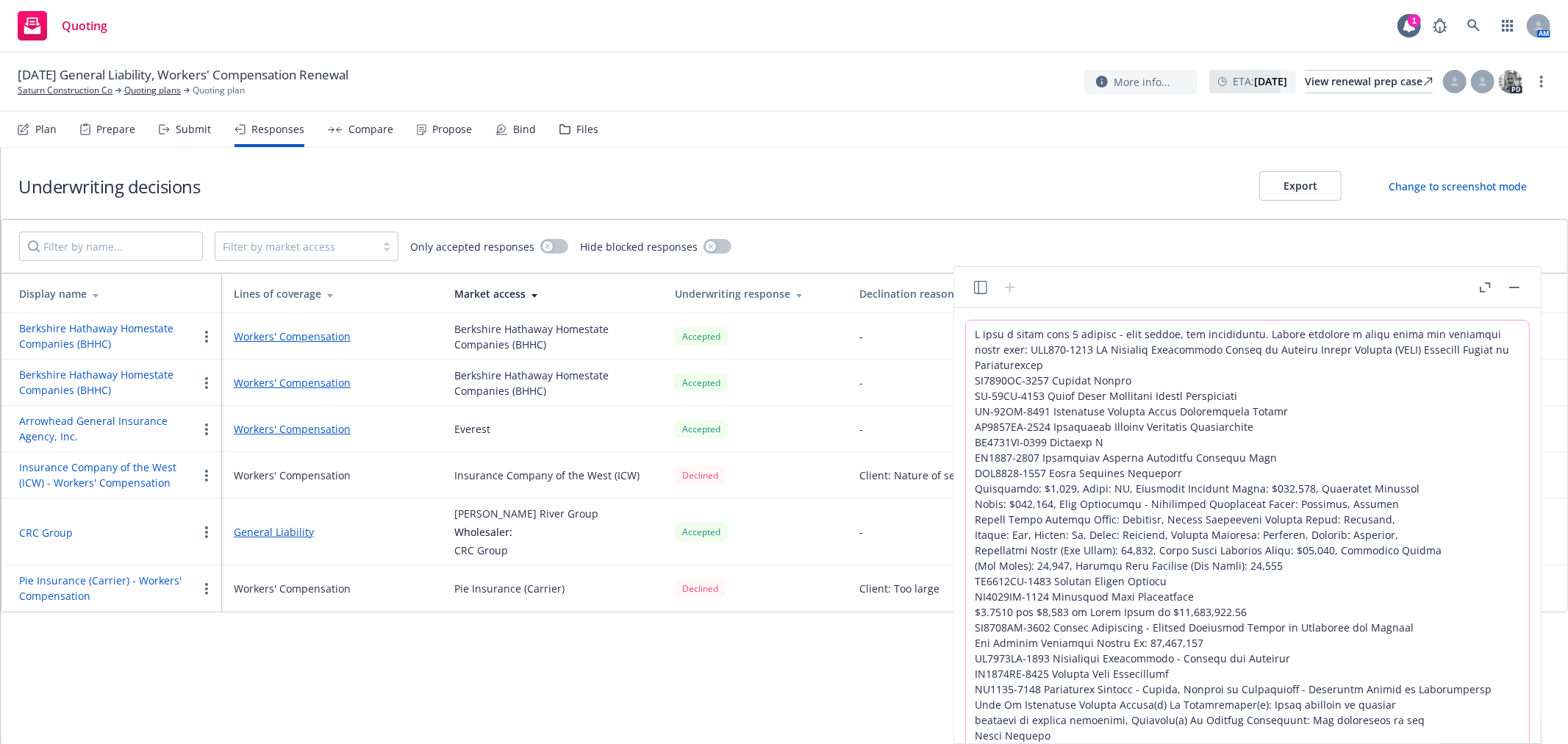
scroll to position [135, 0]
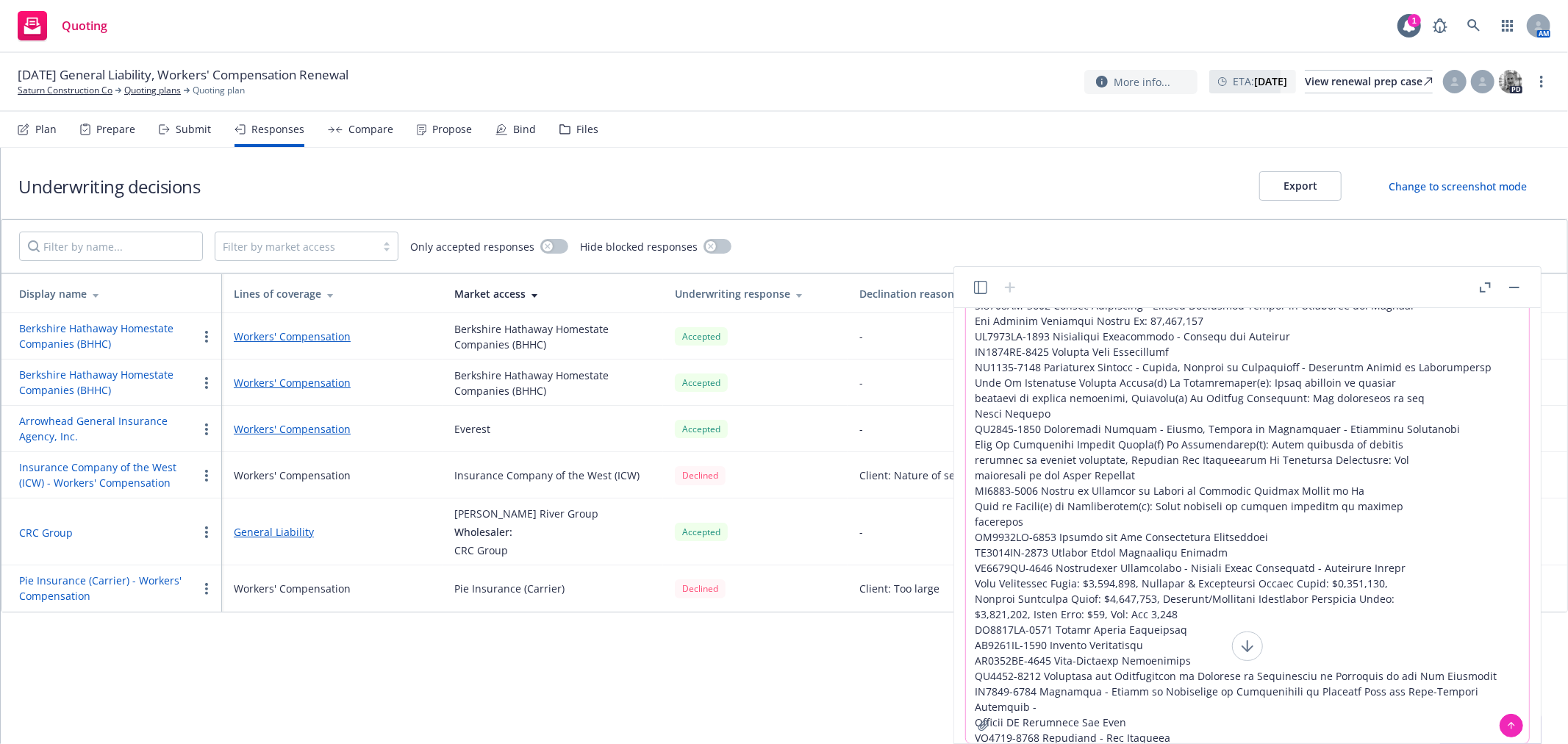
click at [1247, 733] on textarea at bounding box center [1247, 464] width 563 height 558
paste textarea "CG2167-1204 Fungi or Bacteria Exclusion CG2186-1204 Exclusion - Exterior Insula…"
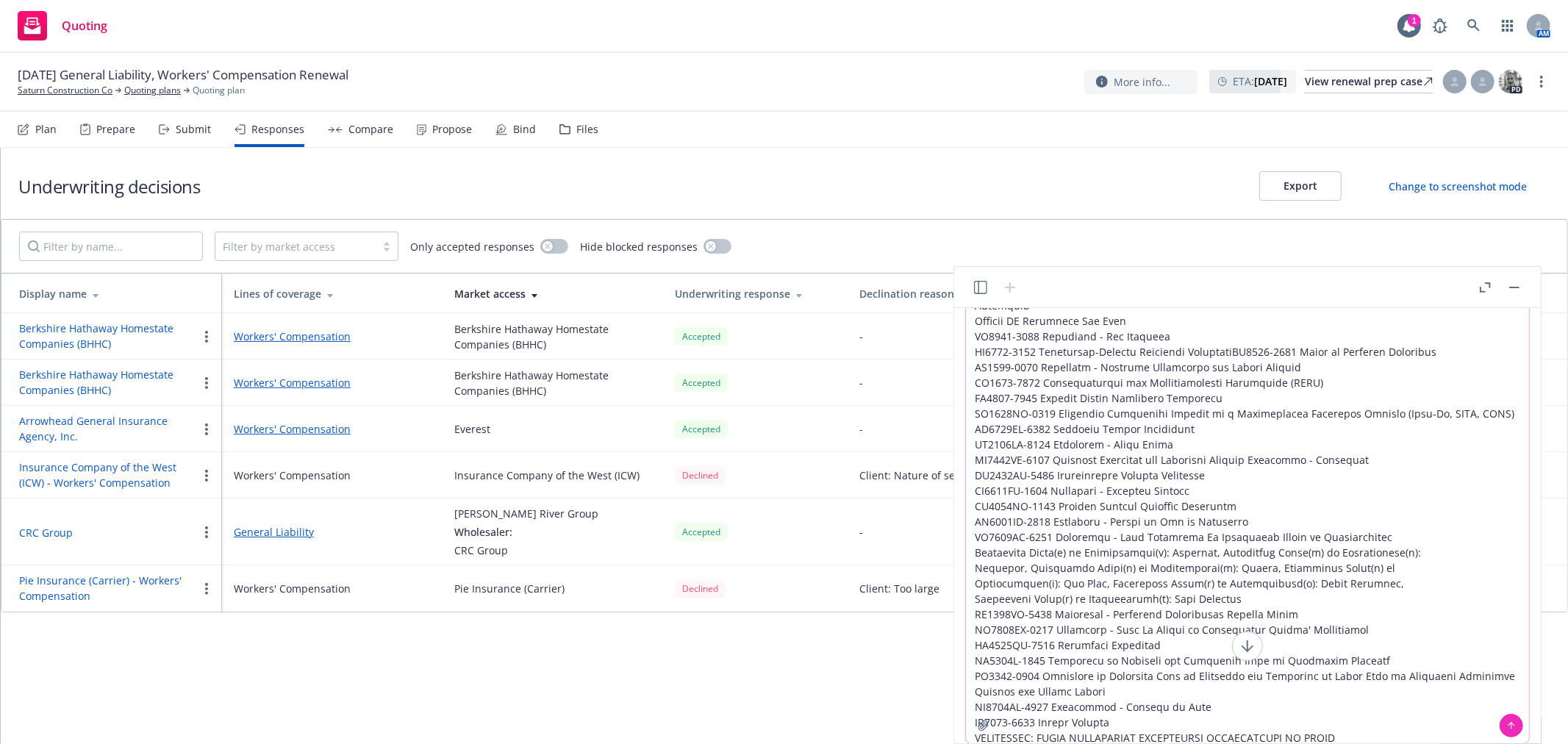
type textarea "I need a table with 2 columns - form number, and description. Please generate a…"
click at [1514, 723] on icon at bounding box center [1511, 726] width 10 height 10
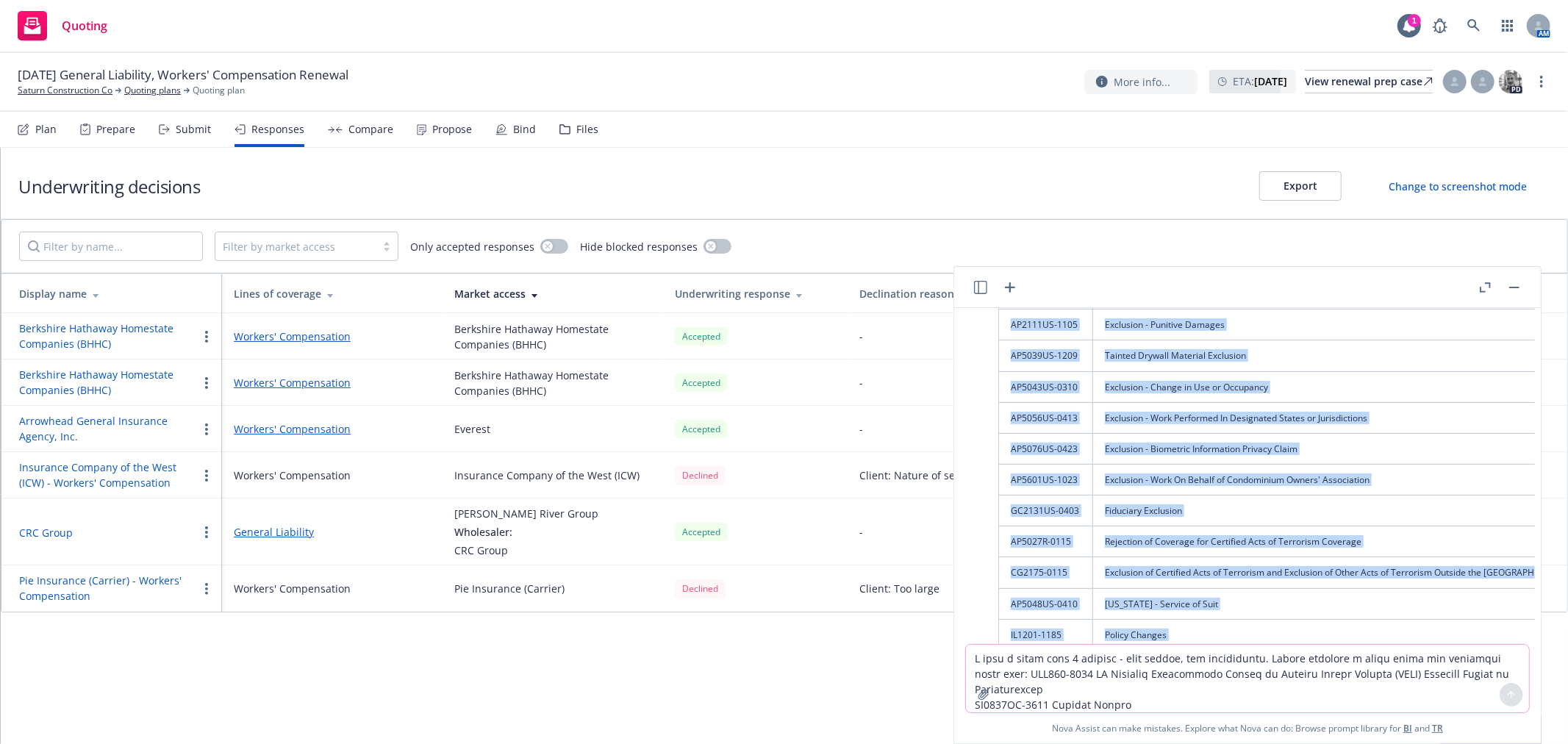
scroll to position [2458, 0]
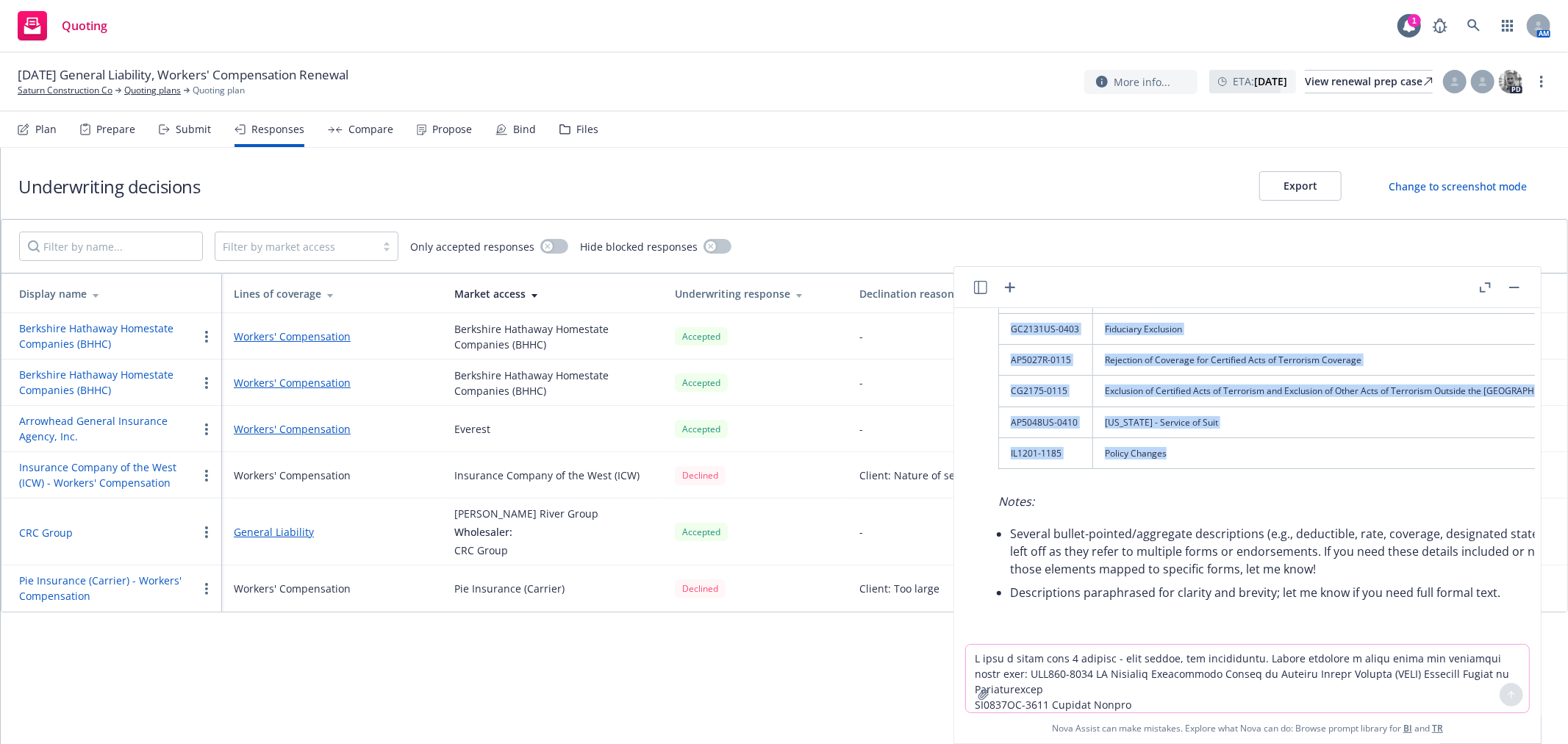
drag, startPoint x: 1005, startPoint y: 488, endPoint x: 1233, endPoint y: 447, distance: 231.7
copy tbody "ILP001-0104 US Treasury Departments Office of Foreign Assets Control (OFAC) Adv…"
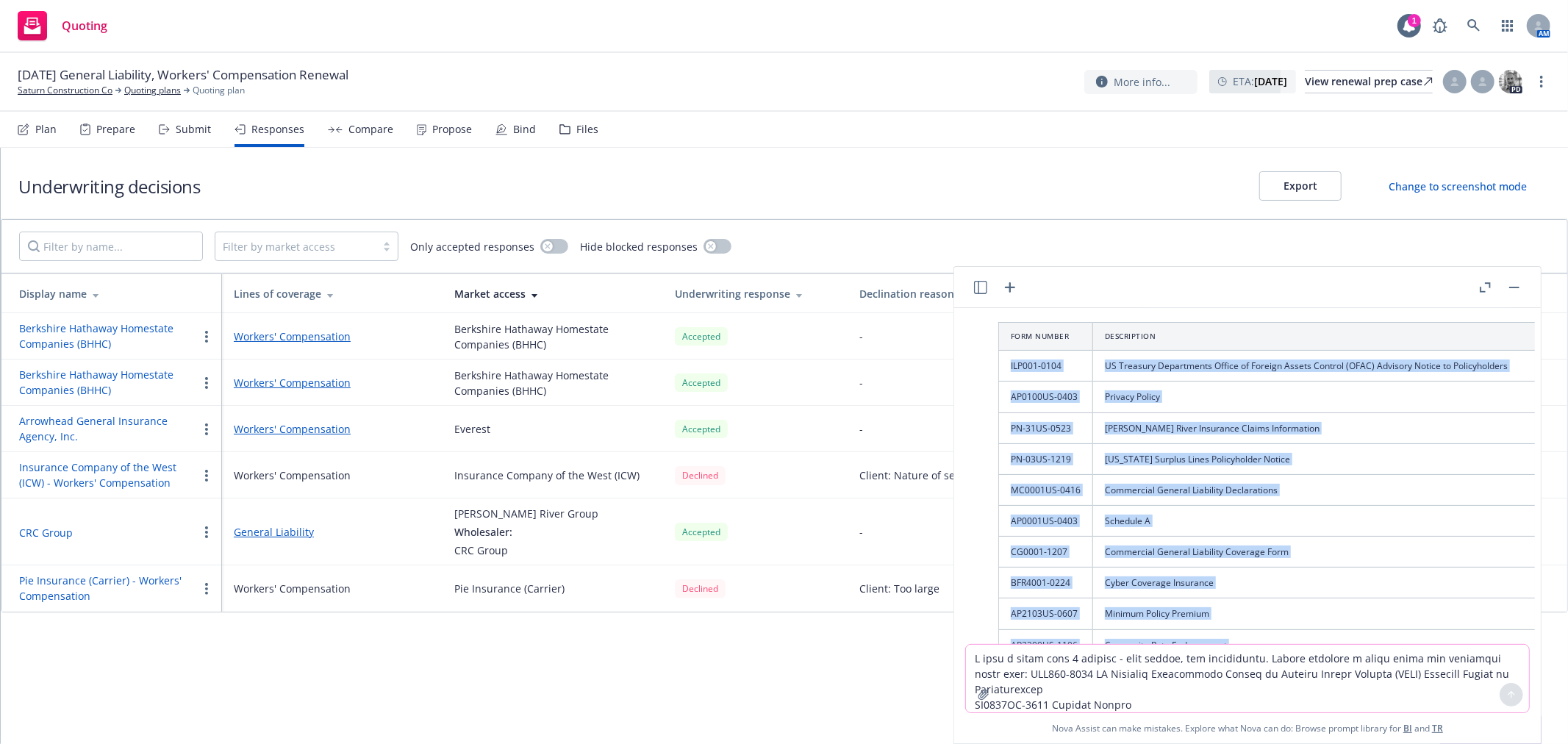
scroll to position [1069, 0]
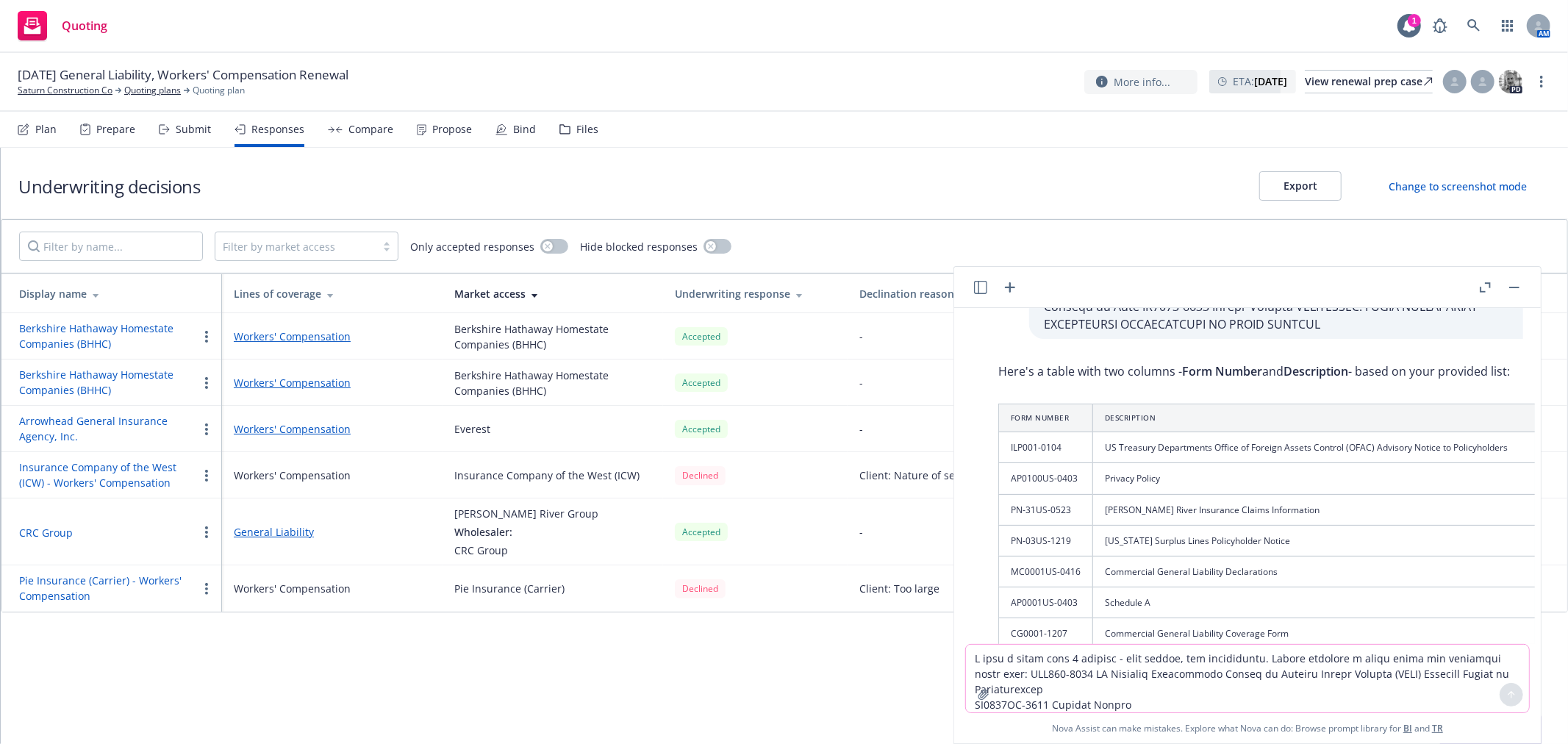
click at [1181, 674] on textarea at bounding box center [1247, 679] width 563 height 68
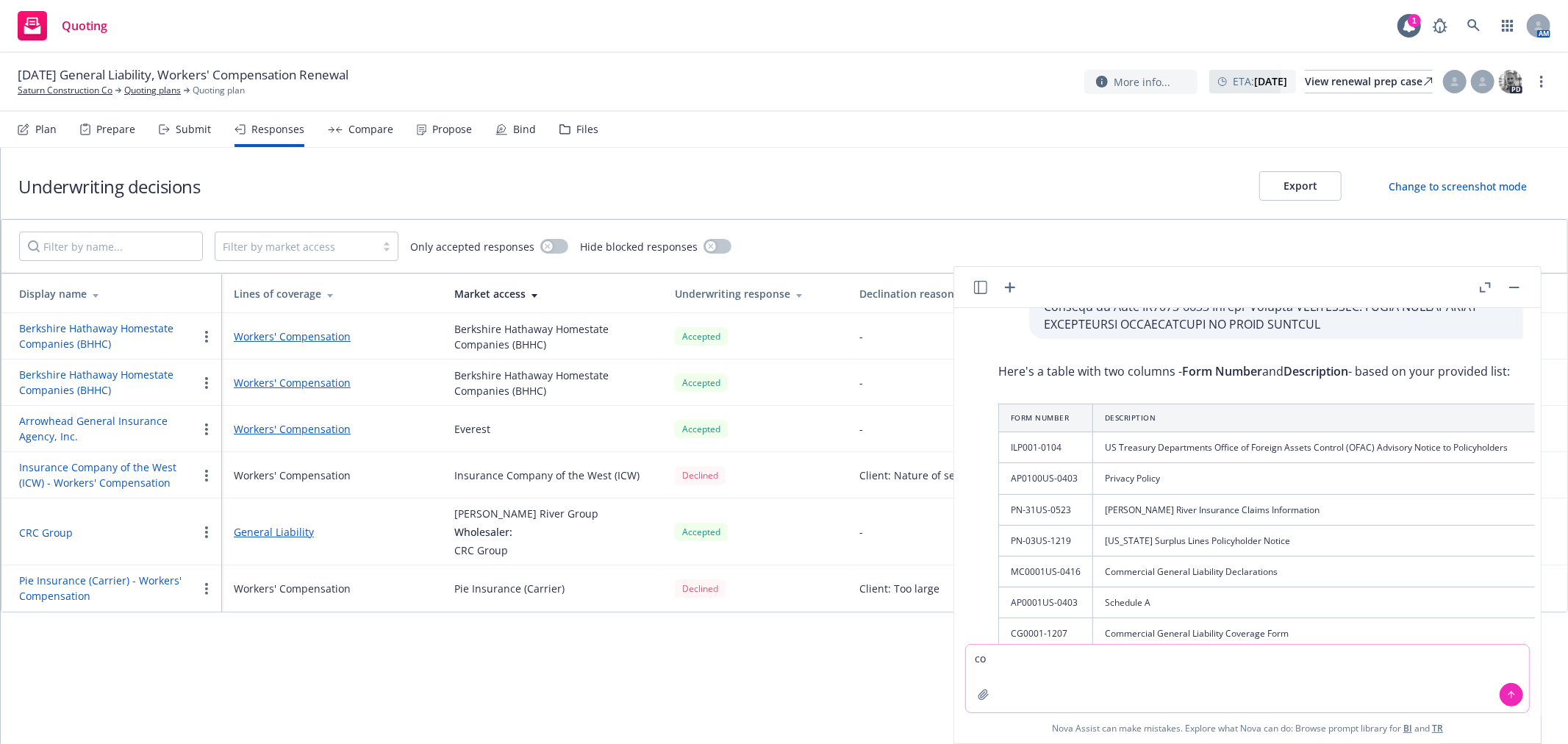
type textarea "c"
drag, startPoint x: 1422, startPoint y: 663, endPoint x: 1179, endPoint y: 671, distance: 243.1
click at [1179, 671] on textarea "take this information and generate a table the I can copy and paste into the fo…" at bounding box center [1247, 679] width 563 height 68
click at [985, 697] on icon "button" at bounding box center [983, 694] width 10 height 10
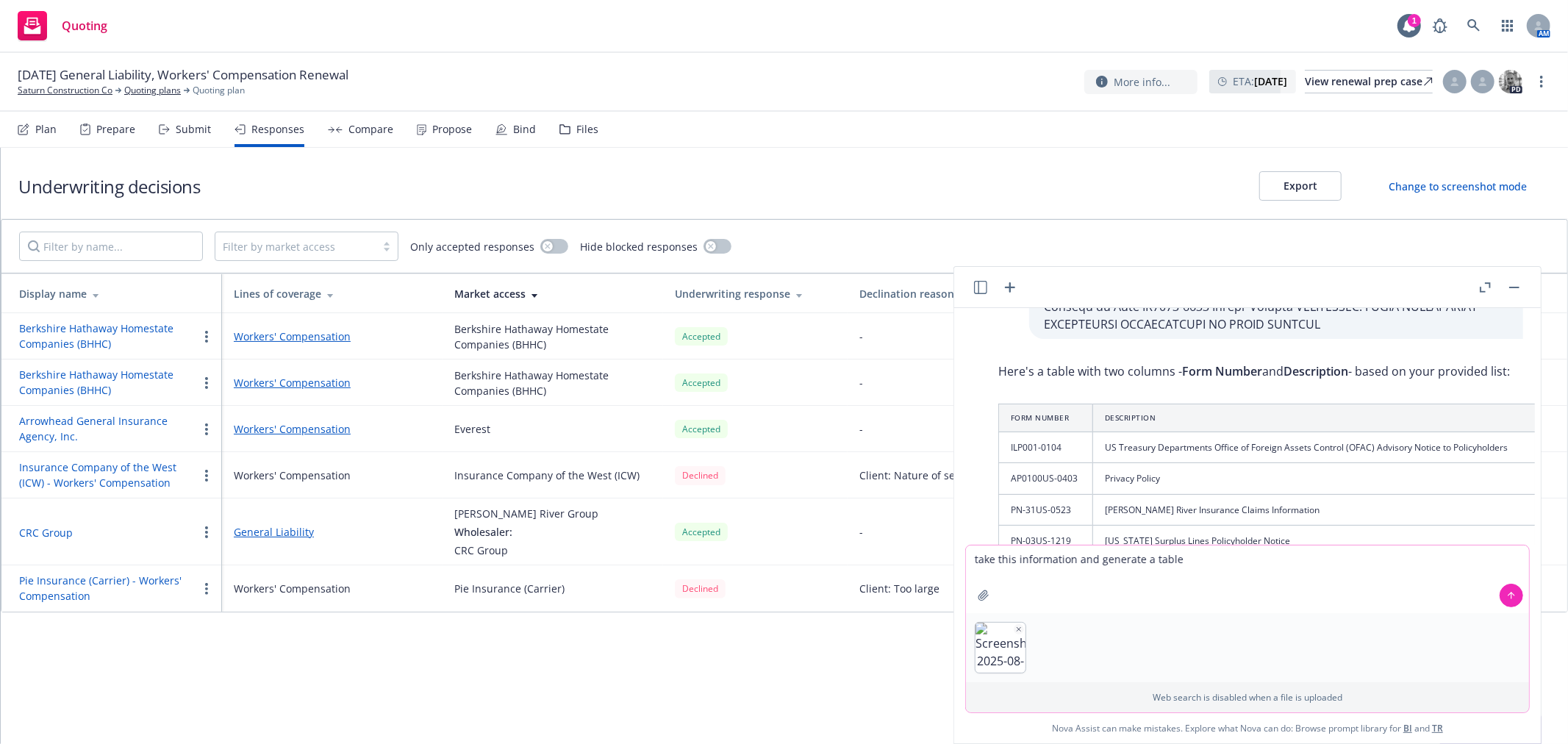
click at [1221, 556] on textarea "take this information and generate a table" at bounding box center [1247, 579] width 563 height 68
drag, startPoint x: 1317, startPoint y: 563, endPoint x: 1302, endPoint y: 564, distance: 15.0
click at [1309, 562] on textarea "take this information and generate a table with the code, payroll," at bounding box center [1247, 579] width 563 height 68
type textarea "take this information and generate a table with the code, payroll, premium and …"
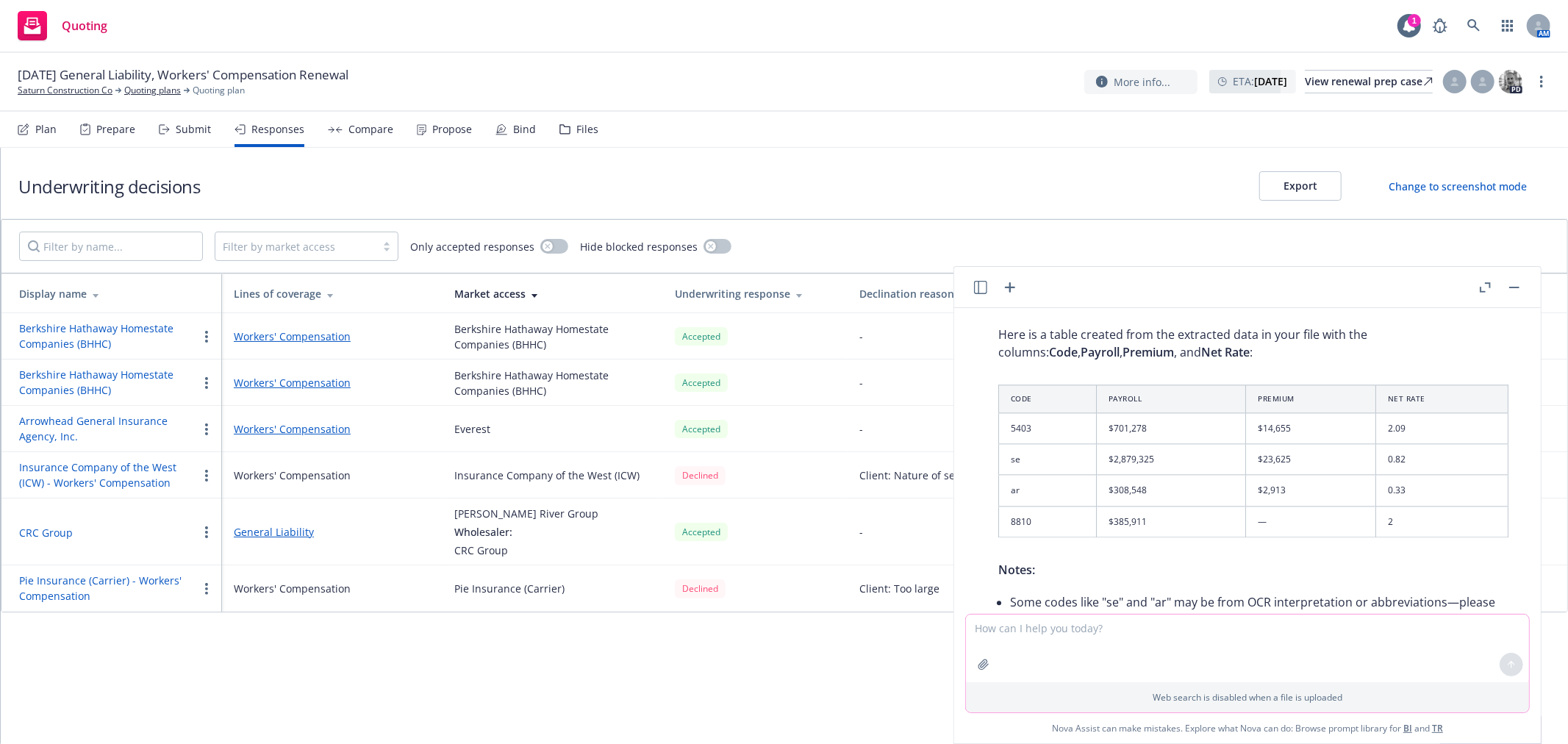
scroll to position [2906, 0]
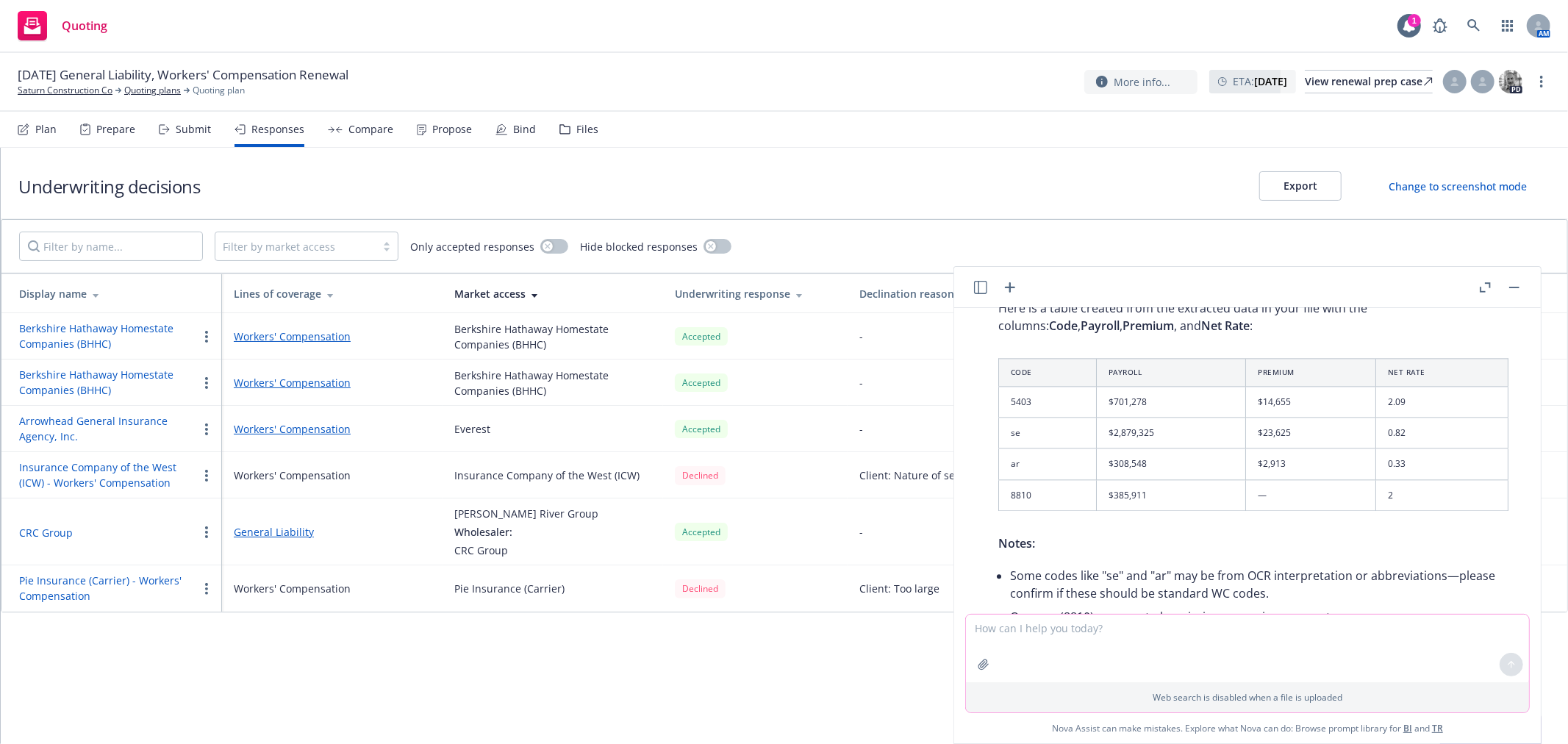
click at [1354, 634] on textarea at bounding box center [1247, 648] width 563 height 68
type textarea "please add the premium for code 8810, input is missing"
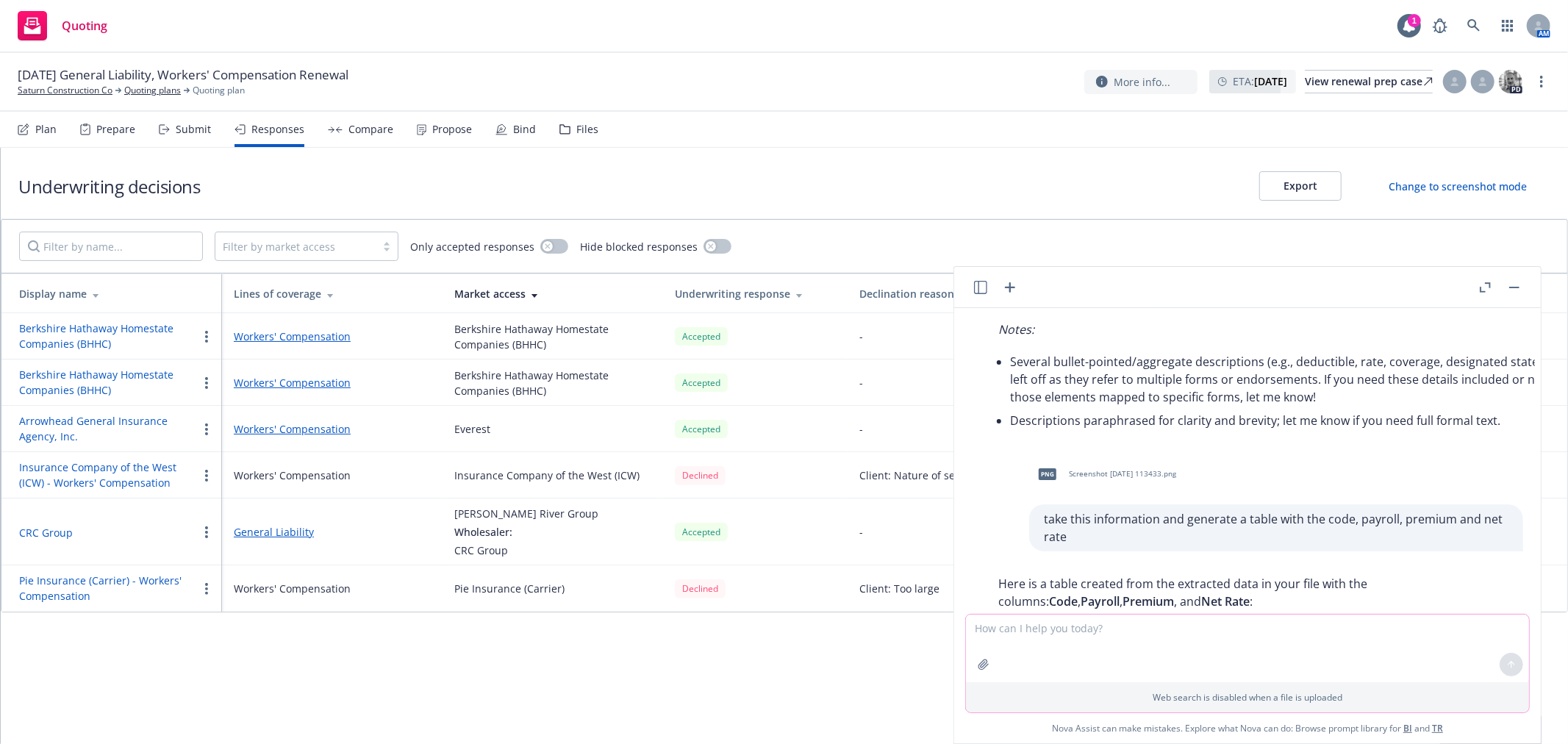
scroll to position [2606, 0]
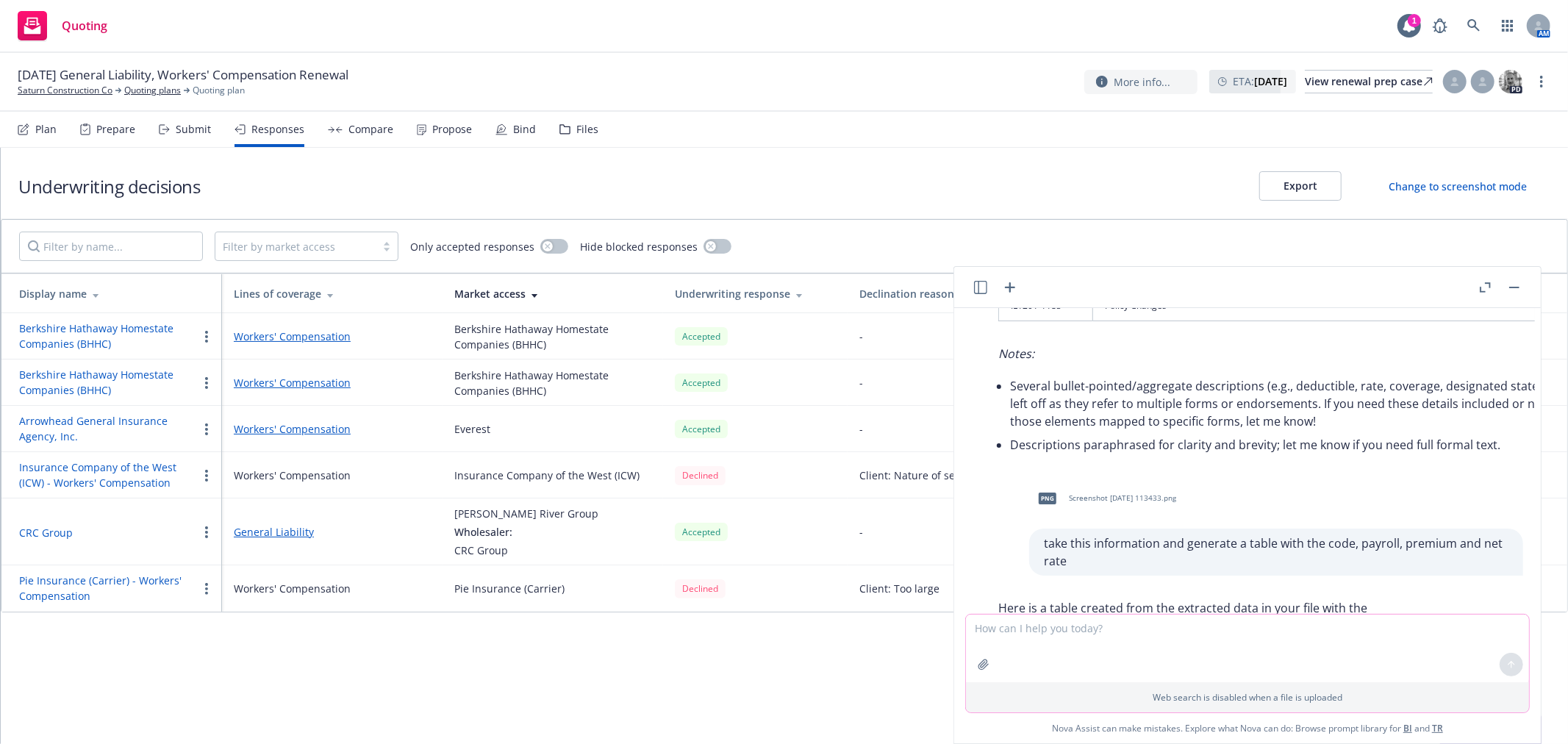
click at [1157, 643] on textarea at bounding box center [1247, 648] width 563 height 68
type textarea "please review screenshot uploaded for information"
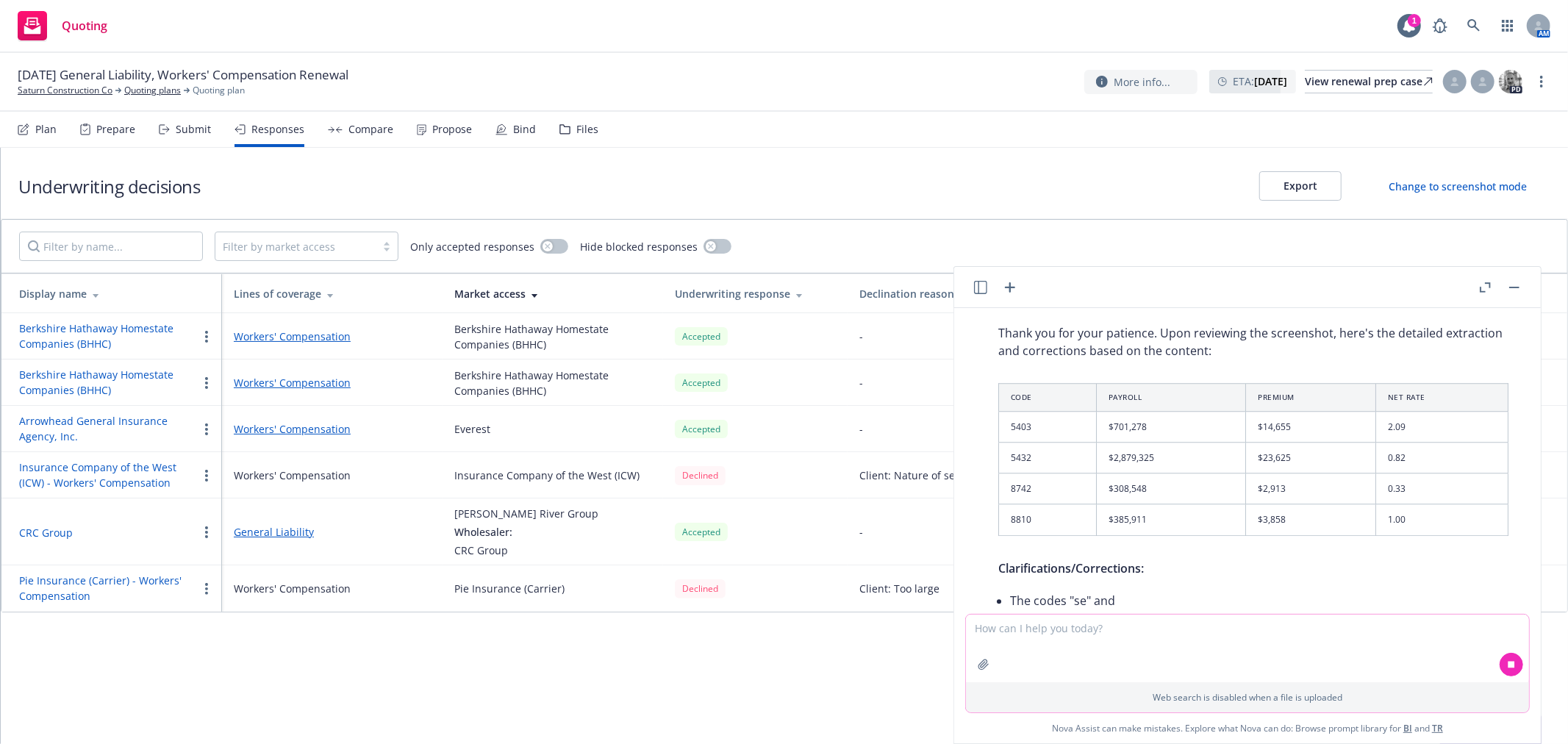
scroll to position [3508, 0]
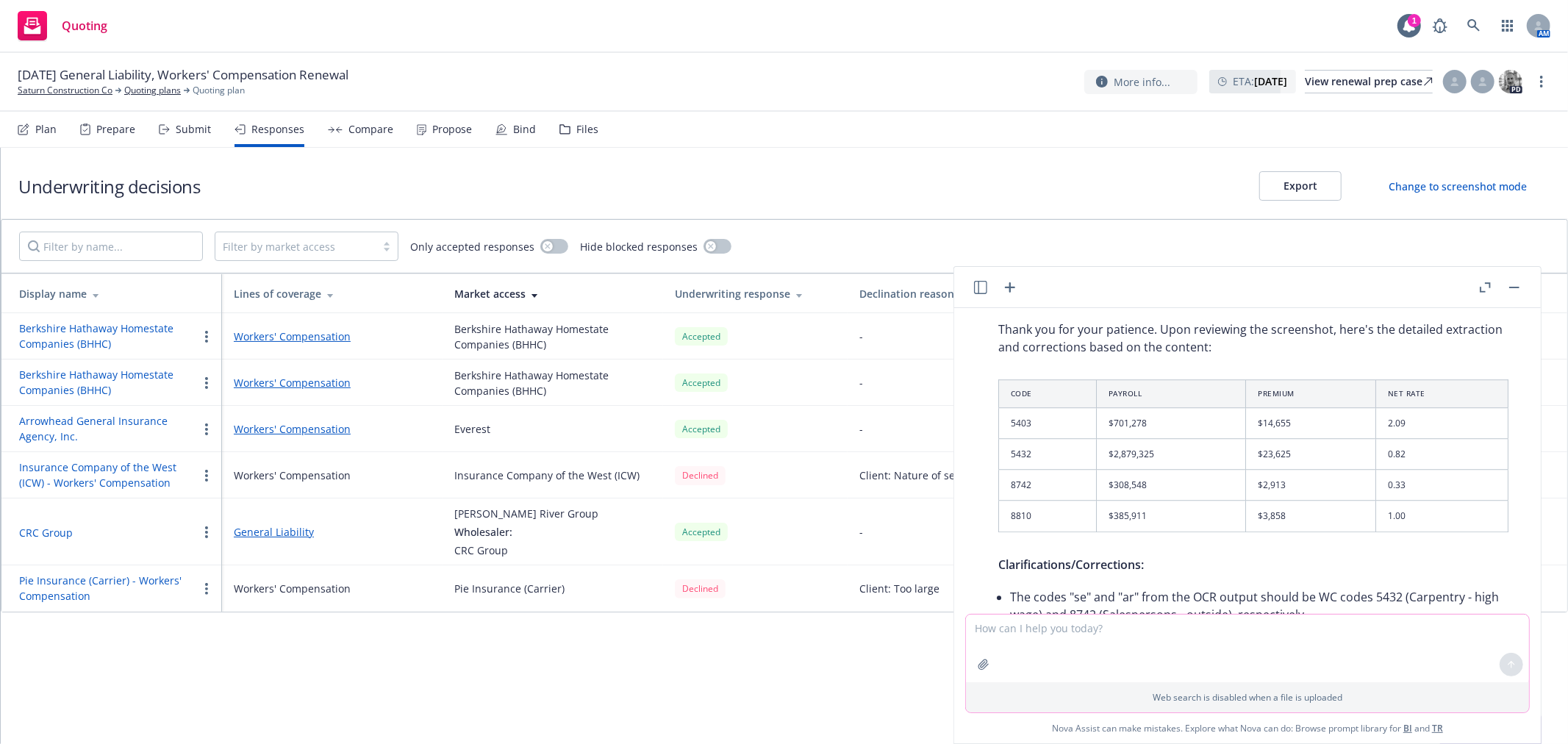
click at [1338, 635] on textarea at bounding box center [1247, 648] width 563 height 68
type textarea "the net rate and premium are not correct from the screenshot provided. Please r…"
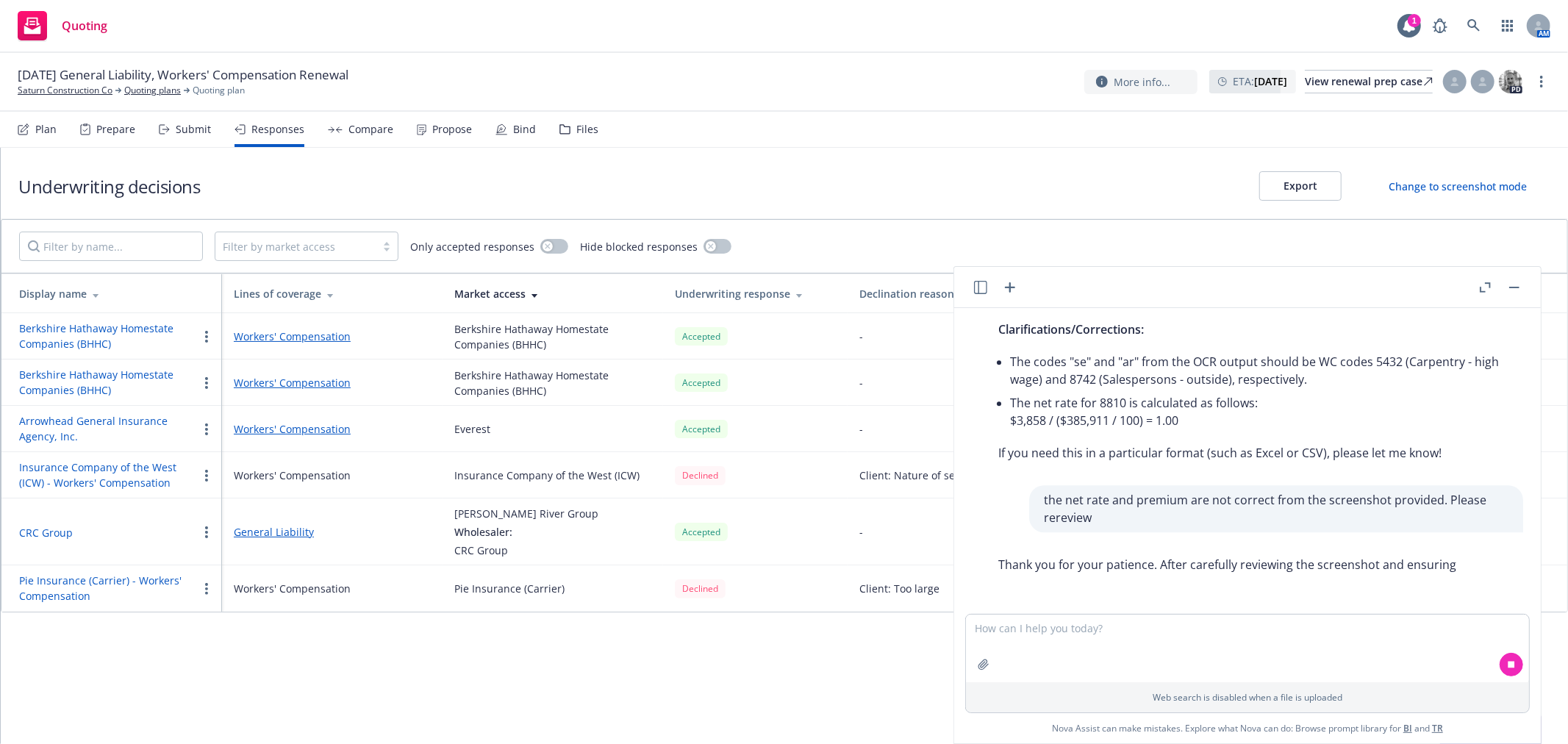
scroll to position [3755, 0]
